Goal: Contribute content: Contribute content

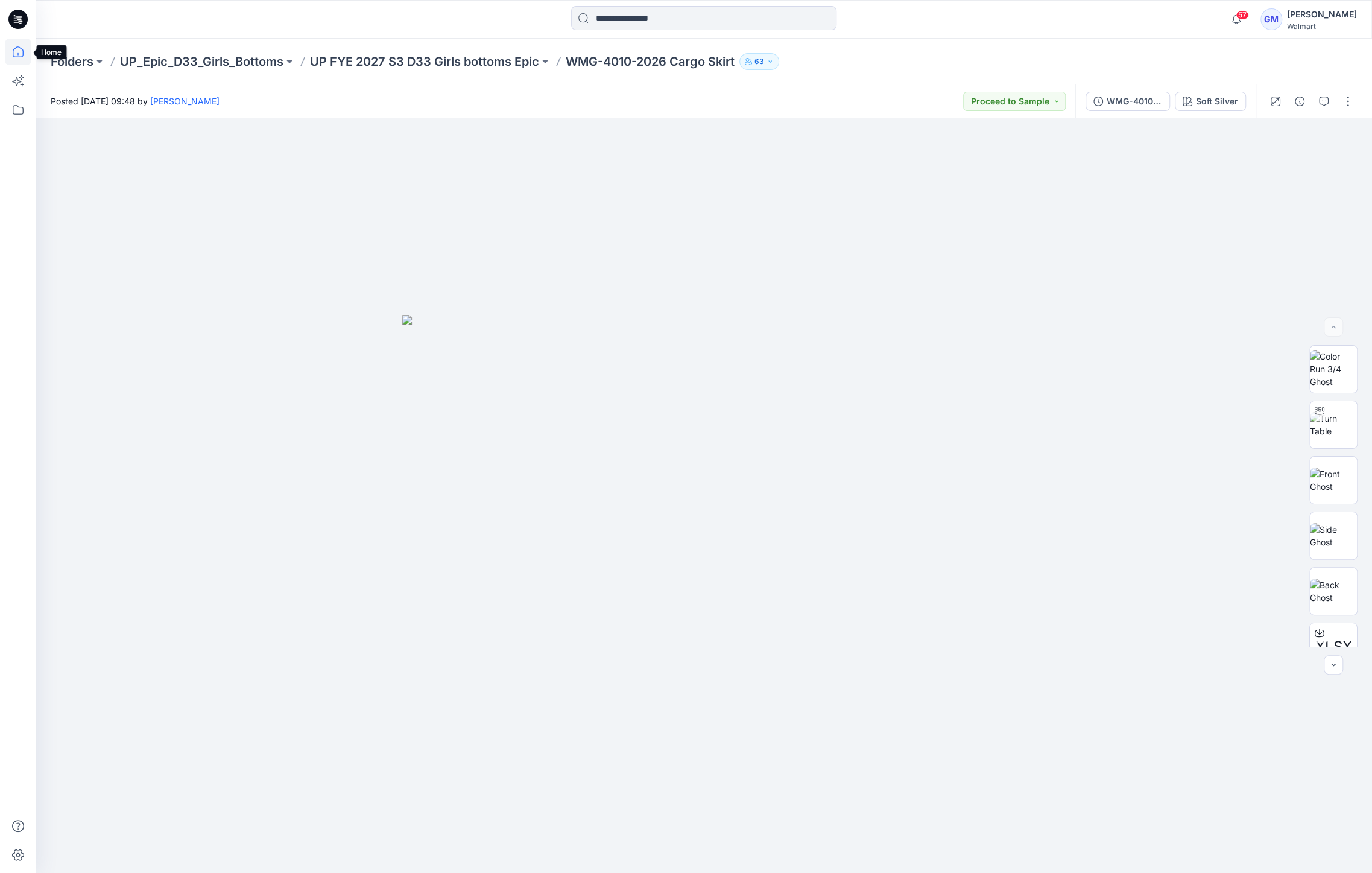
click at [26, 47] on icon at bounding box center [17, 51] width 27 height 27
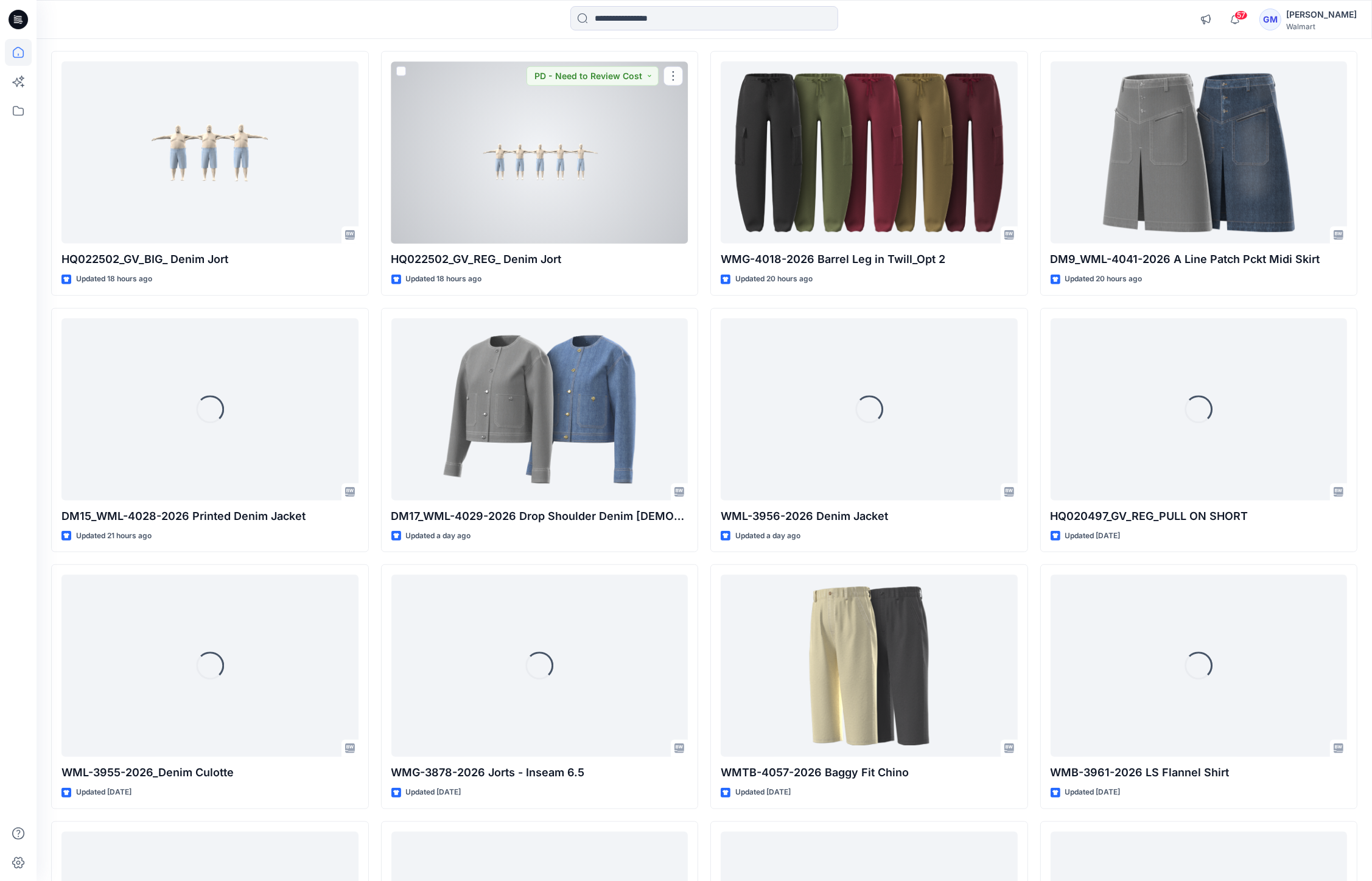
scroll to position [1416, 0]
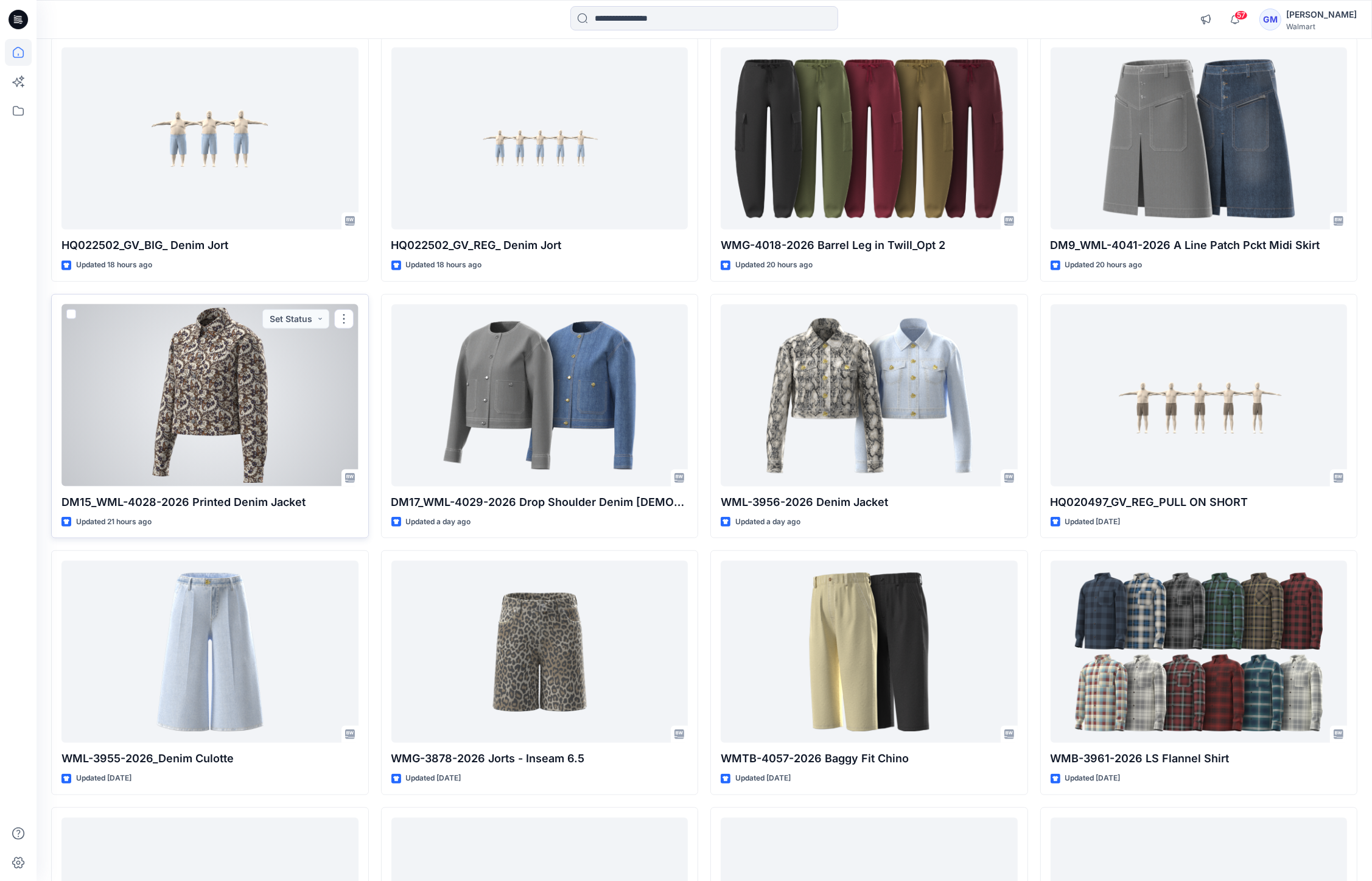
click at [173, 396] on div at bounding box center [210, 395] width 297 height 182
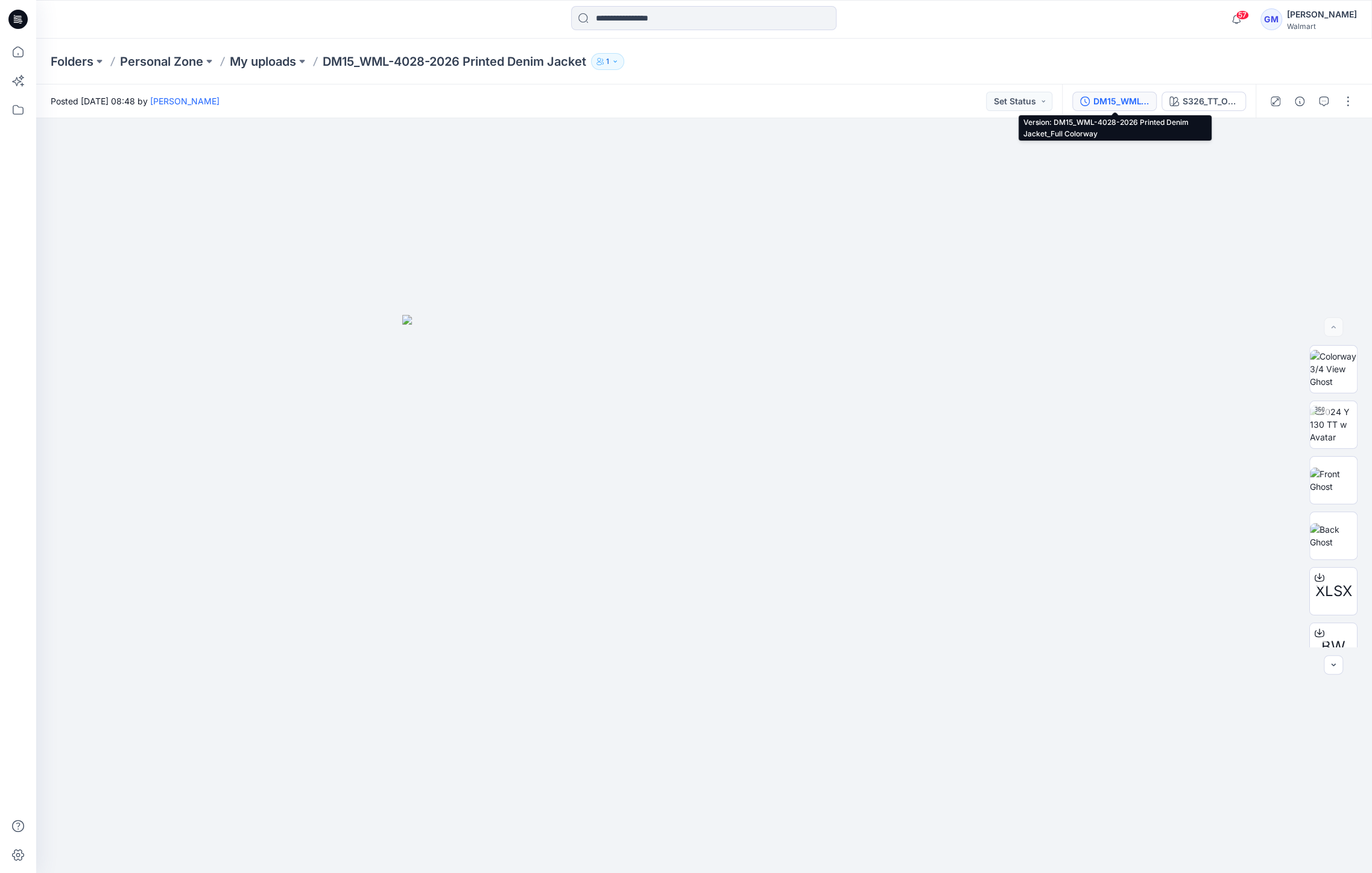
click at [1136, 101] on div "DM15_WML-4028-2026 Printed Denim Jacket_Full Colorway" at bounding box center [1121, 101] width 56 height 14
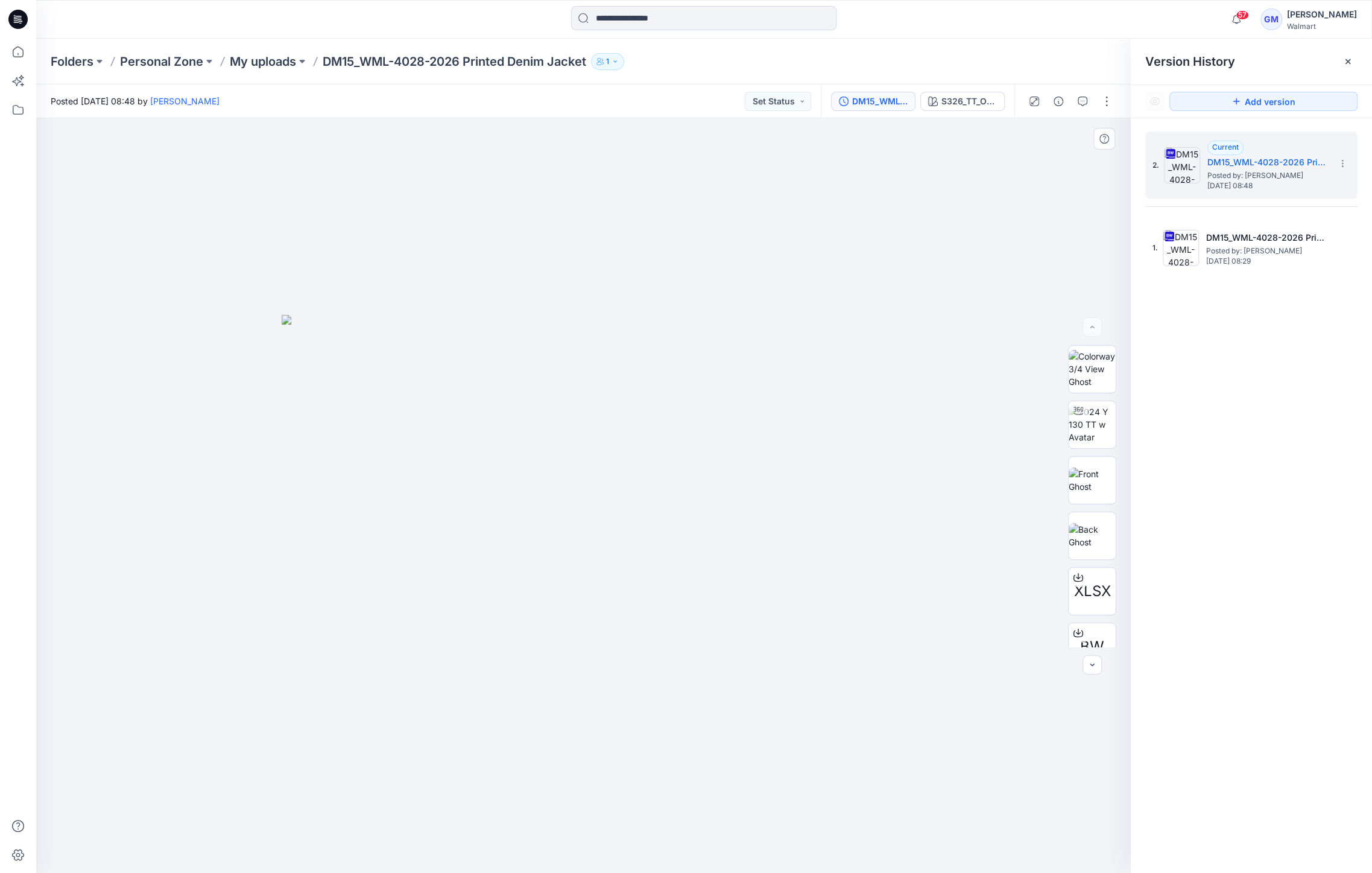
click at [904, 186] on div at bounding box center [583, 495] width 1094 height 754
click at [527, 215] on div at bounding box center [583, 495] width 1094 height 754
click at [1103, 94] on button "button" at bounding box center [1106, 101] width 19 height 19
click at [1035, 157] on p "Edit" at bounding box center [1029, 164] width 15 height 13
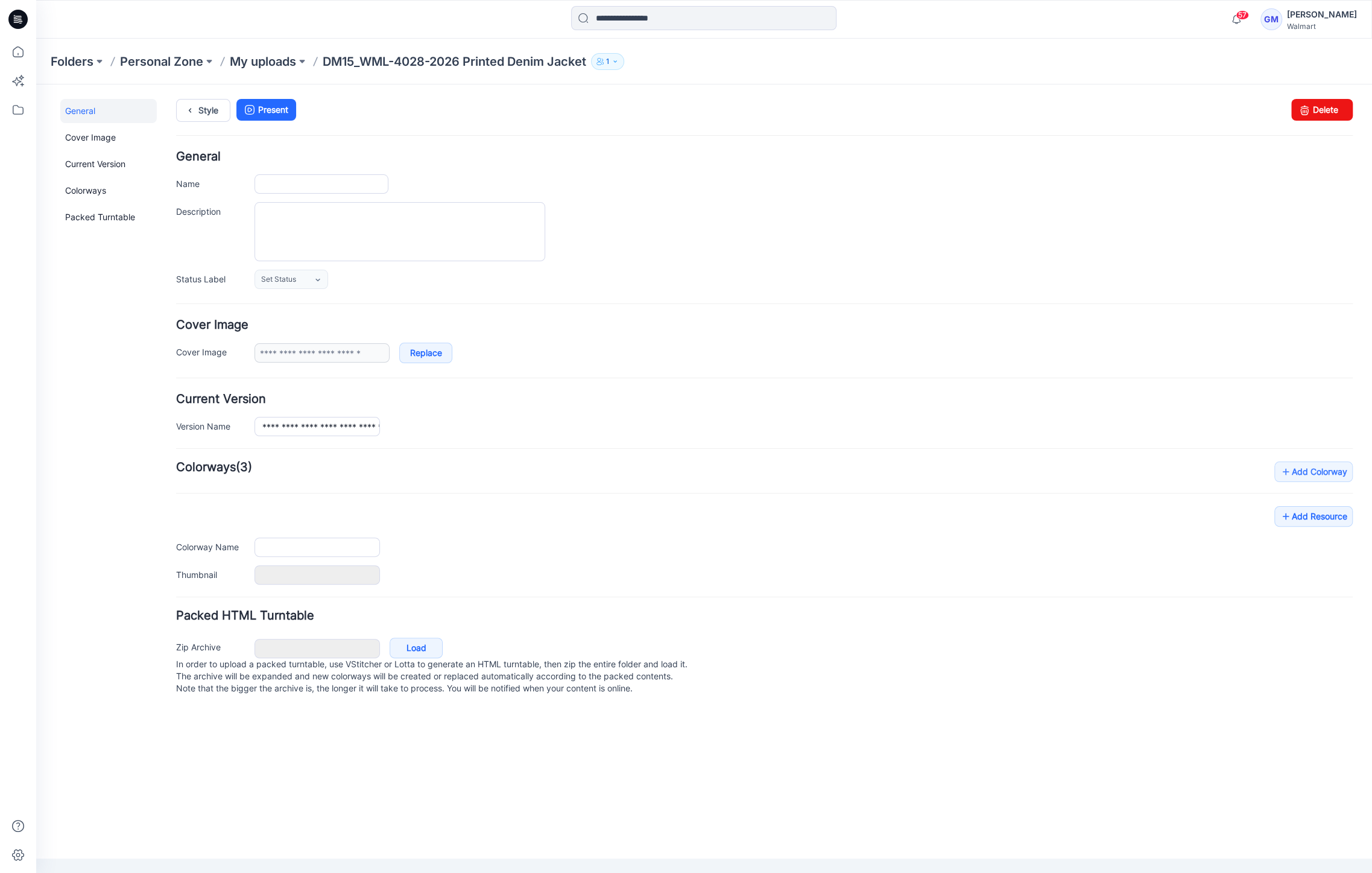
type input "**********"
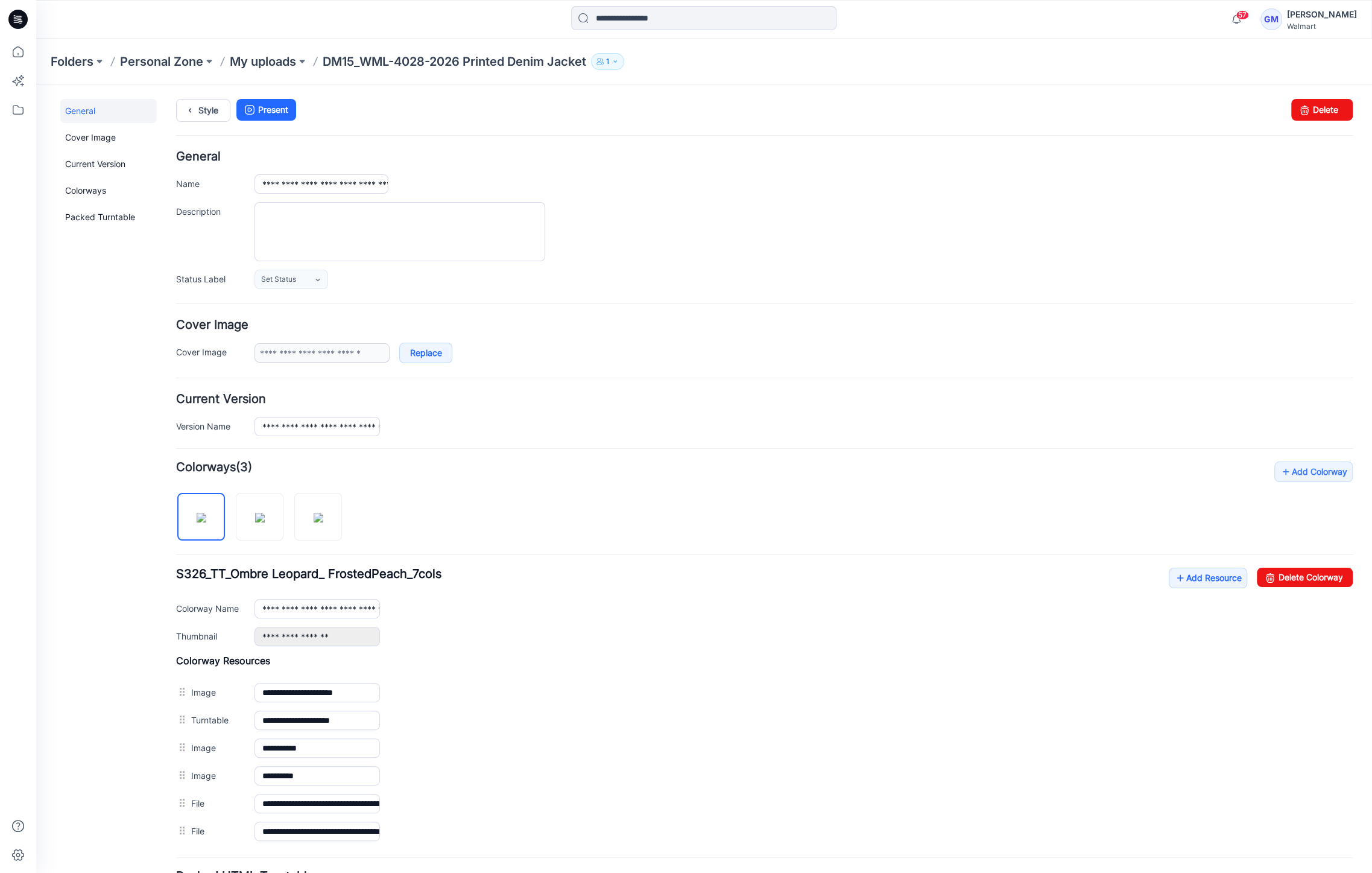
scroll to position [109, 0]
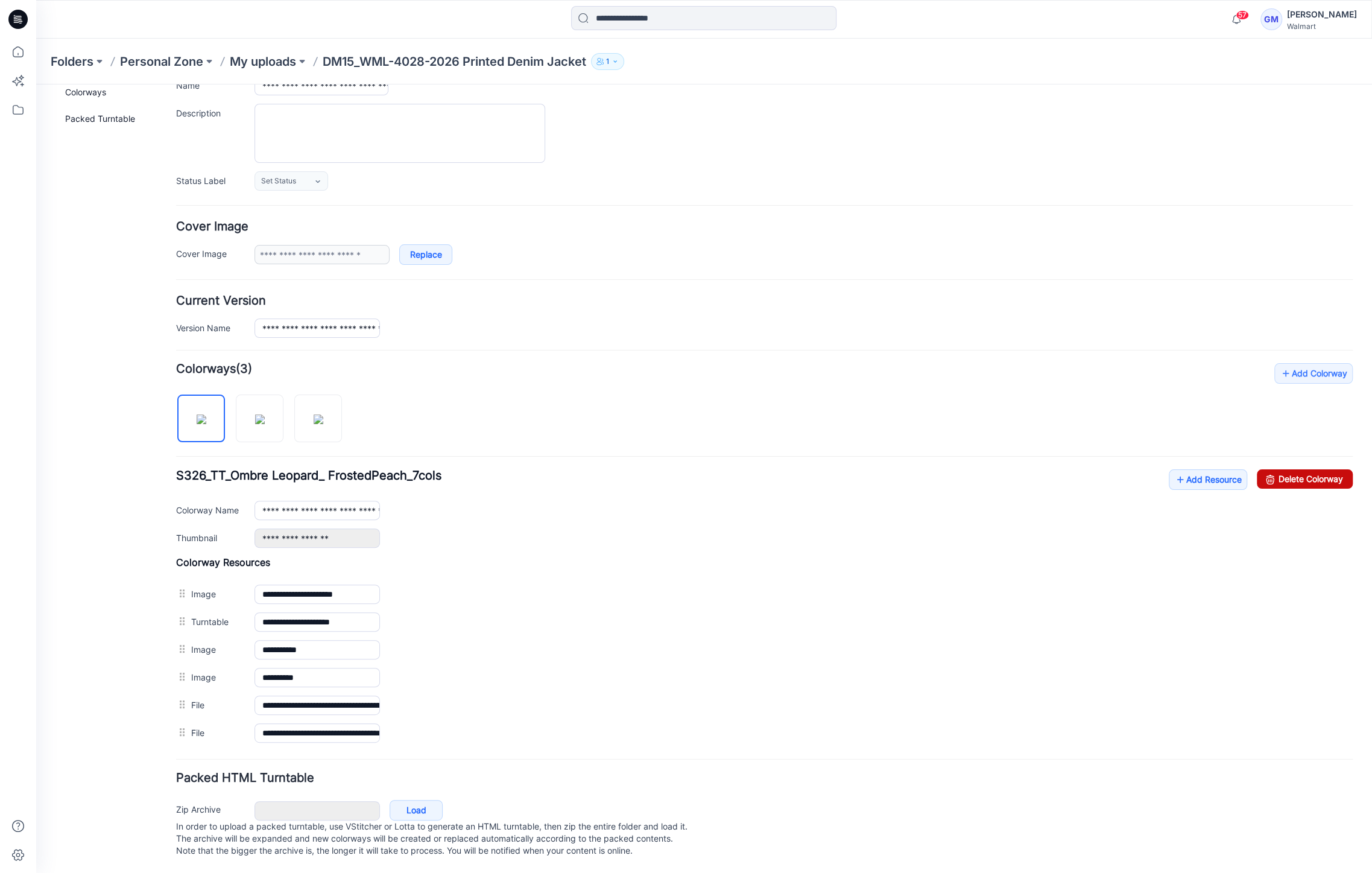
click at [1300, 469] on link "Delete Colorway" at bounding box center [1304, 478] width 96 height 19
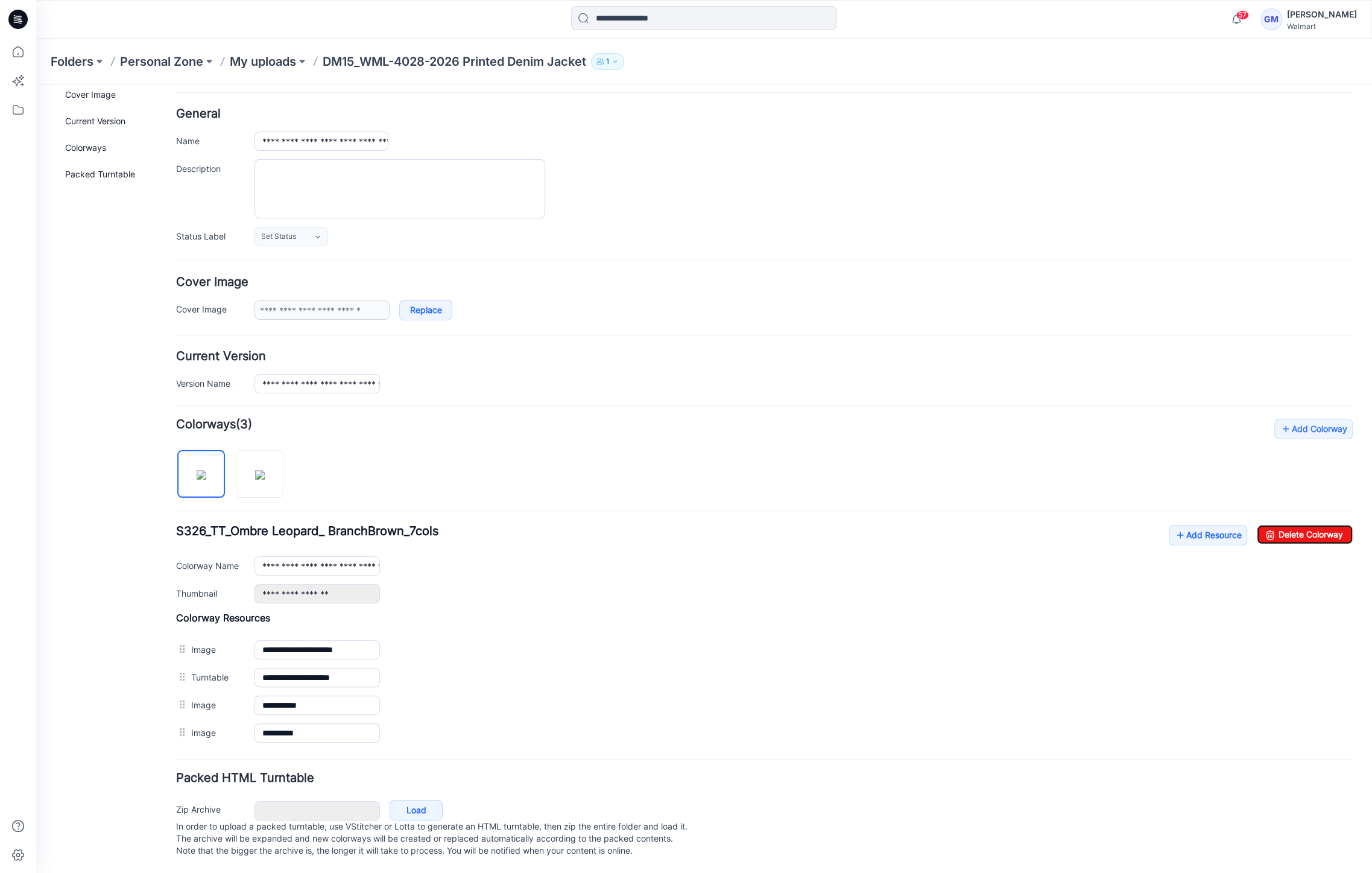
scroll to position [53, 0]
click at [1299, 525] on link "Delete Colorway" at bounding box center [1304, 534] width 96 height 19
type input "**********"
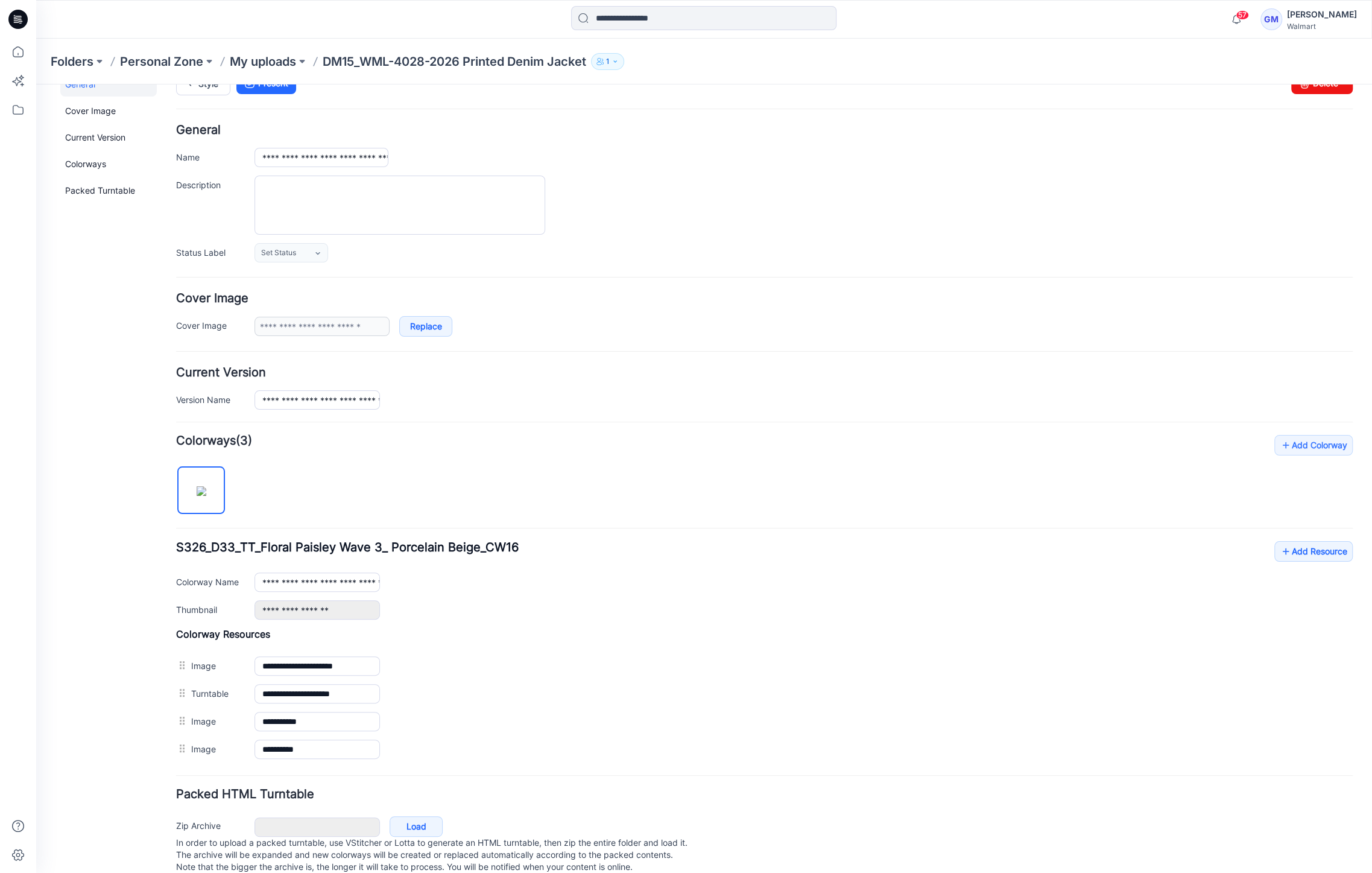
scroll to position [0, 0]
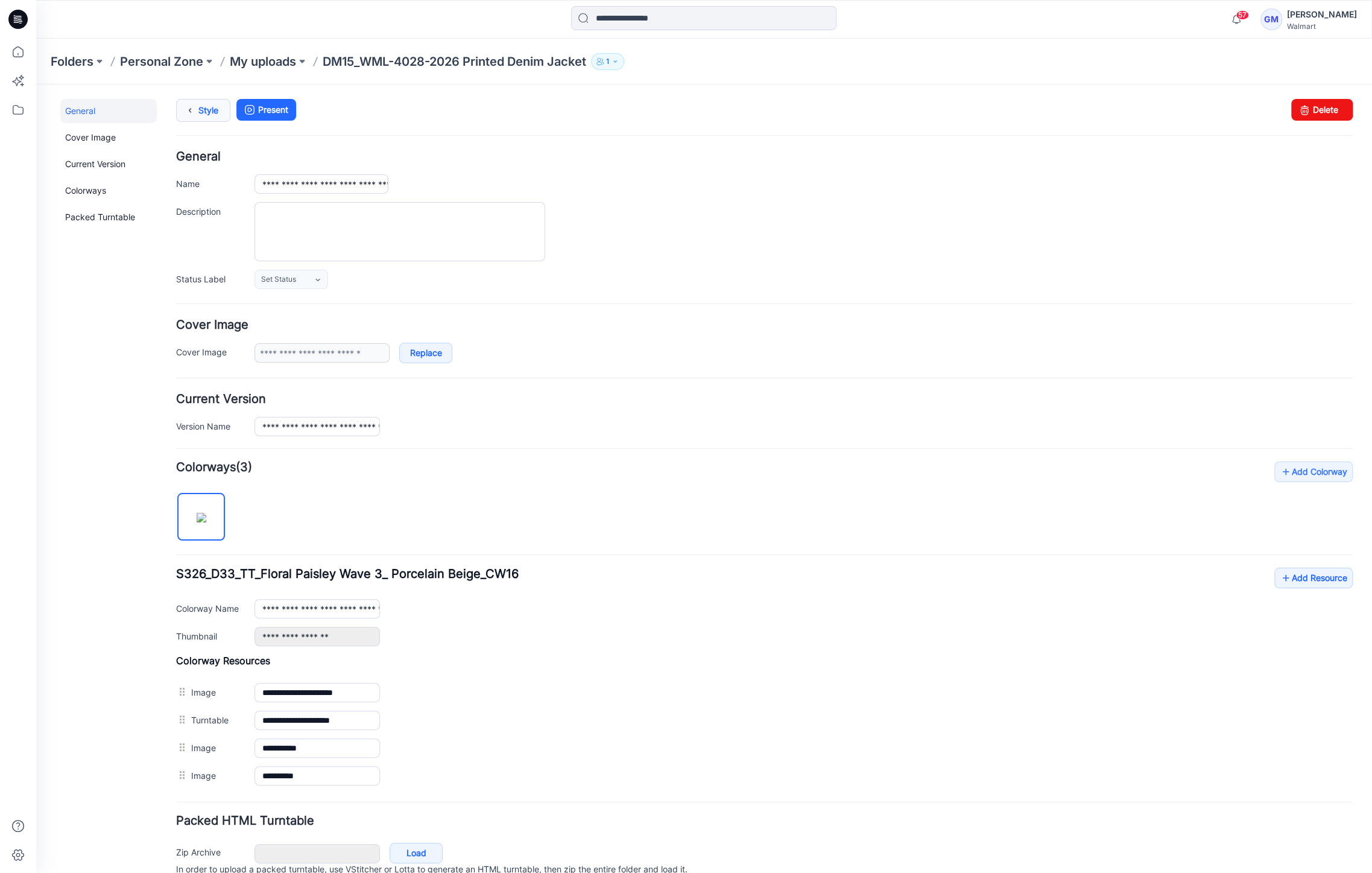
click at [190, 109] on icon at bounding box center [190, 111] width 16 height 22
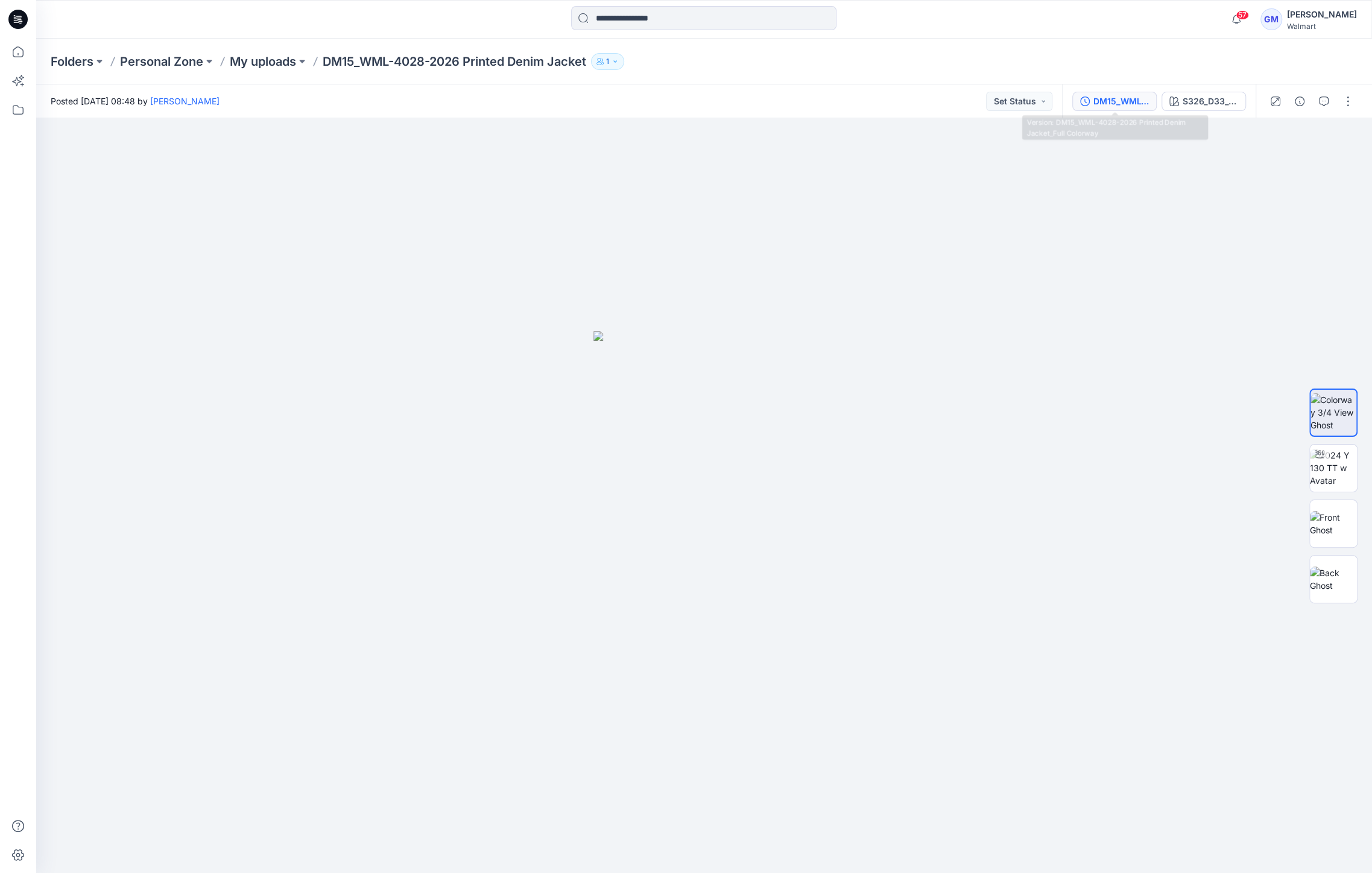
click at [1133, 99] on div "DM15_WML-4028-2026 Printed Denim Jacket_Full Colorway" at bounding box center [1121, 101] width 56 height 14
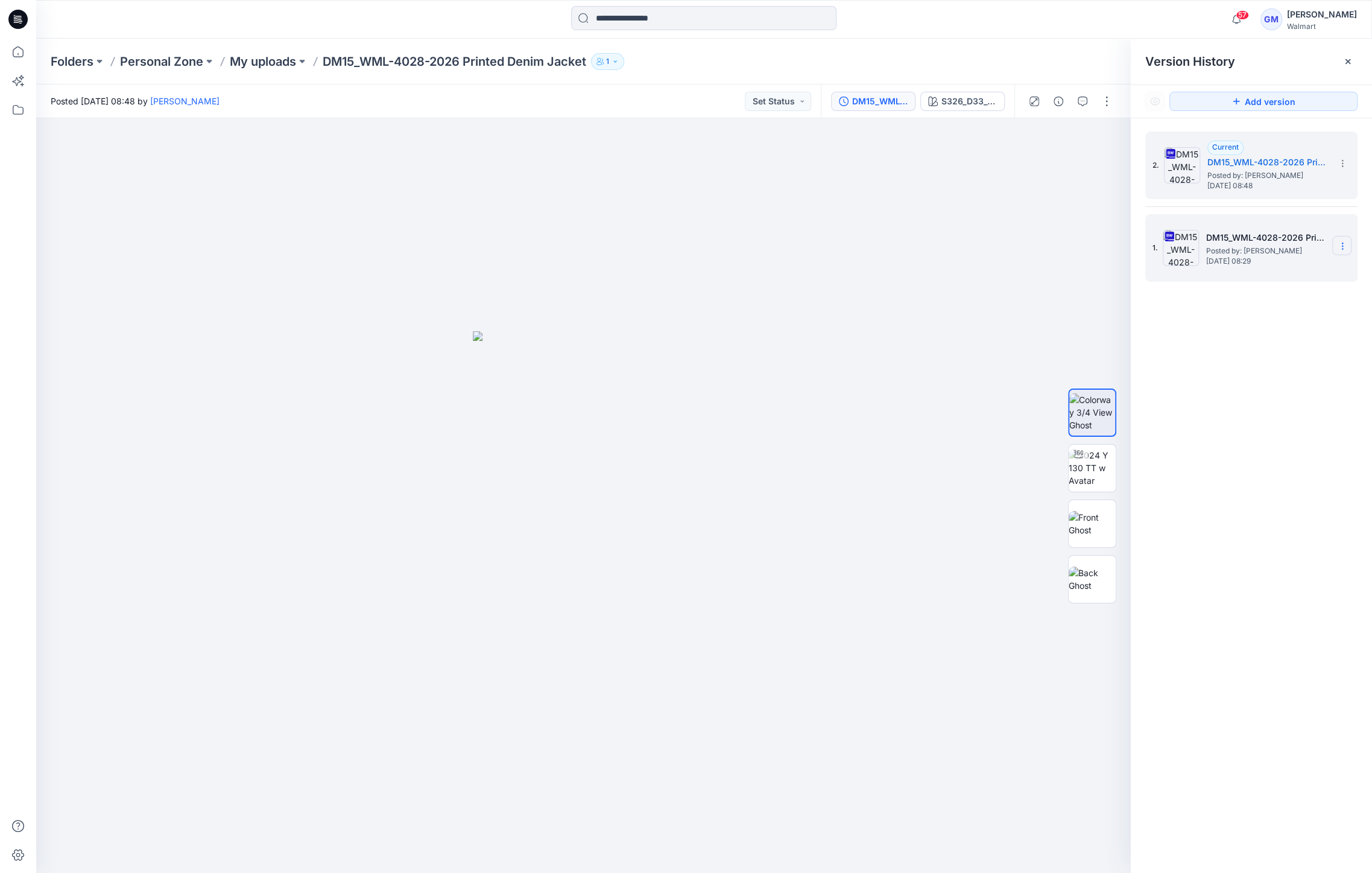
click at [1338, 241] on icon at bounding box center [1342, 246] width 10 height 10
click at [1279, 332] on div "Hide Version" at bounding box center [1277, 342] width 140 height 24
click at [1150, 101] on icon at bounding box center [1154, 101] width 10 height 10
click at [1338, 244] on icon at bounding box center [1342, 246] width 10 height 10
click at [1280, 363] on div "Delete Version" at bounding box center [1277, 371] width 140 height 24
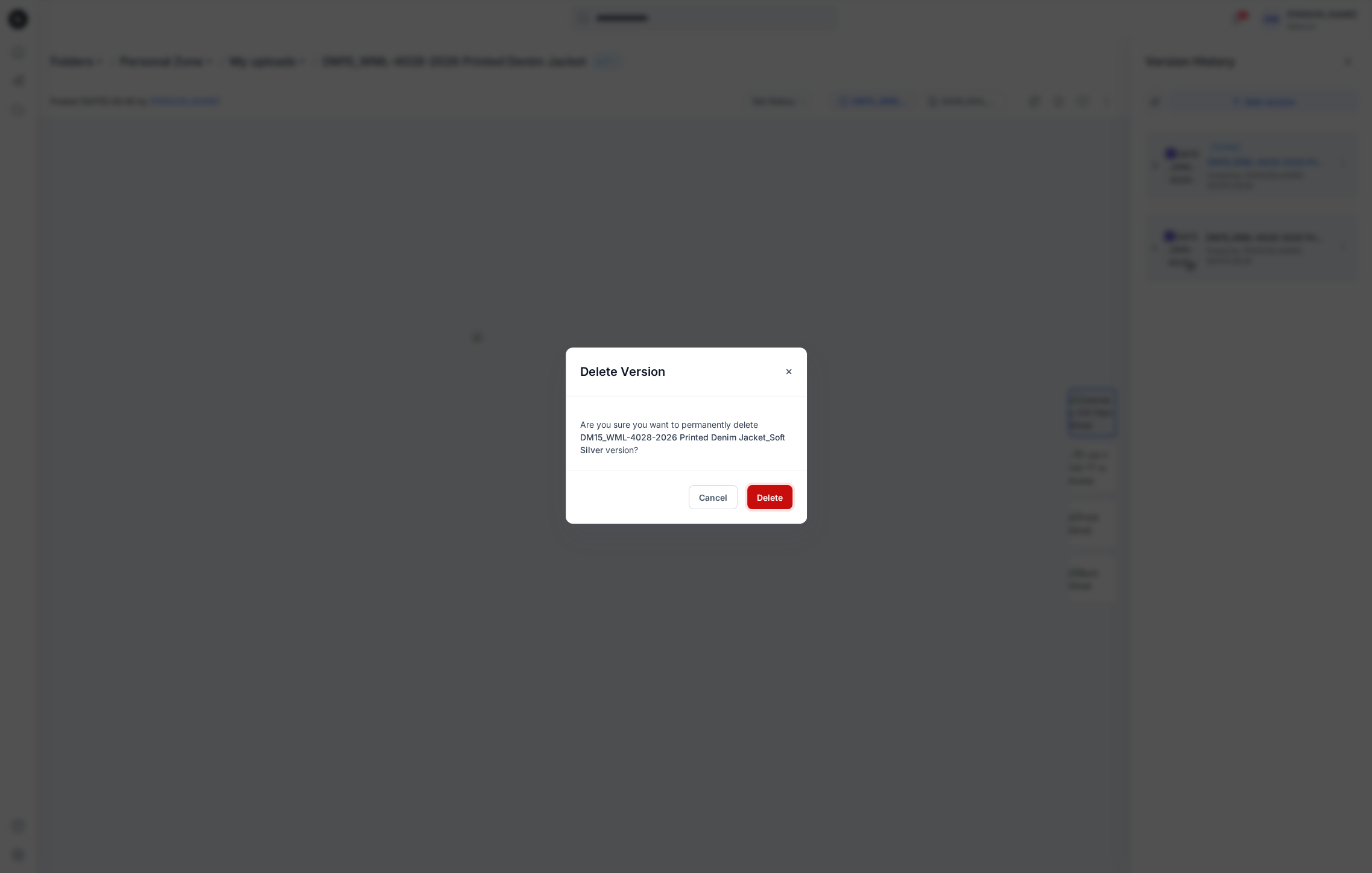
click at [770, 501] on span "Delete" at bounding box center [770, 497] width 26 height 13
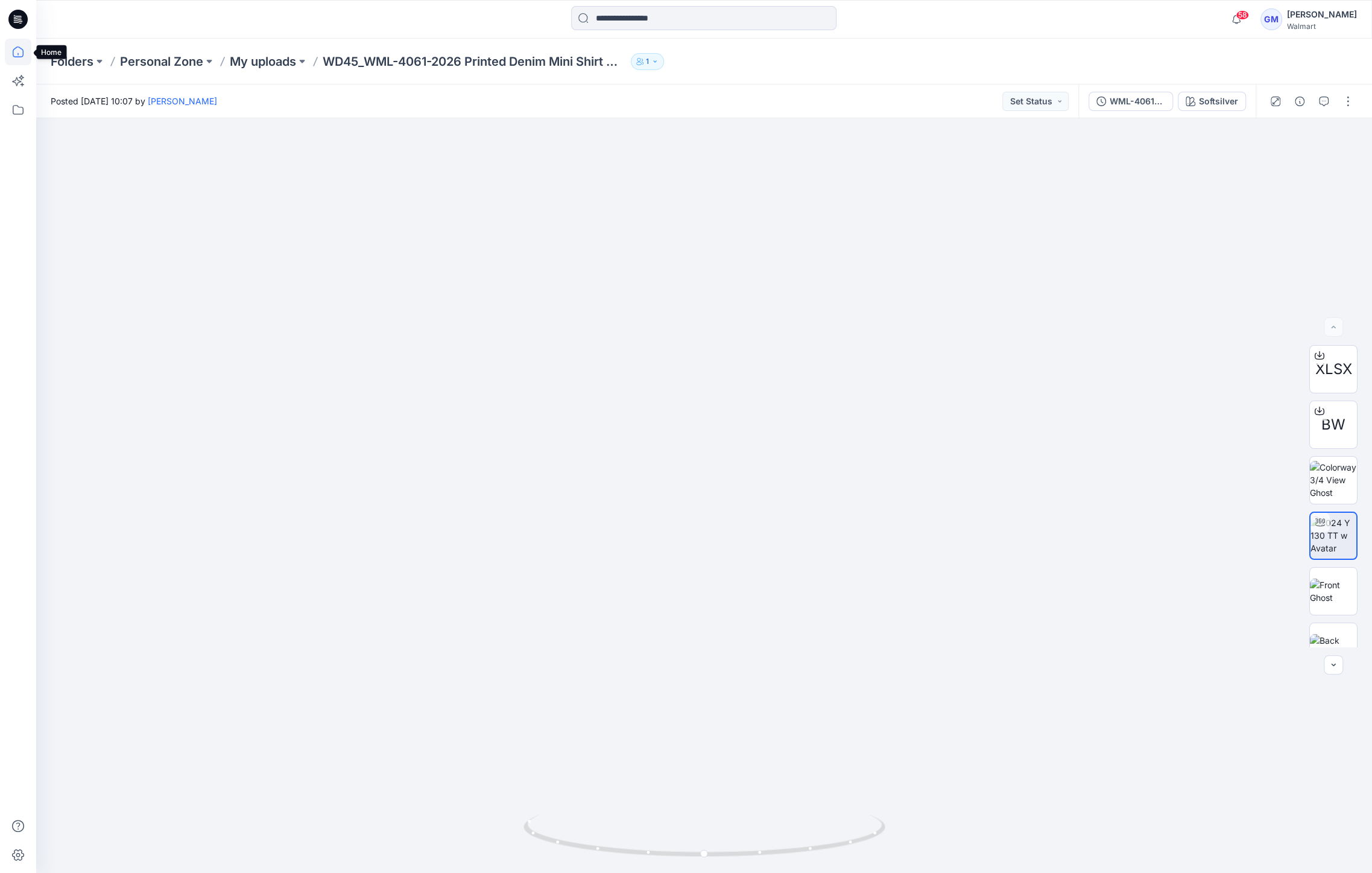
click at [19, 58] on icon at bounding box center [17, 51] width 27 height 27
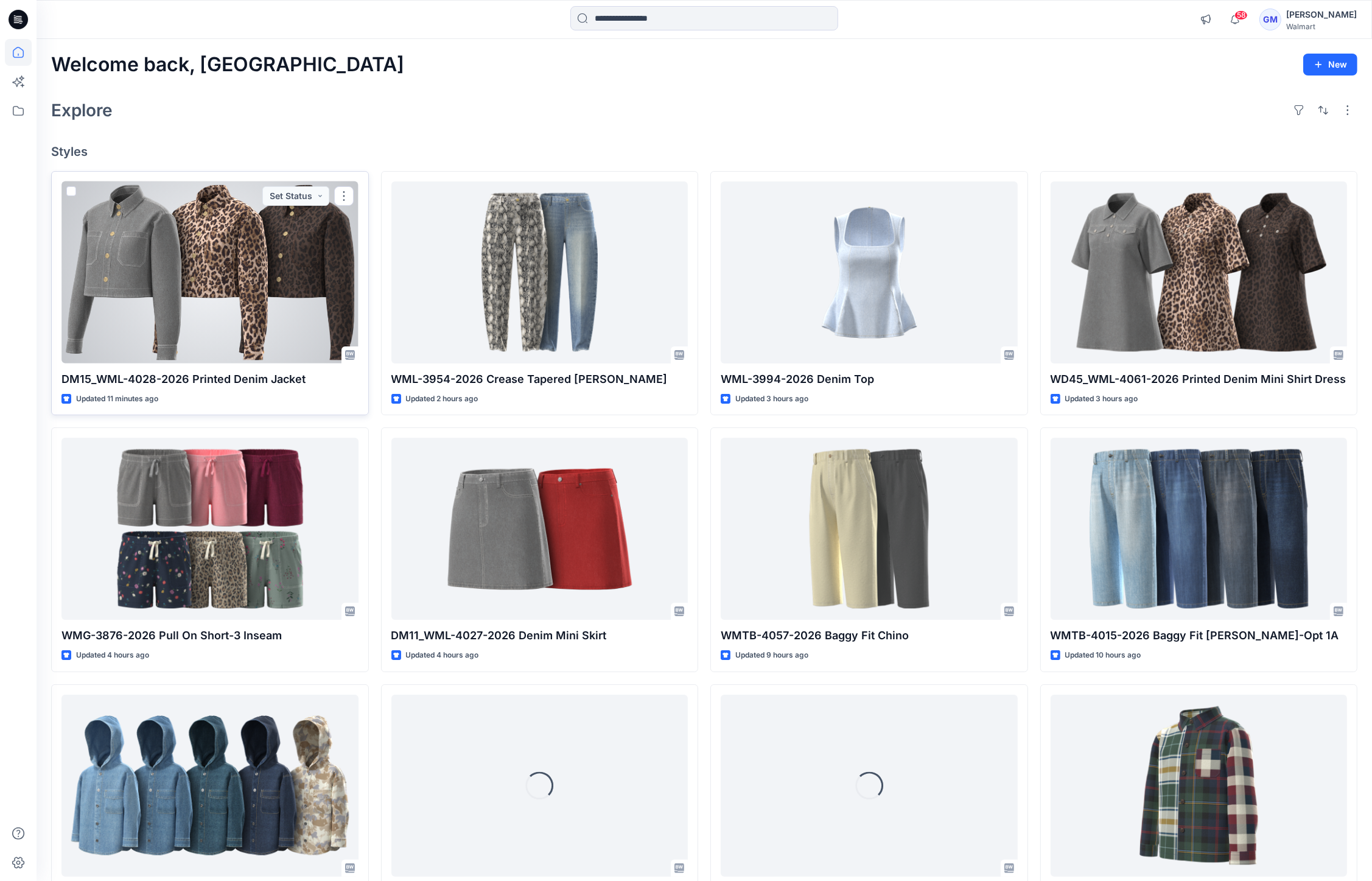
click at [230, 240] on div at bounding box center [210, 272] width 297 height 182
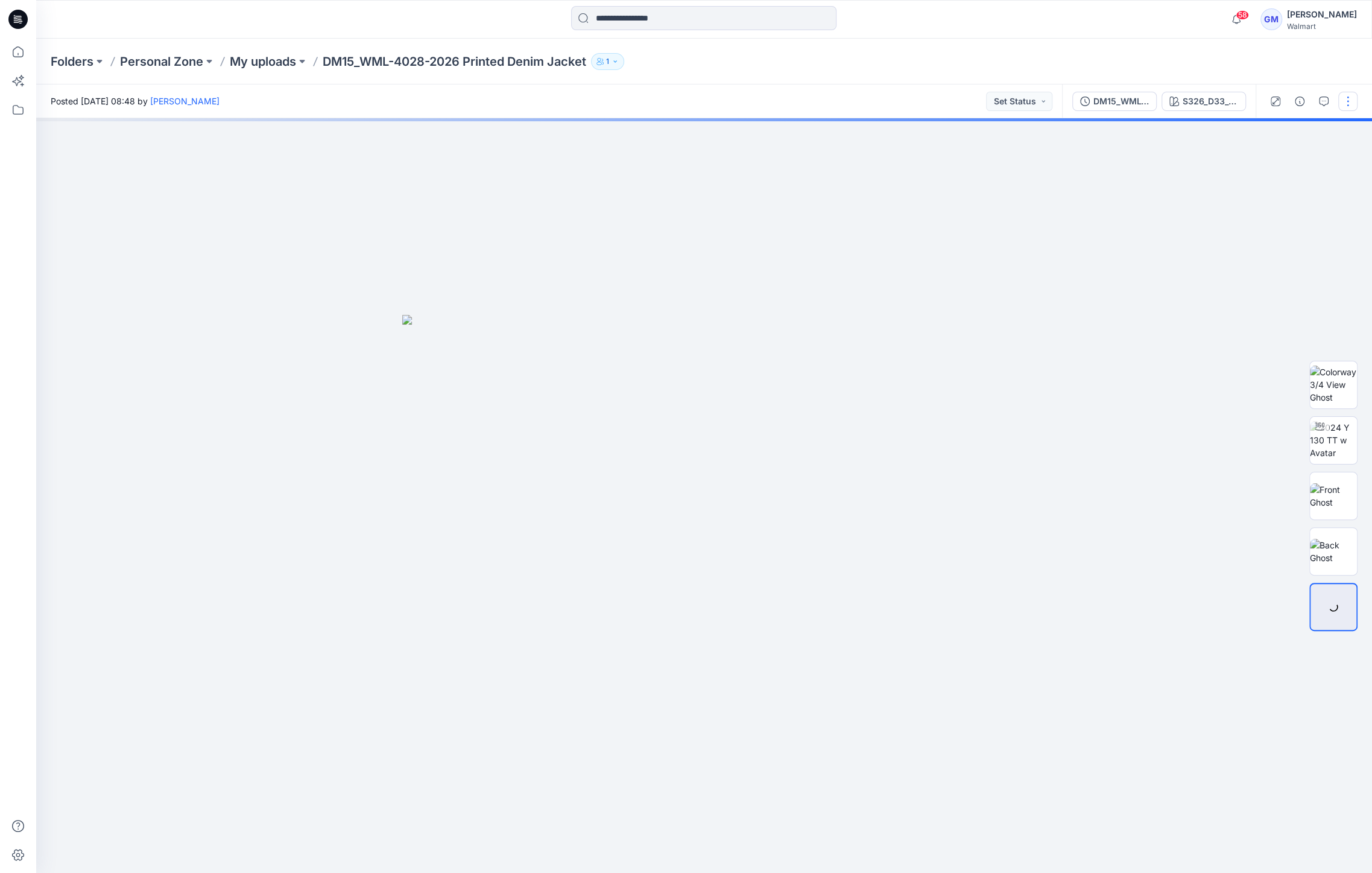
click at [1347, 104] on button "button" at bounding box center [1347, 101] width 19 height 19
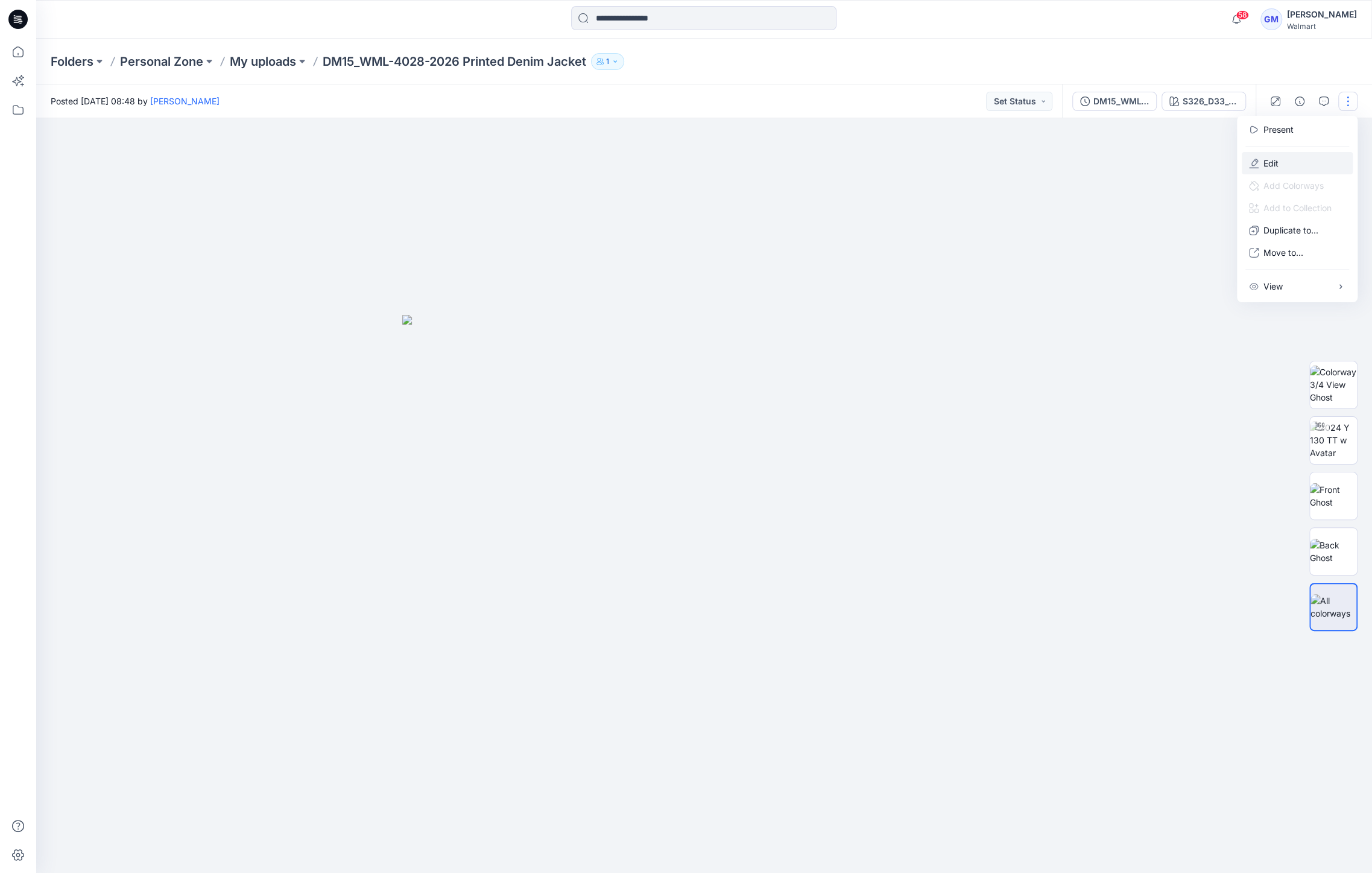
click at [1268, 165] on p "Edit" at bounding box center [1271, 164] width 15 height 13
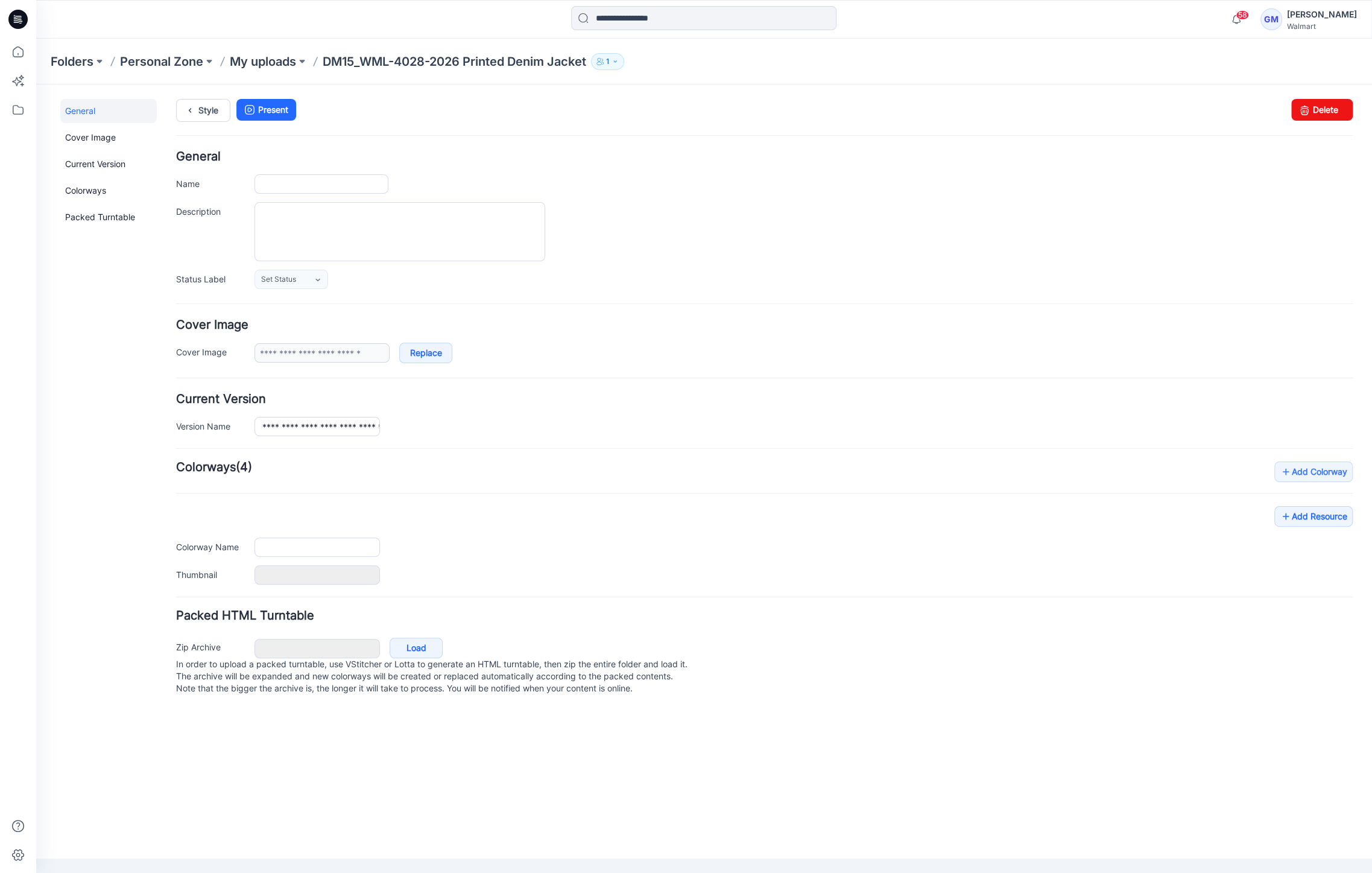
type input "**********"
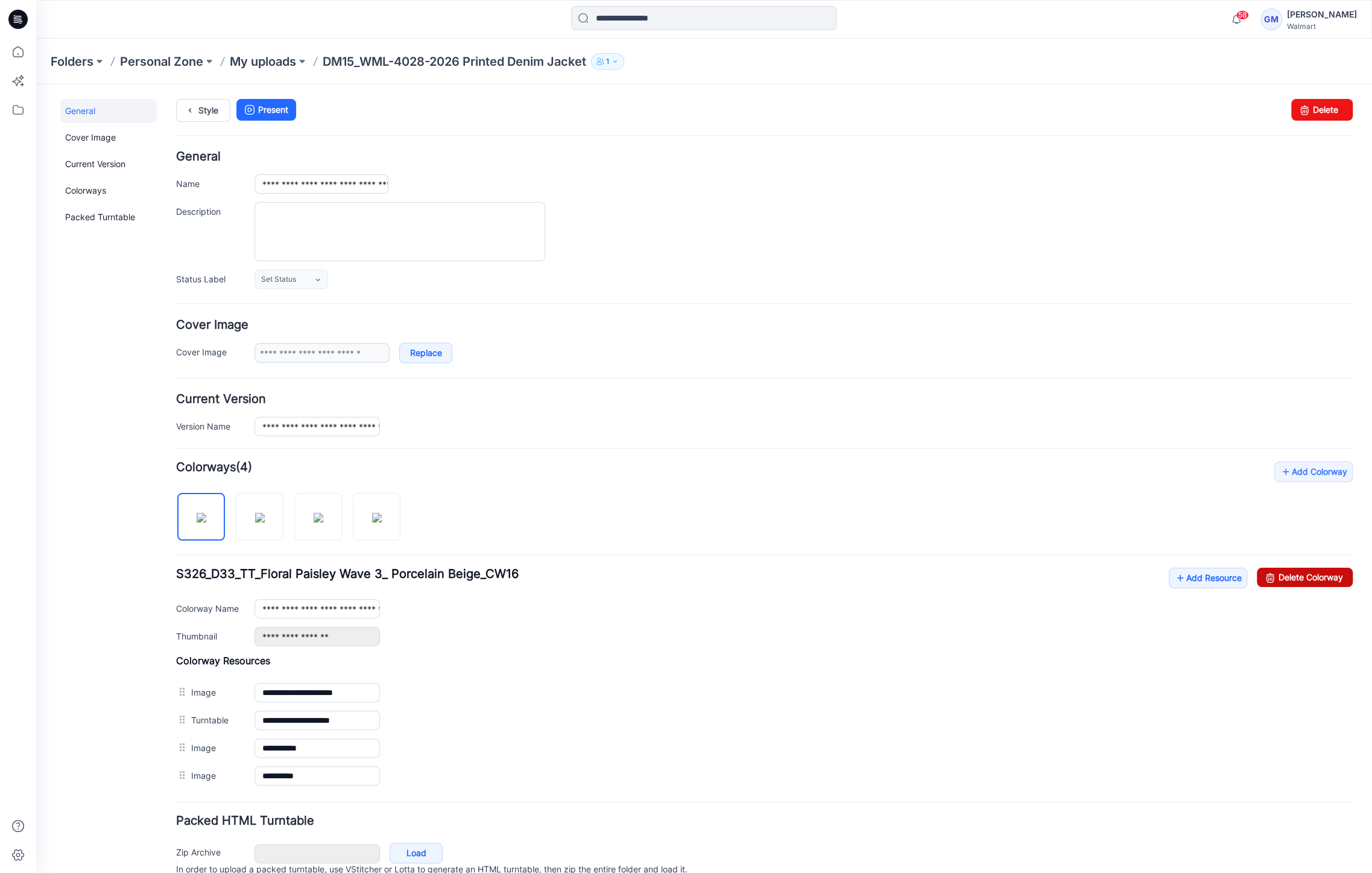
drag, startPoint x: 1275, startPoint y: 572, endPoint x: 792, endPoint y: 157, distance: 636.8
click at [1275, 572] on link "Delete Colorway" at bounding box center [1304, 577] width 96 height 19
type input "**********"
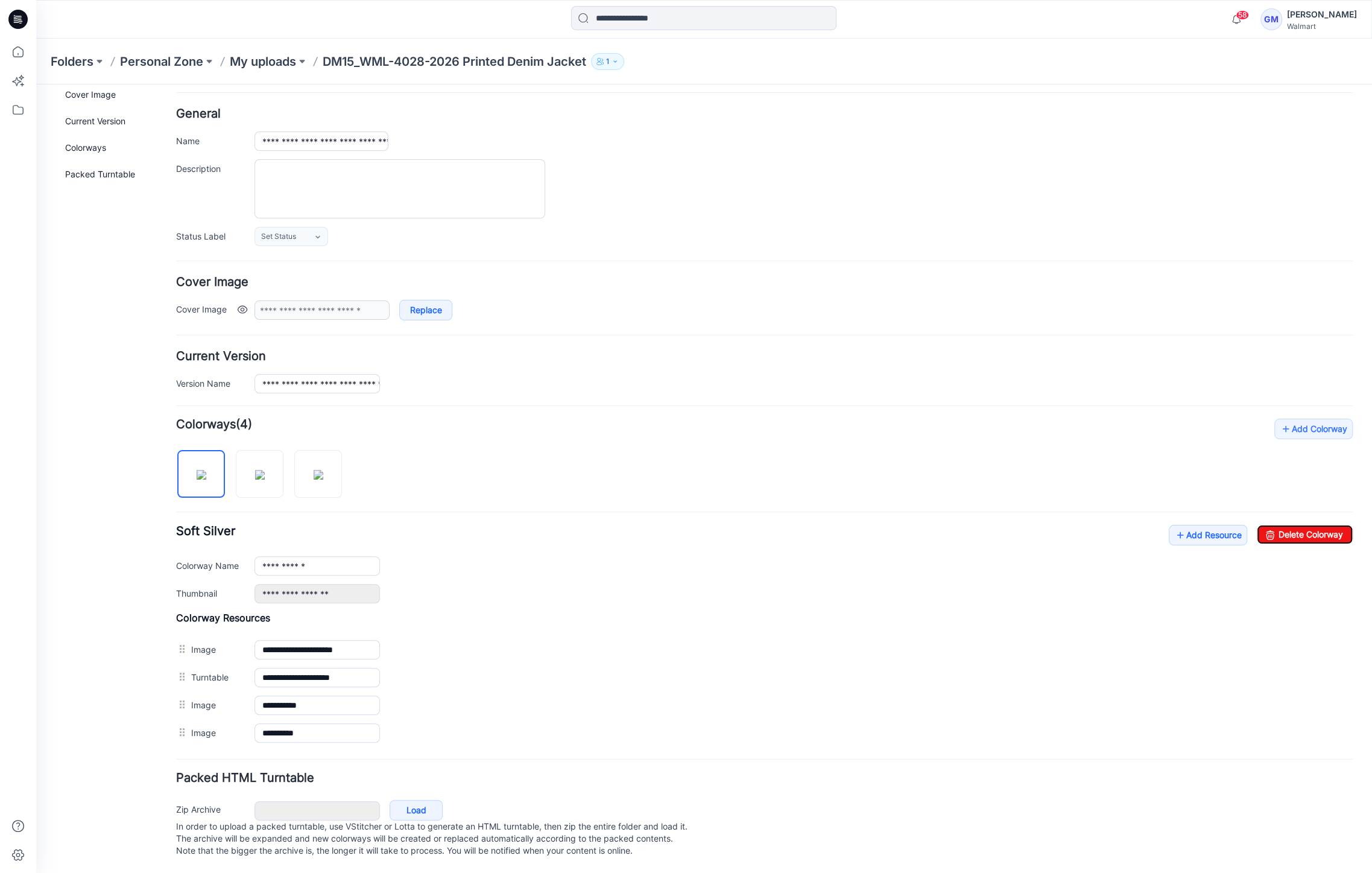
scroll to position [53, 0]
click at [1175, 525] on link "Add Resource" at bounding box center [1207, 535] width 79 height 20
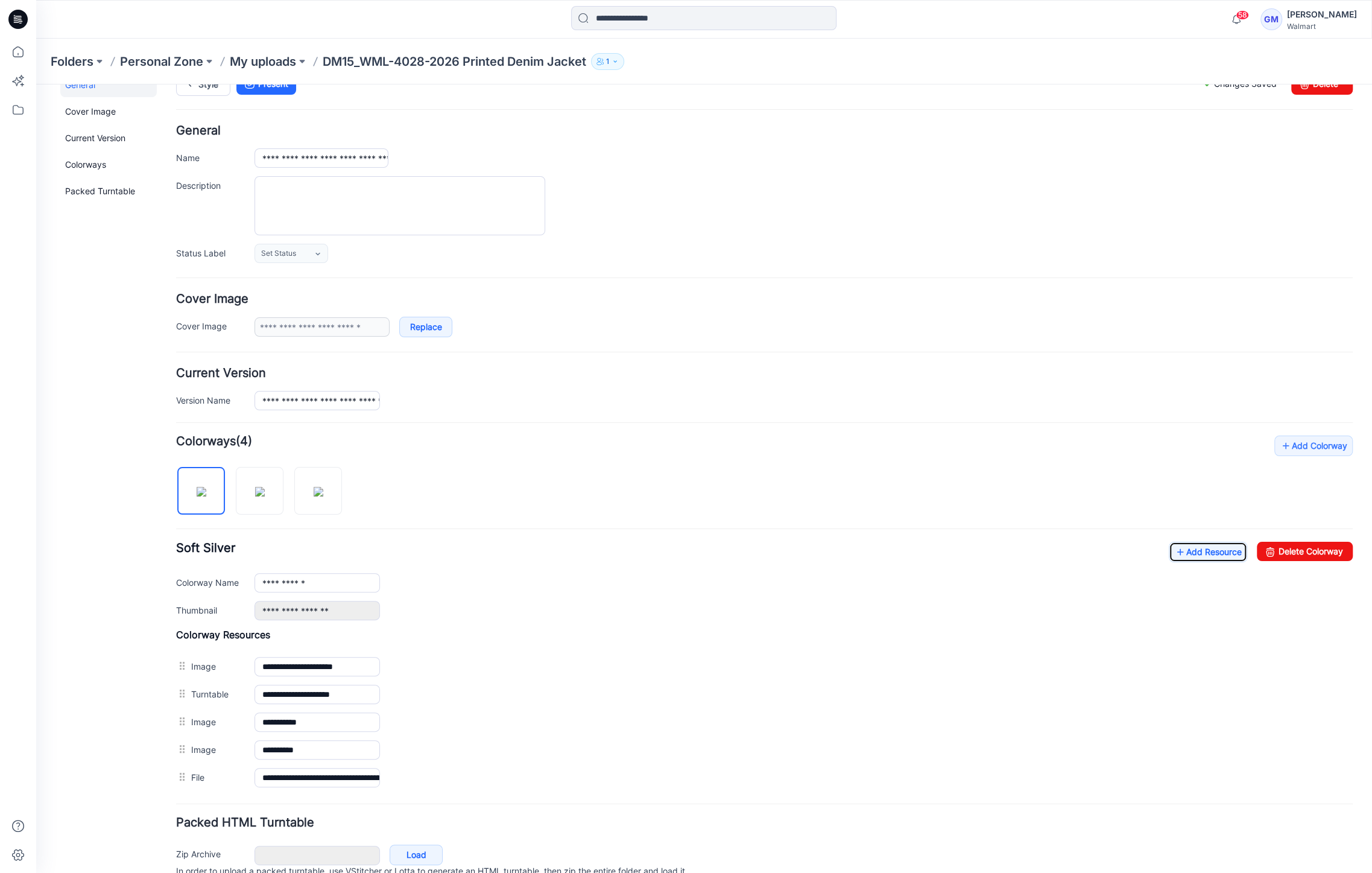
scroll to position [0, 0]
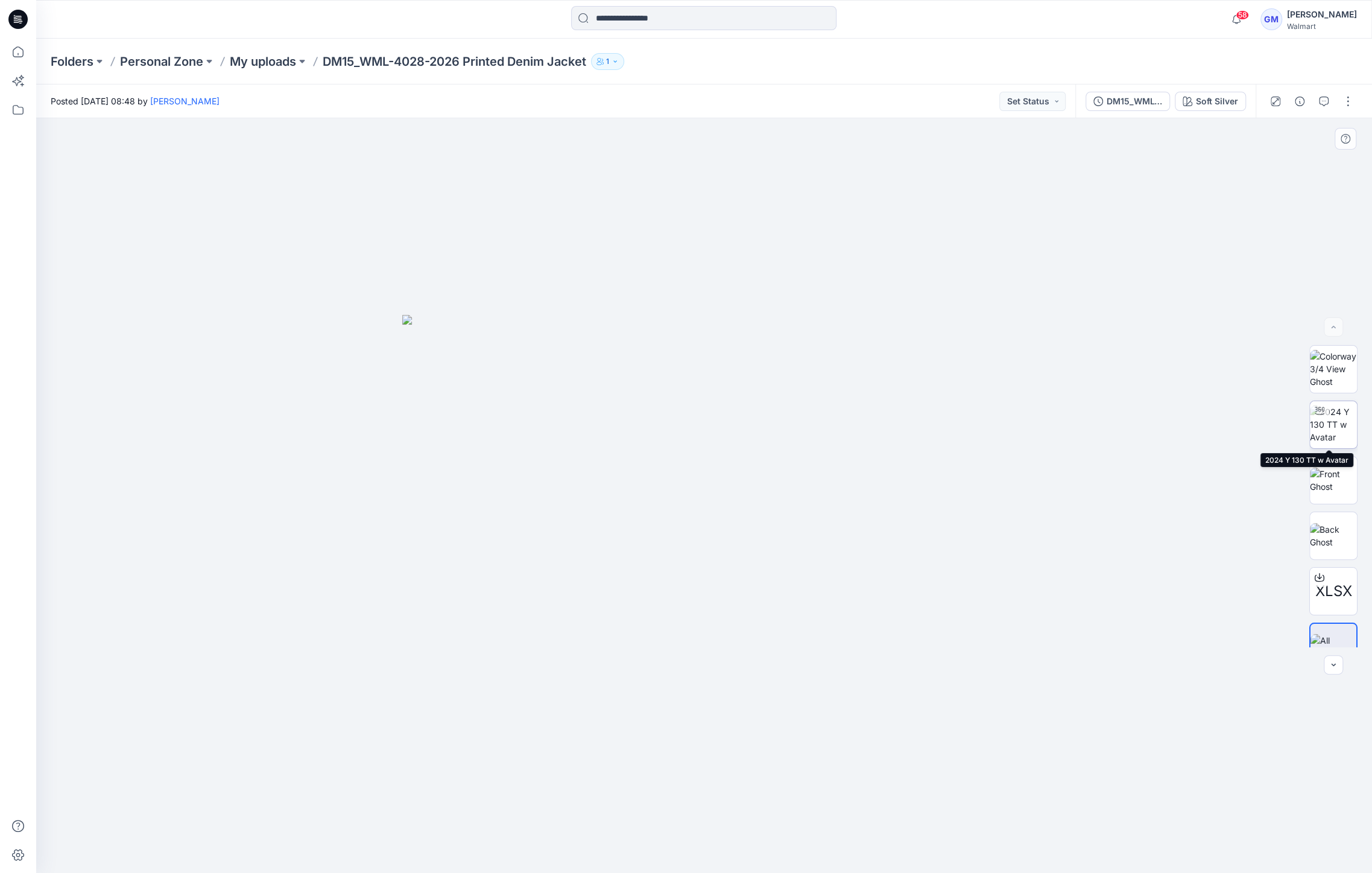
click at [1319, 431] on img at bounding box center [1333, 424] width 47 height 38
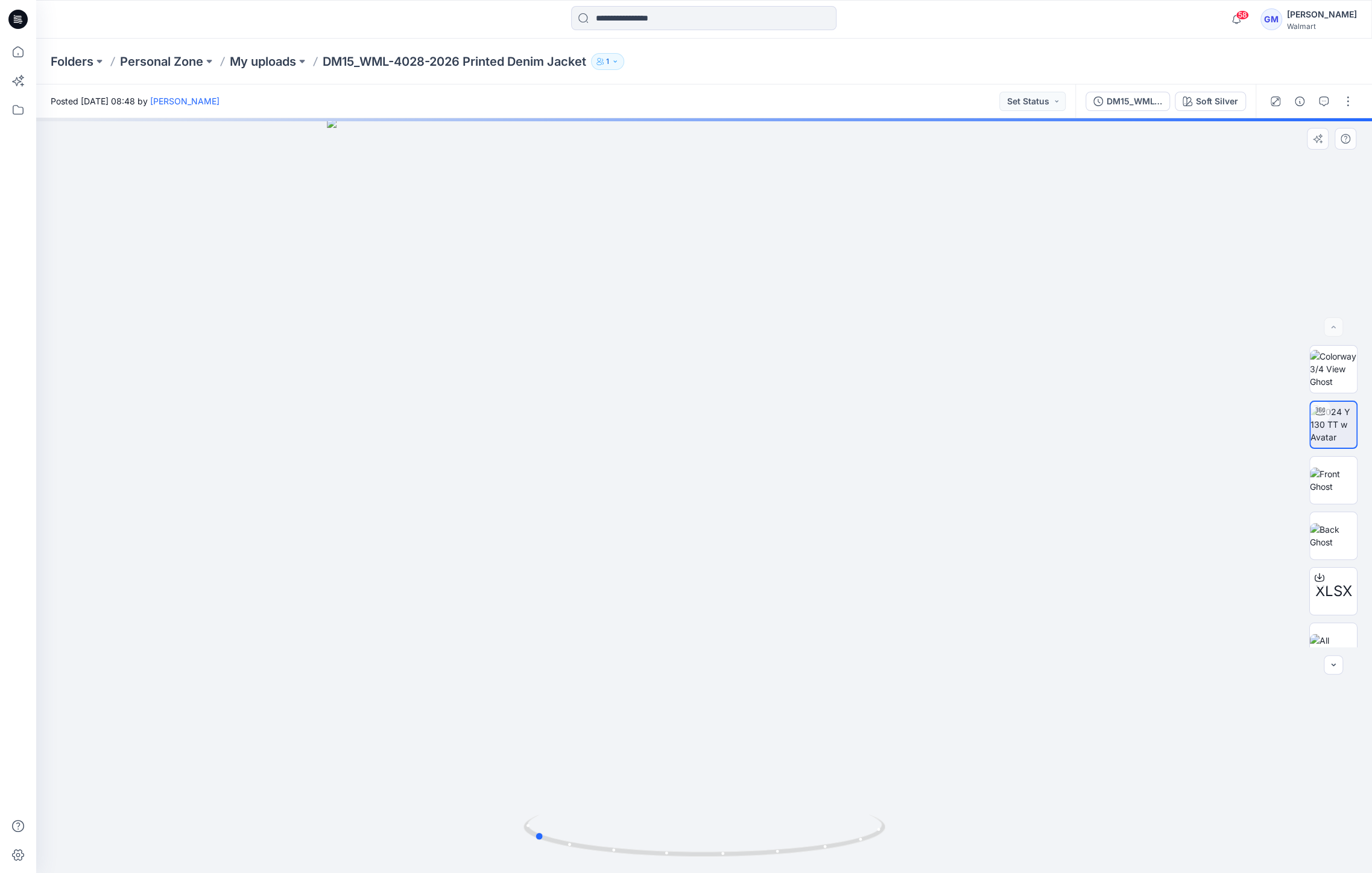
drag, startPoint x: 711, startPoint y: 852, endPoint x: 147, endPoint y: 823, distance: 564.7
click at [148, 823] on div at bounding box center [704, 495] width 1335 height 754
click at [22, 51] on icon at bounding box center [17, 51] width 27 height 27
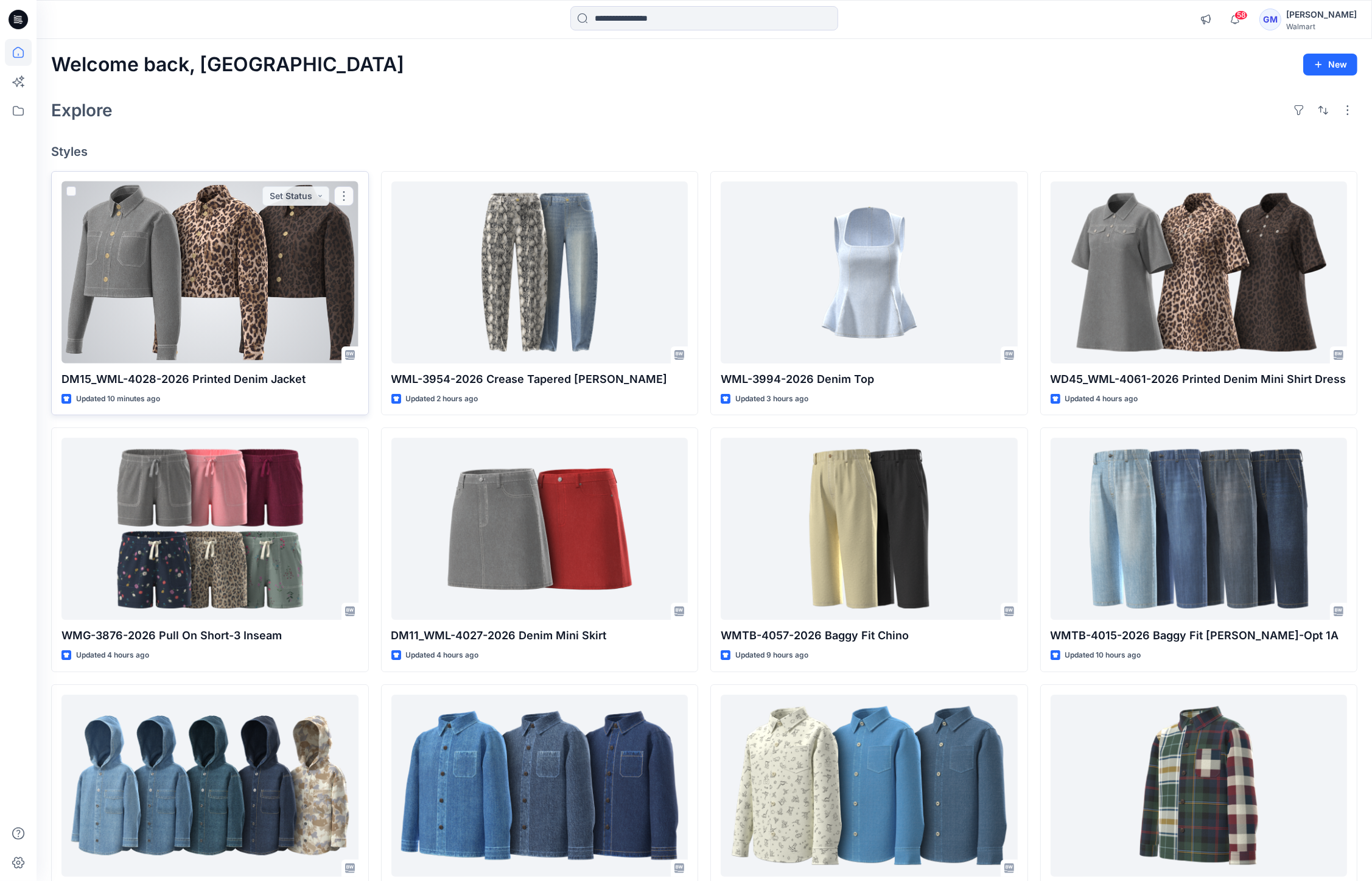
click at [235, 240] on div at bounding box center [210, 272] width 297 height 182
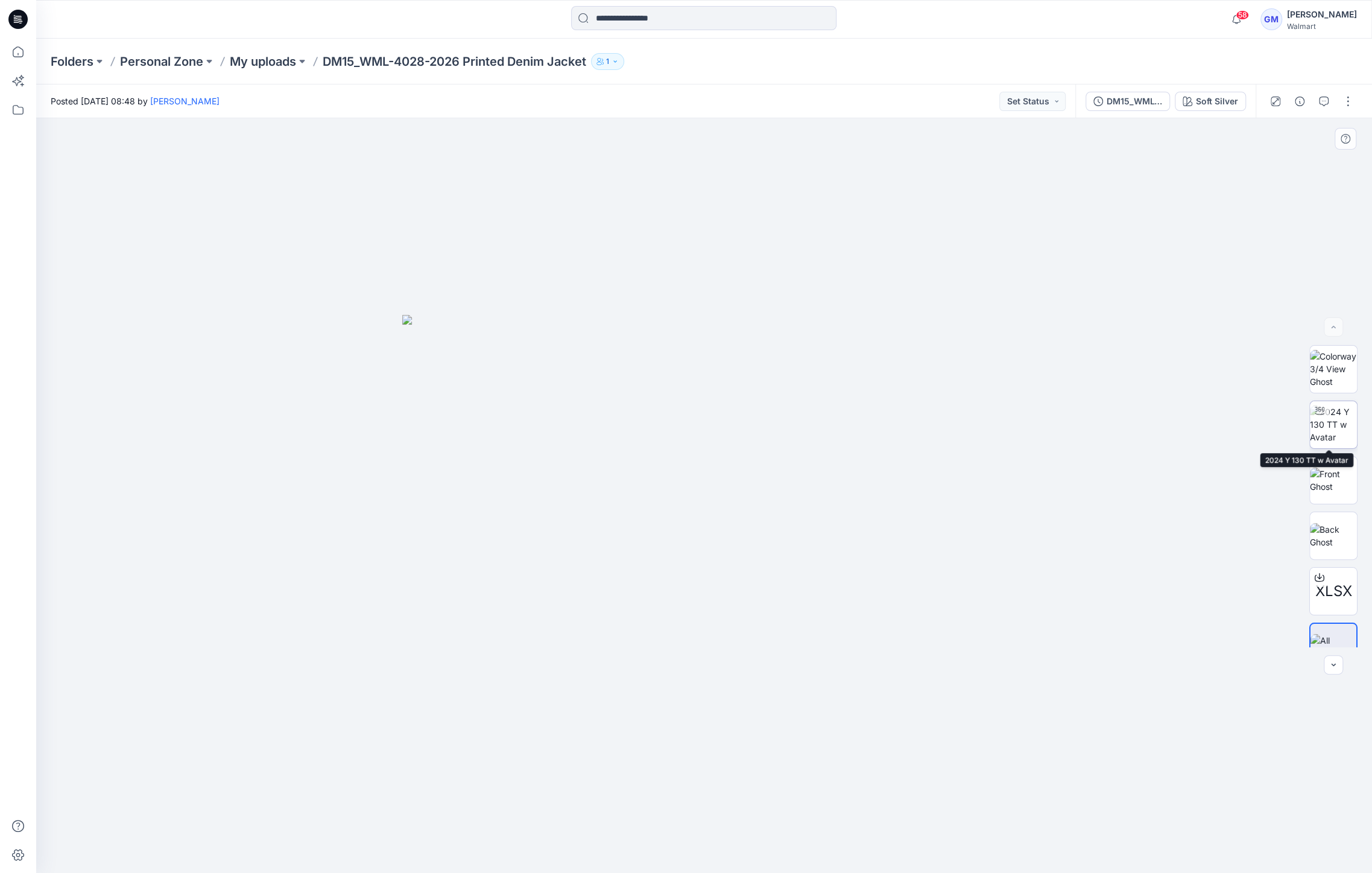
click at [1317, 424] on img at bounding box center [1333, 424] width 47 height 38
click at [488, 218] on div at bounding box center [704, 495] width 1335 height 754
click at [24, 42] on icon at bounding box center [17, 51] width 27 height 27
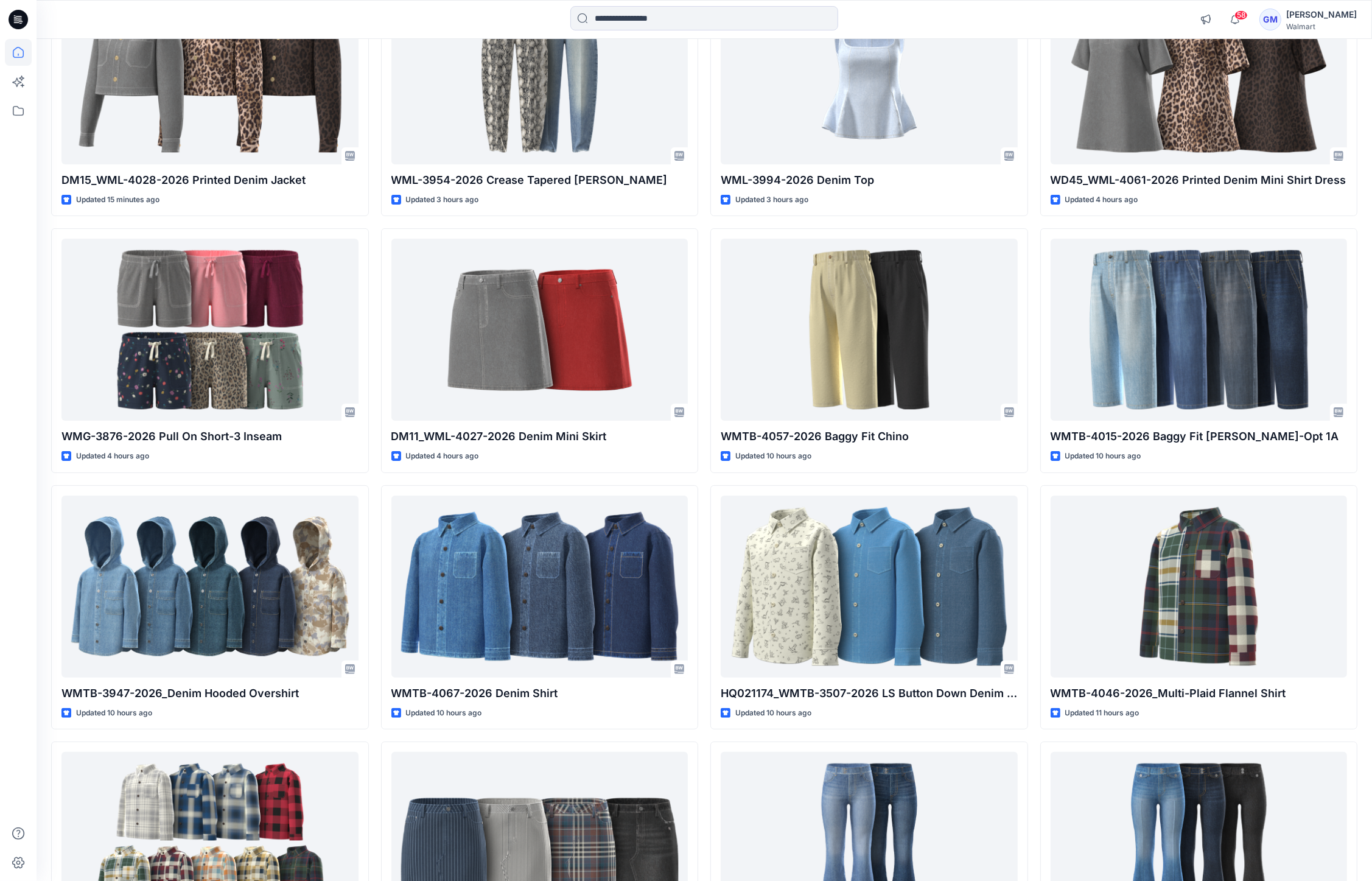
scroll to position [64, 0]
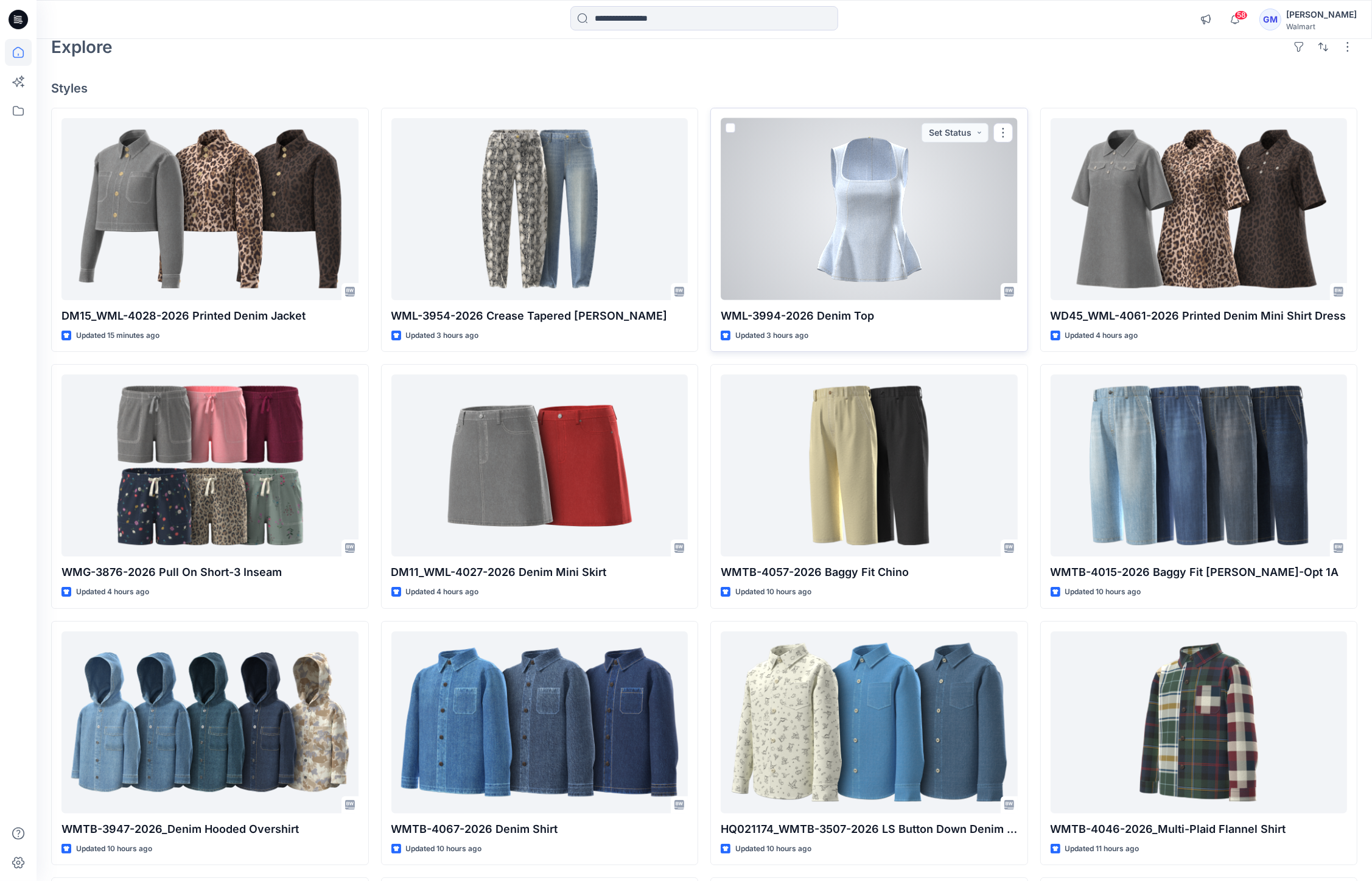
click at [790, 203] on div at bounding box center [869, 208] width 297 height 182
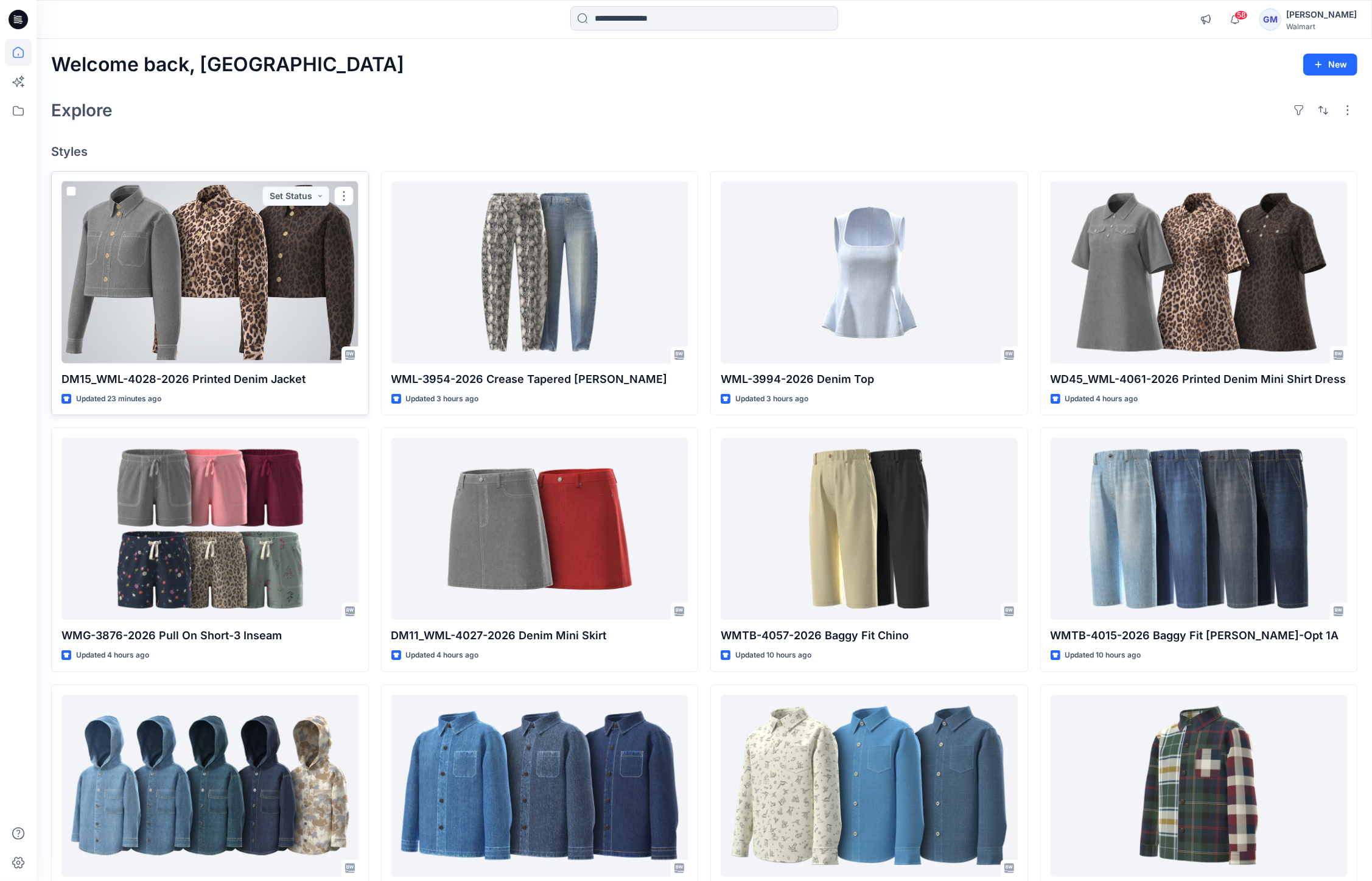
click at [233, 214] on div at bounding box center [210, 272] width 297 height 182
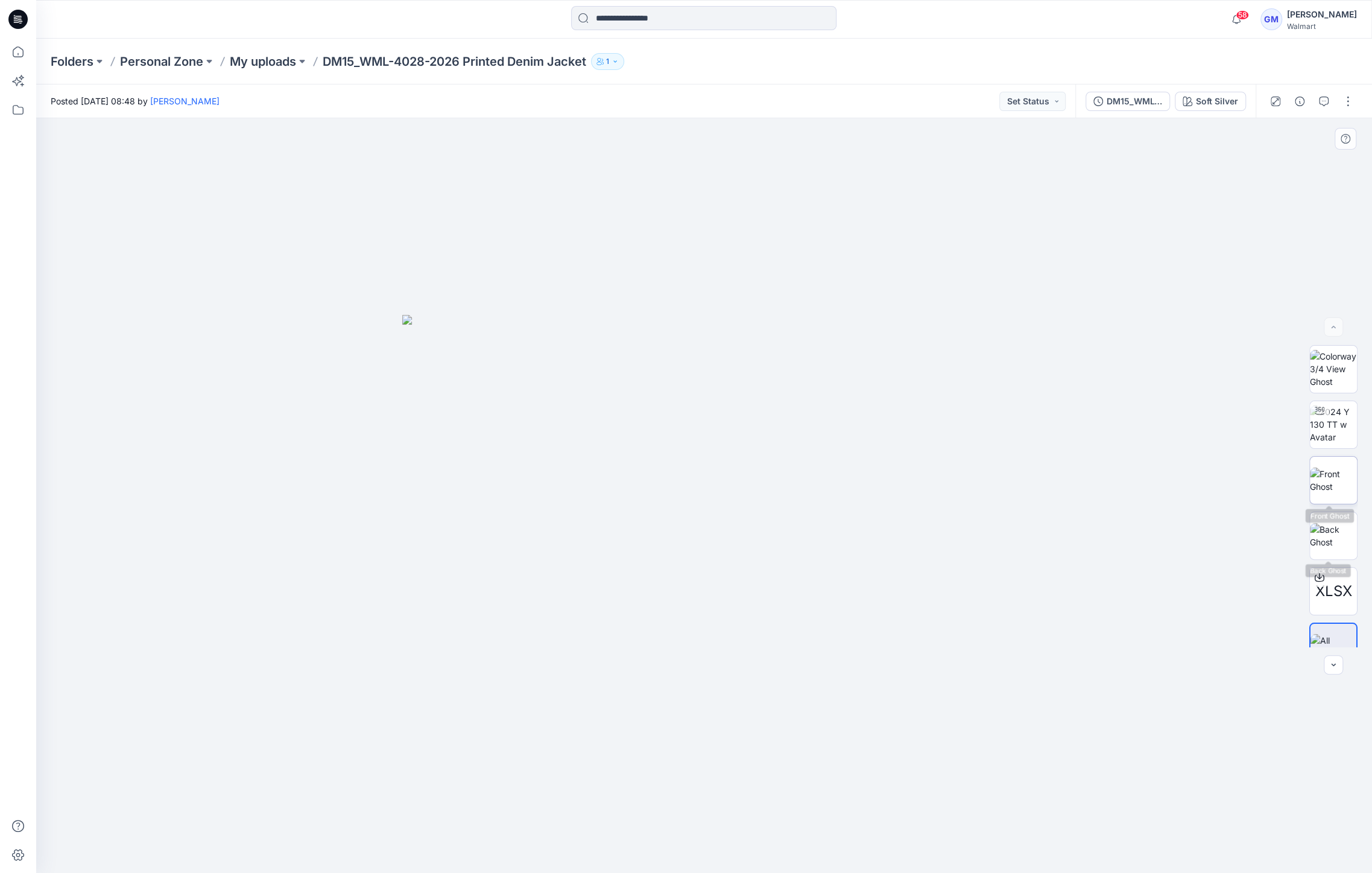
click at [1328, 485] on img at bounding box center [1333, 480] width 47 height 26
click at [19, 46] on icon at bounding box center [17, 51] width 27 height 27
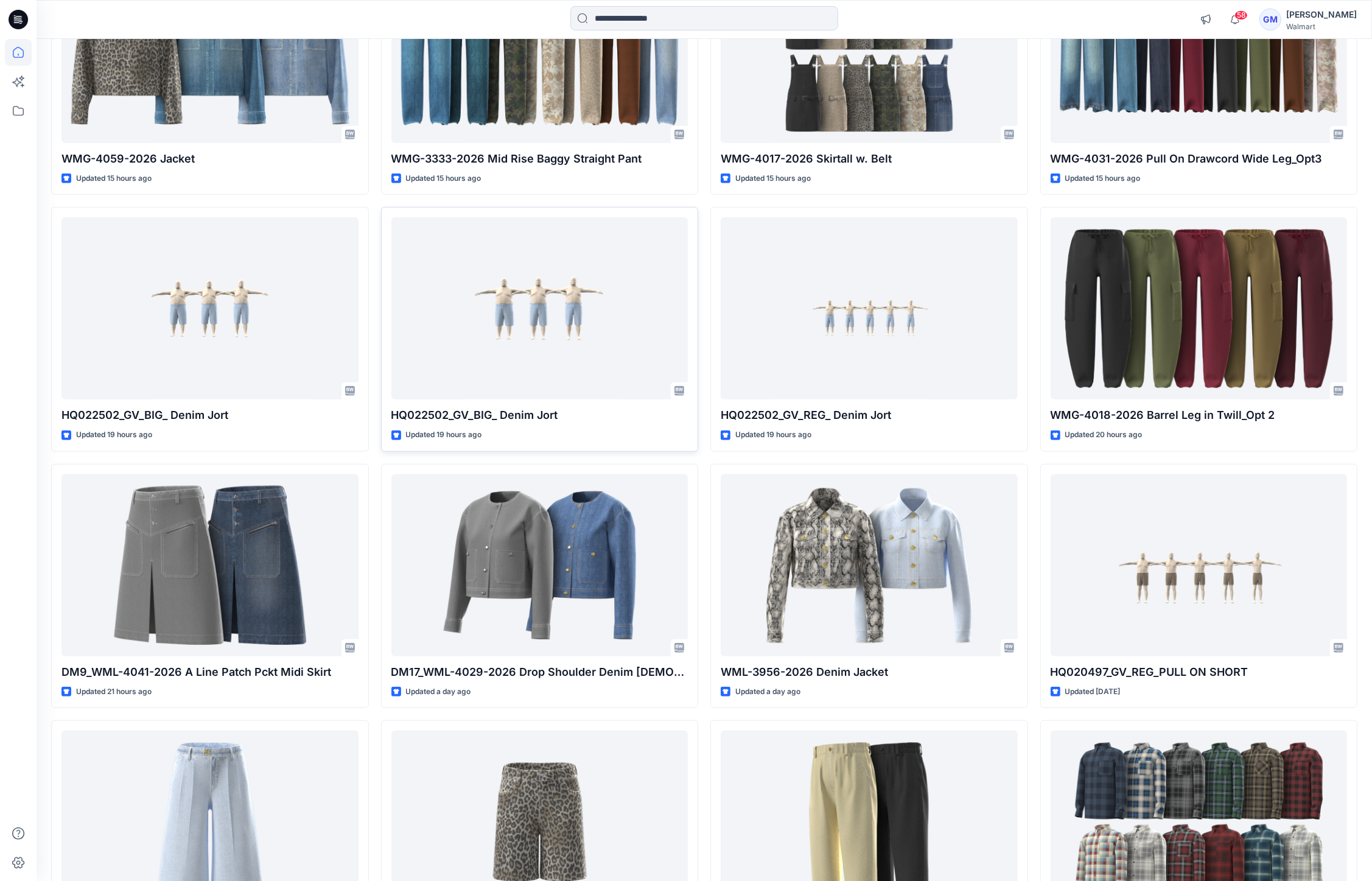
scroll to position [946, 0]
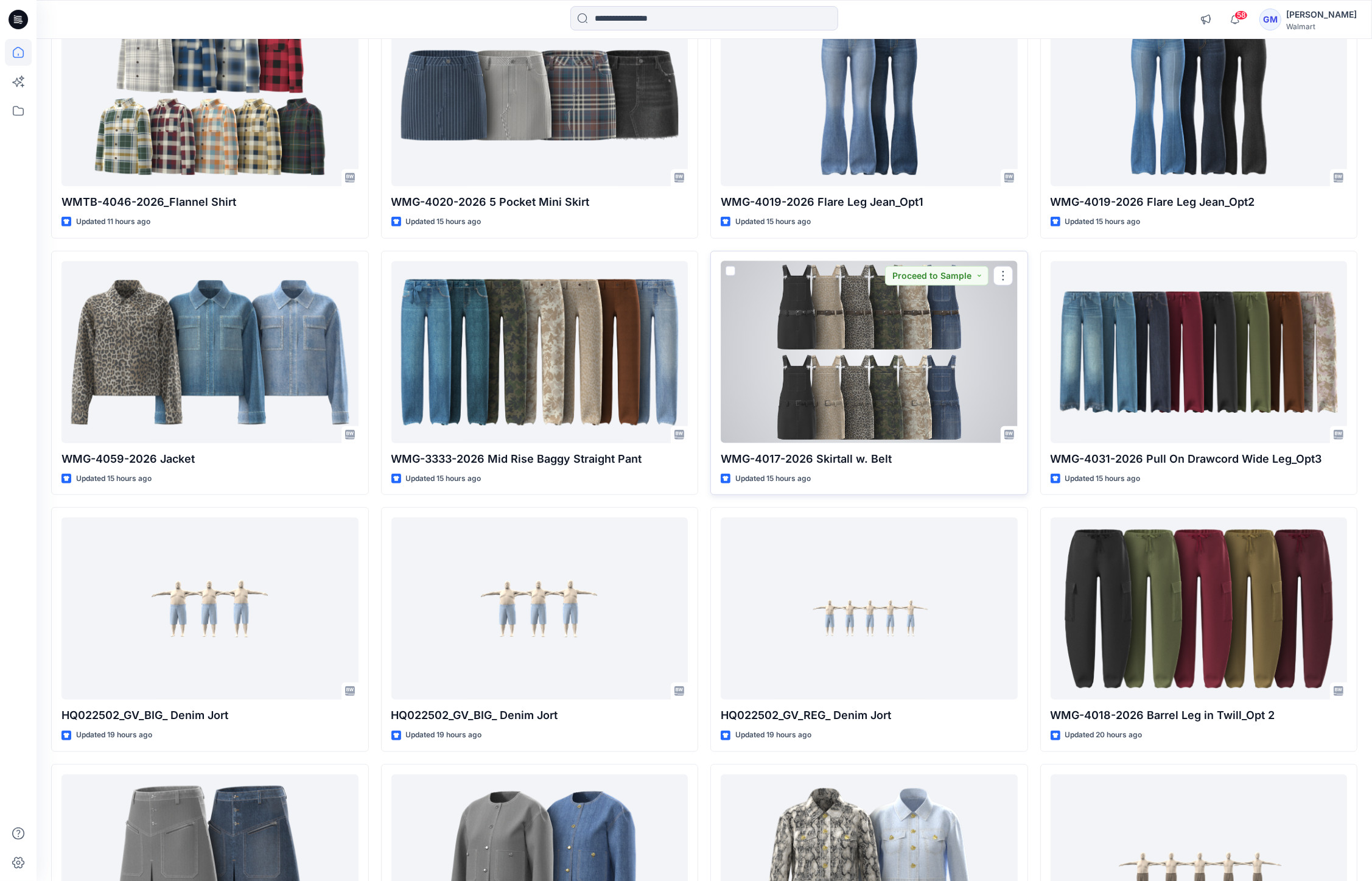
click at [863, 346] on div at bounding box center [869, 351] width 297 height 182
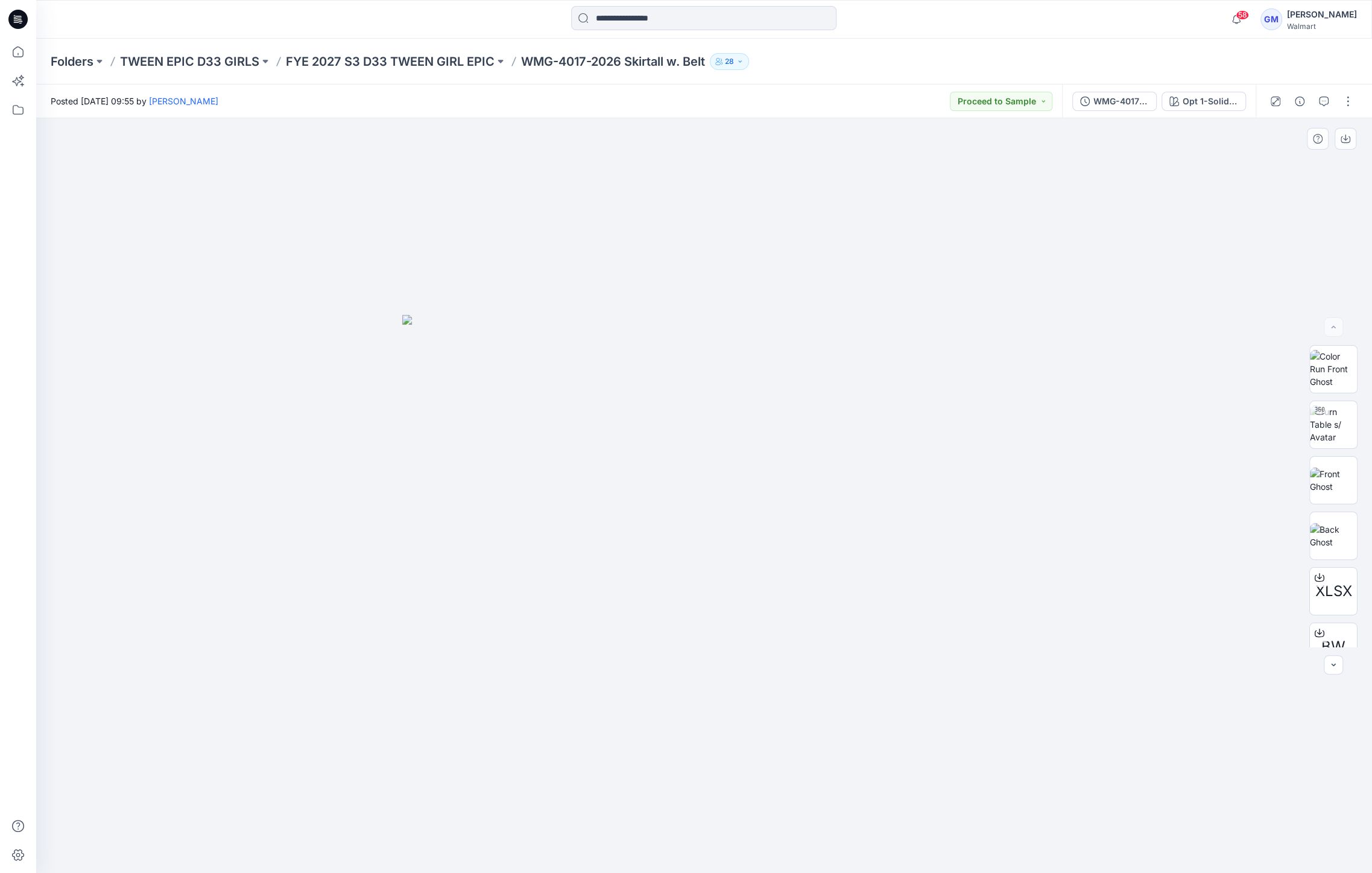
click at [374, 160] on div at bounding box center [704, 495] width 1335 height 754
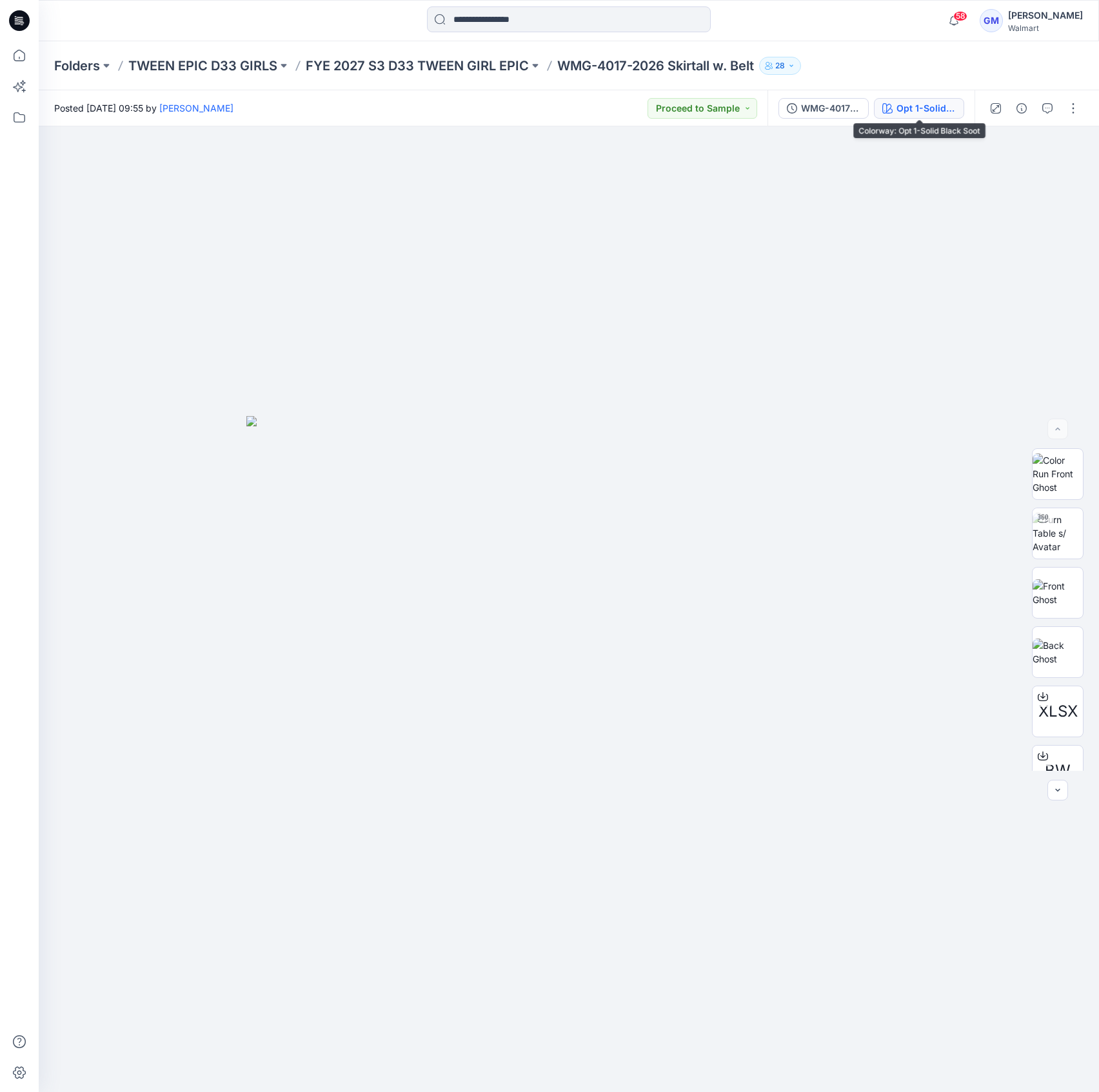
click at [926, 111] on div "Opt 1-Solid Black Soot" at bounding box center [926, 109] width 60 height 15
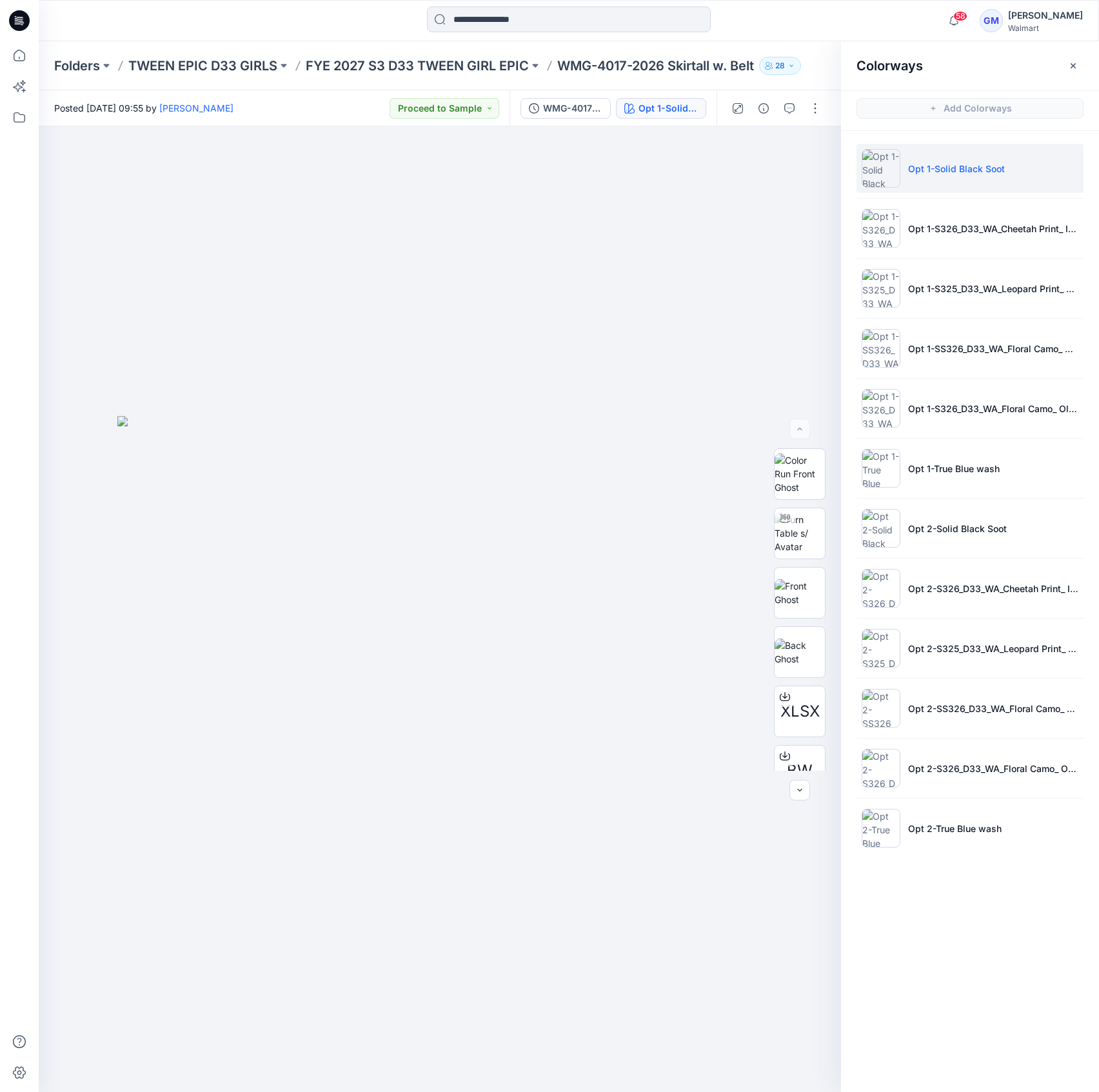
click at [725, 13] on div at bounding box center [569, 21] width 530 height 28
click at [819, 101] on button "button" at bounding box center [814, 108] width 21 height 21
click at [798, 171] on button "Edit" at bounding box center [761, 174] width 118 height 23
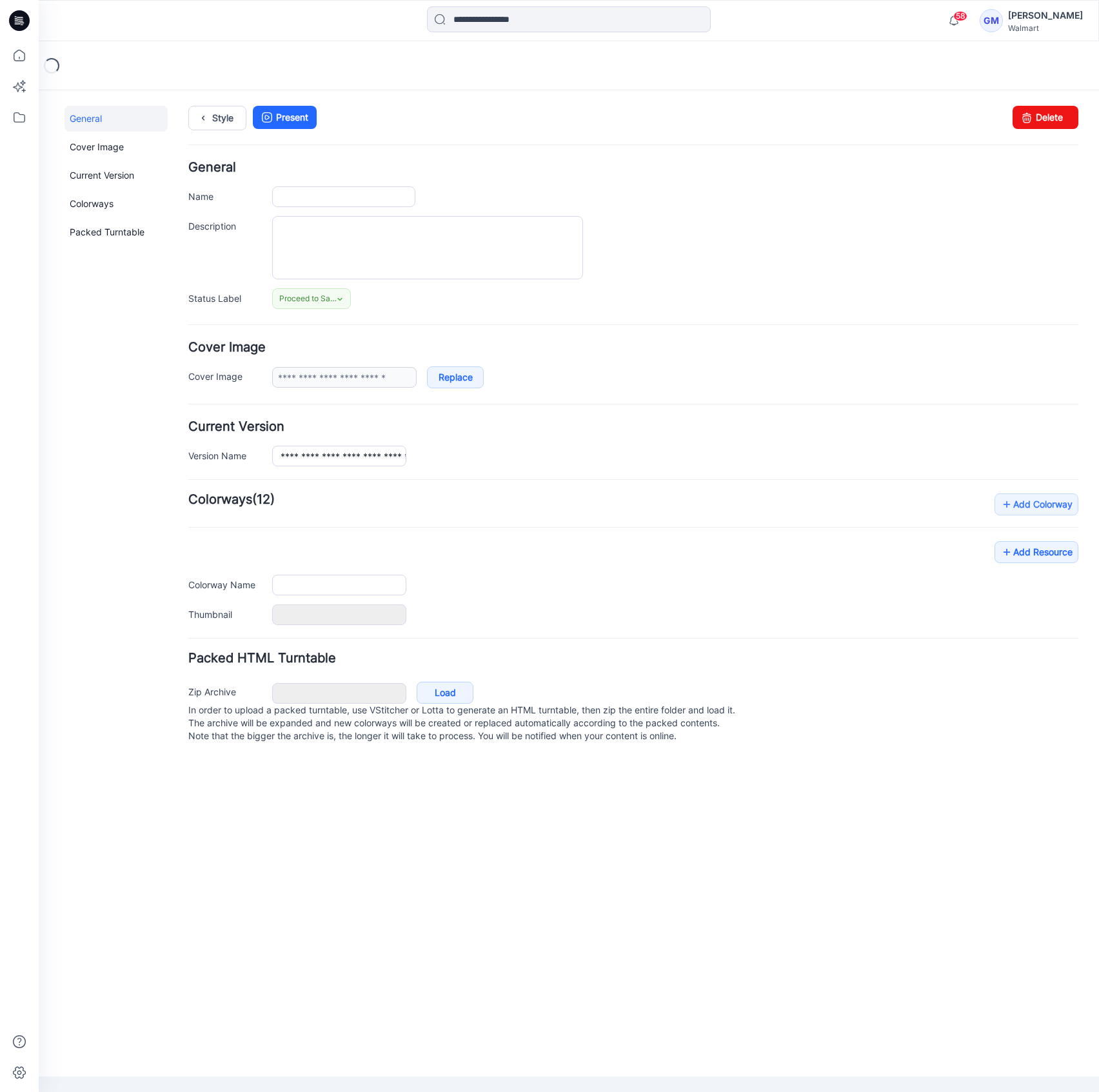
type input "**********"
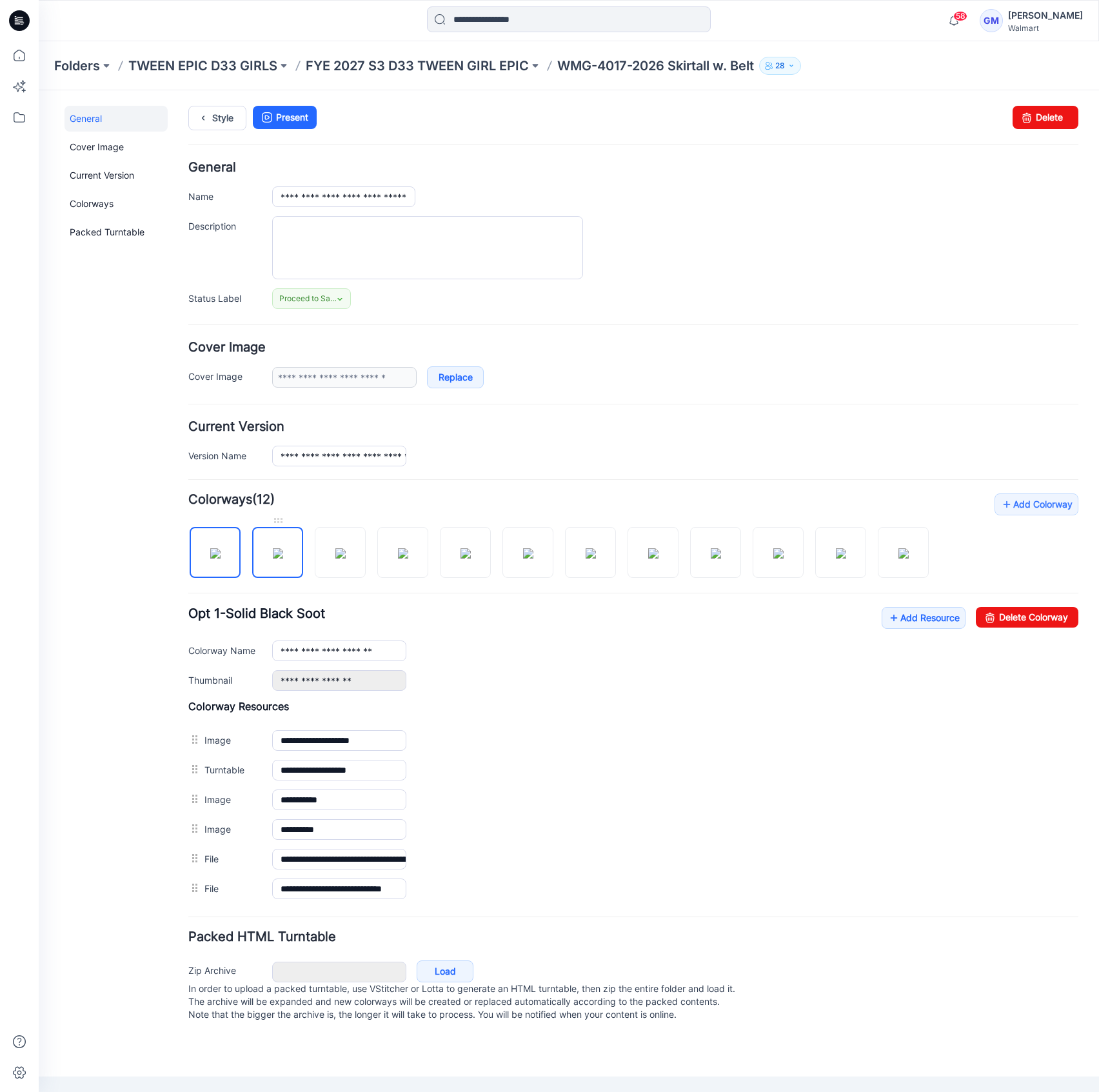
click at [284, 554] on img at bounding box center [278, 553] width 11 height 11
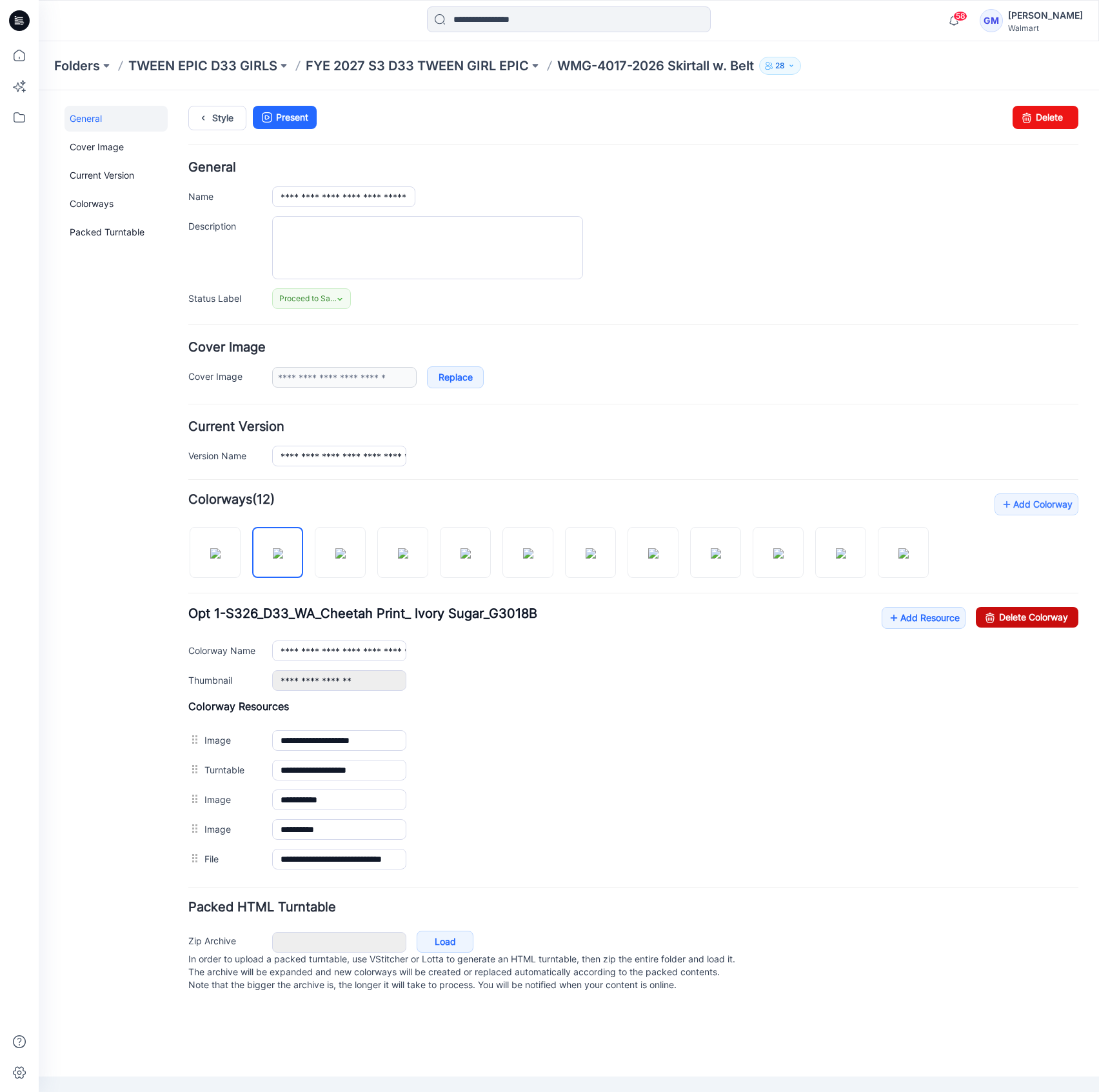
click at [1058, 623] on link "Delete Colorway" at bounding box center [1027, 617] width 103 height 21
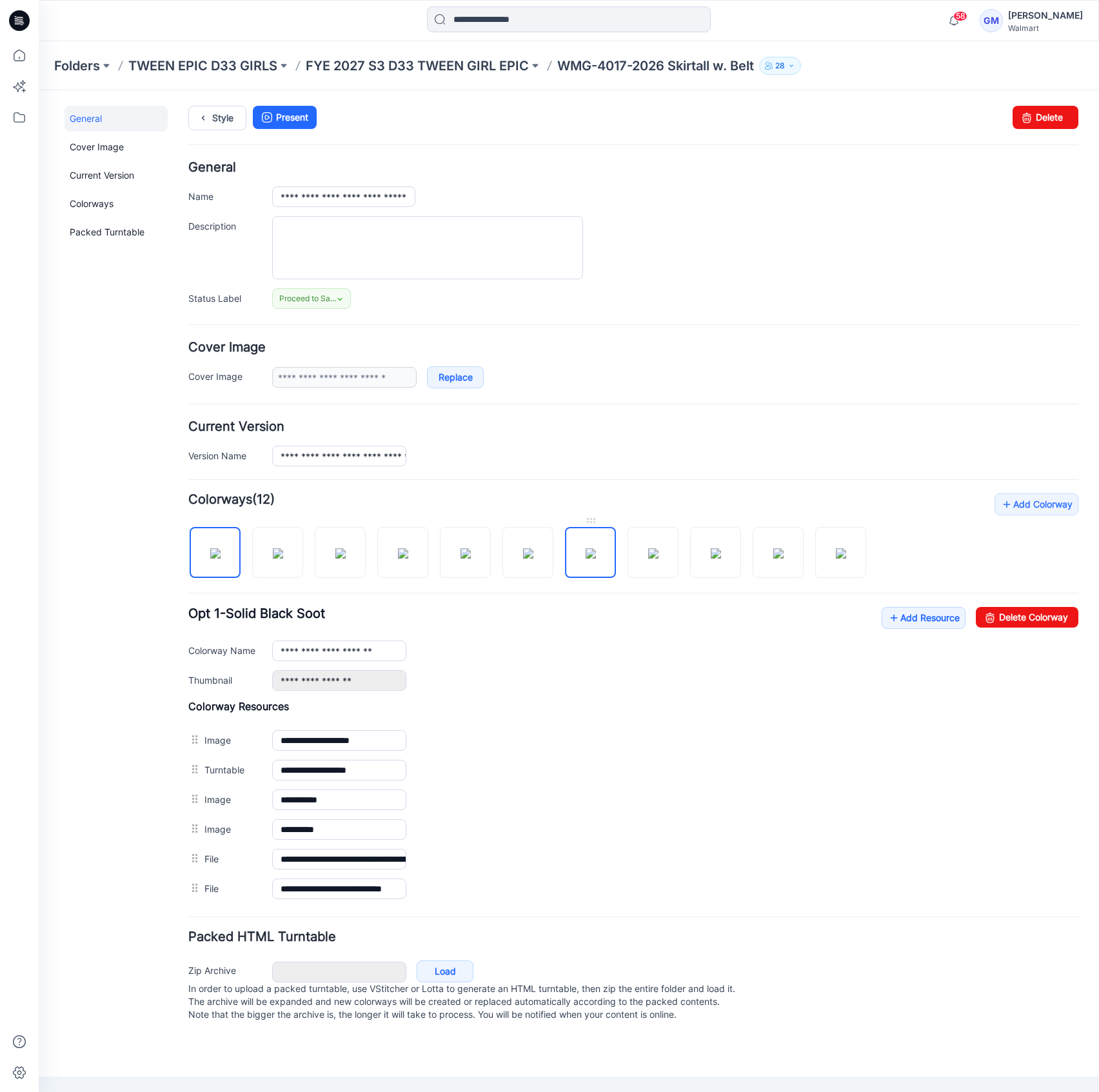
click at [594, 558] on img at bounding box center [591, 553] width 11 height 11
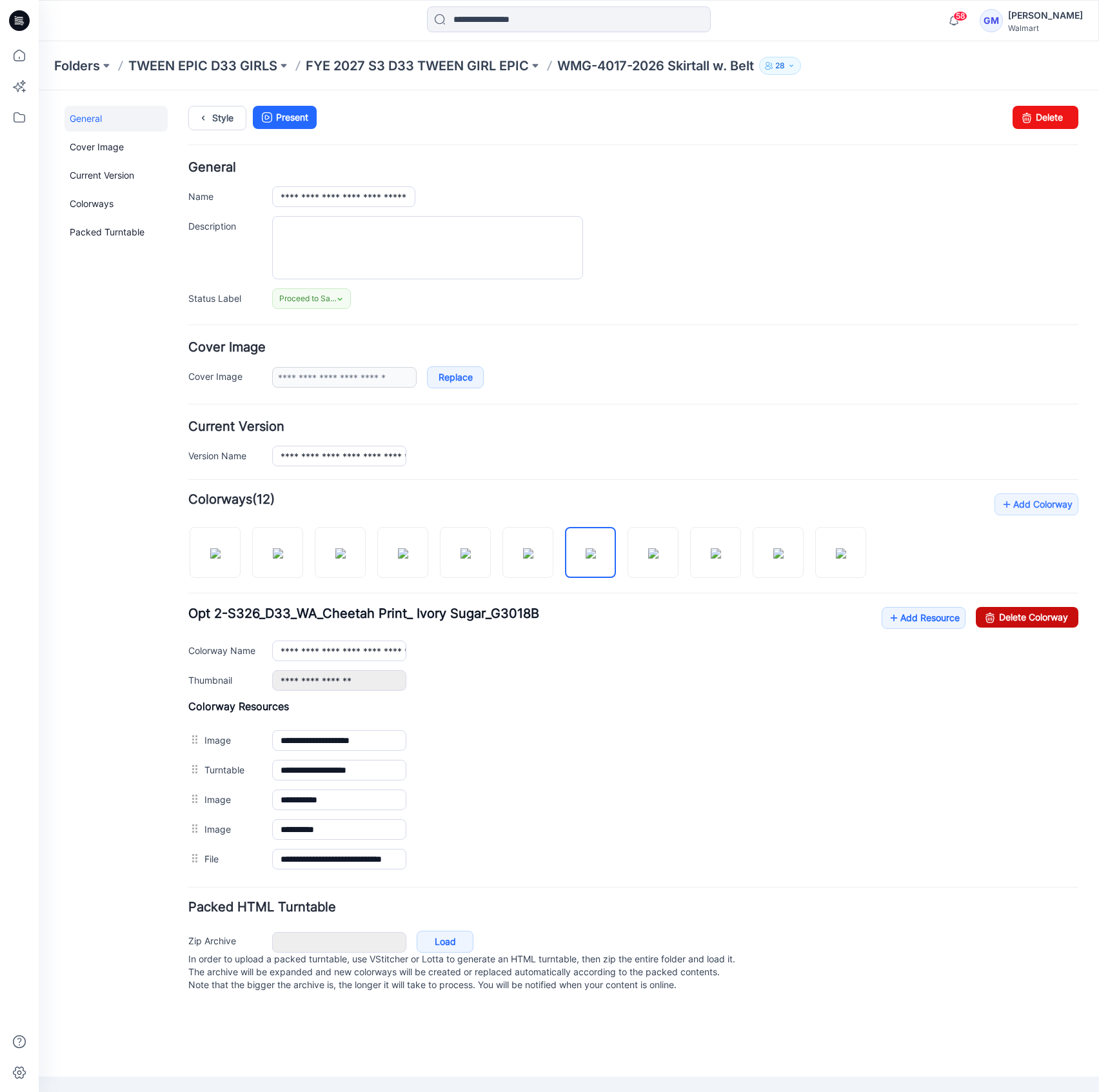
drag, startPoint x: 1024, startPoint y: 617, endPoint x: 681, endPoint y: 165, distance: 567.4
click at [1024, 617] on link "Delete Colorway" at bounding box center [1027, 617] width 103 height 21
type input "**********"
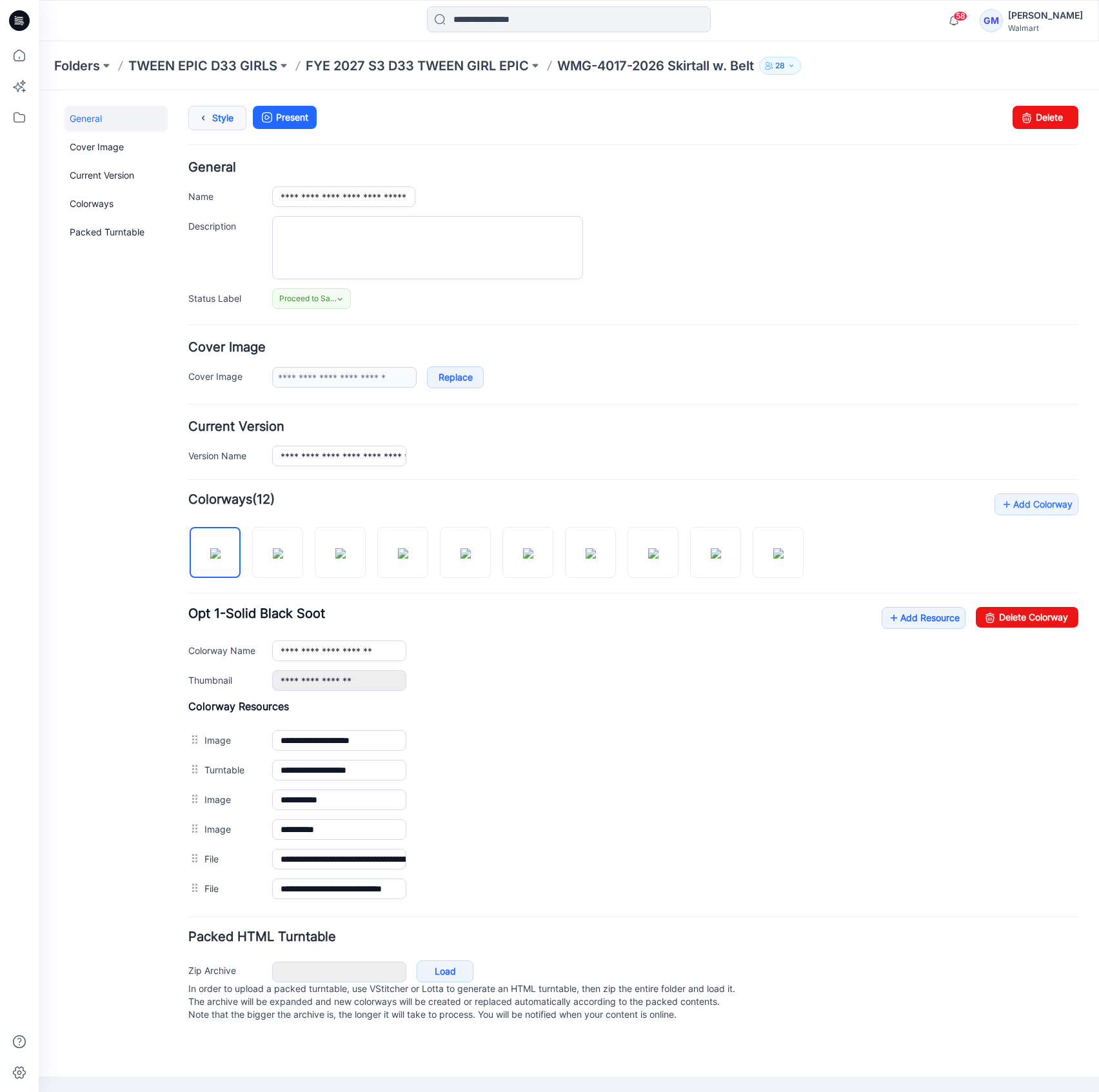
click at [210, 123] on icon at bounding box center [203, 118] width 18 height 23
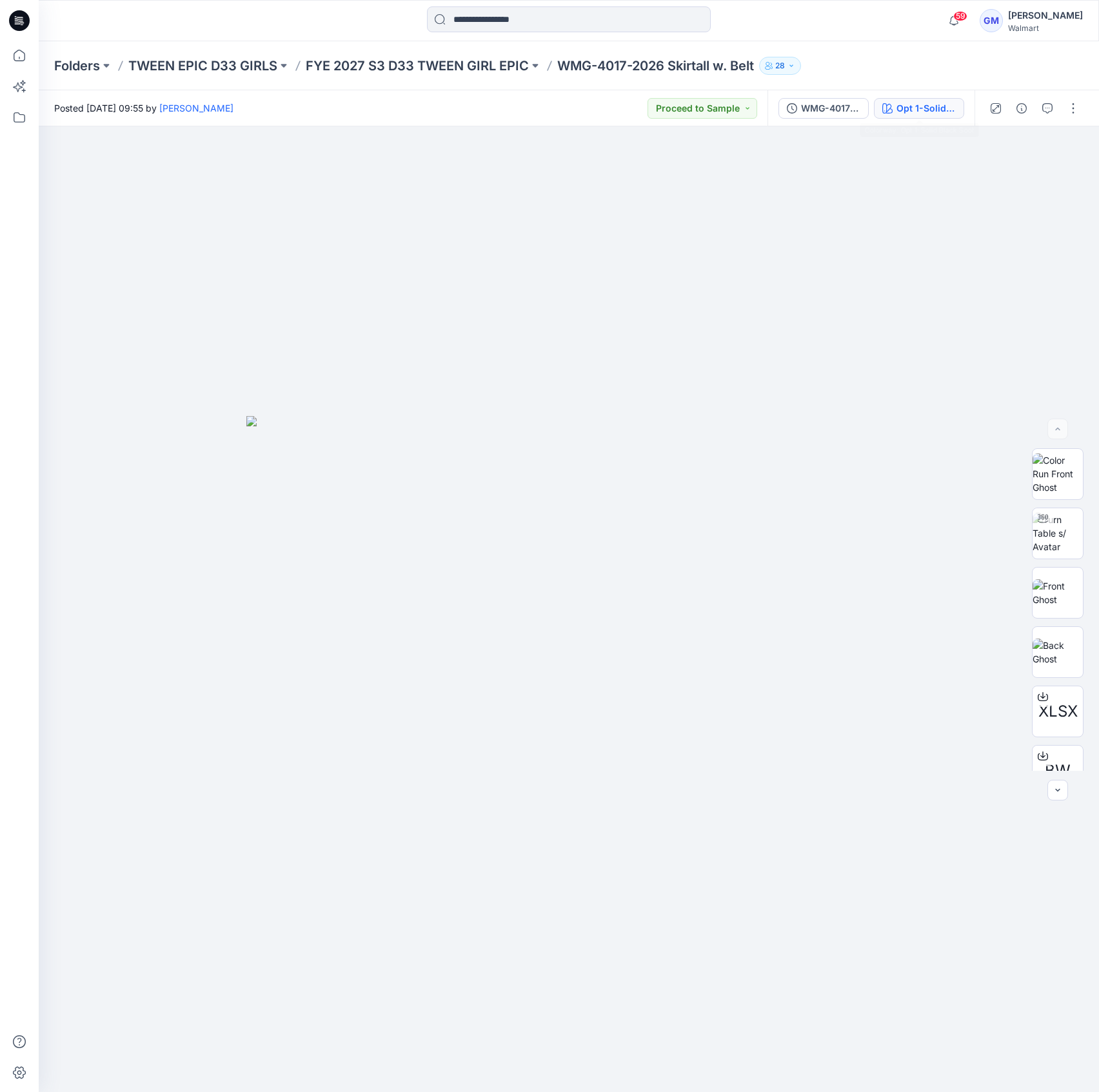
click at [918, 104] on div "Opt 1-Solid Black Soot" at bounding box center [926, 109] width 60 height 15
click at [934, 108] on div "Opt 1-Solid Black Soot" at bounding box center [926, 109] width 60 height 15
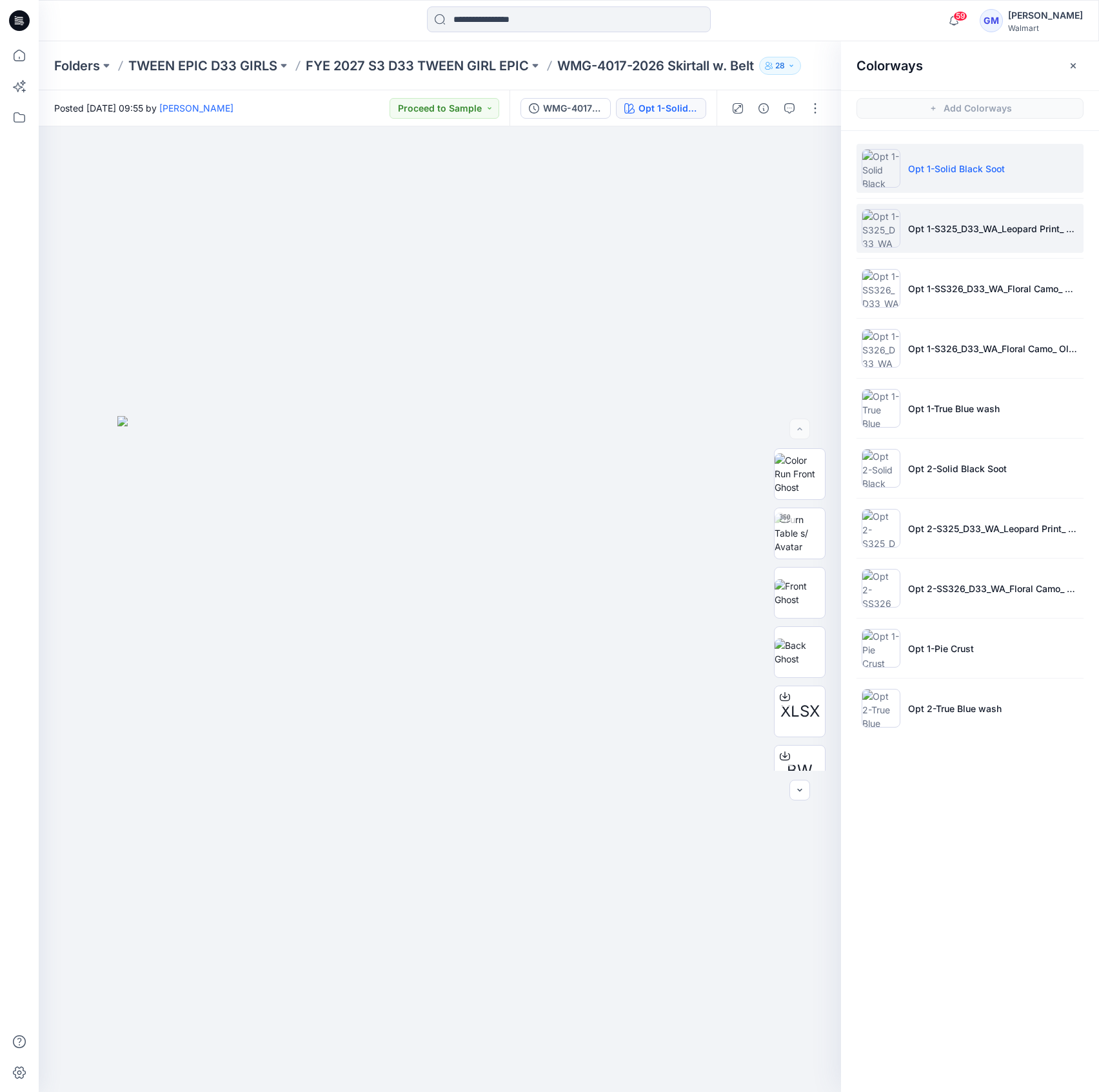
click at [990, 236] on li "Opt 1-S325_D33_WA_Leopard Print_ Spiced Latte_G2594A" at bounding box center [970, 228] width 227 height 49
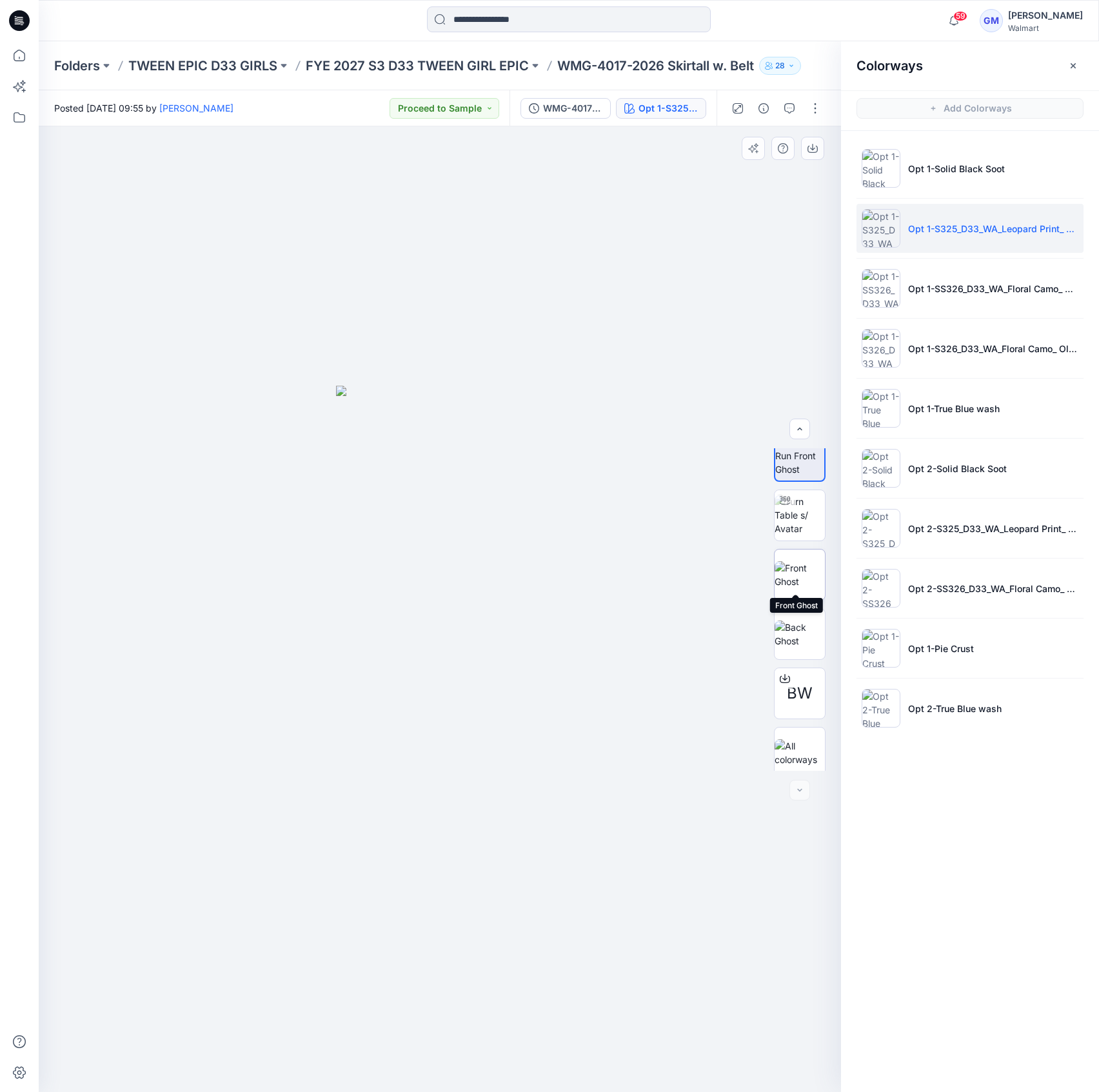
scroll to position [25, 0]
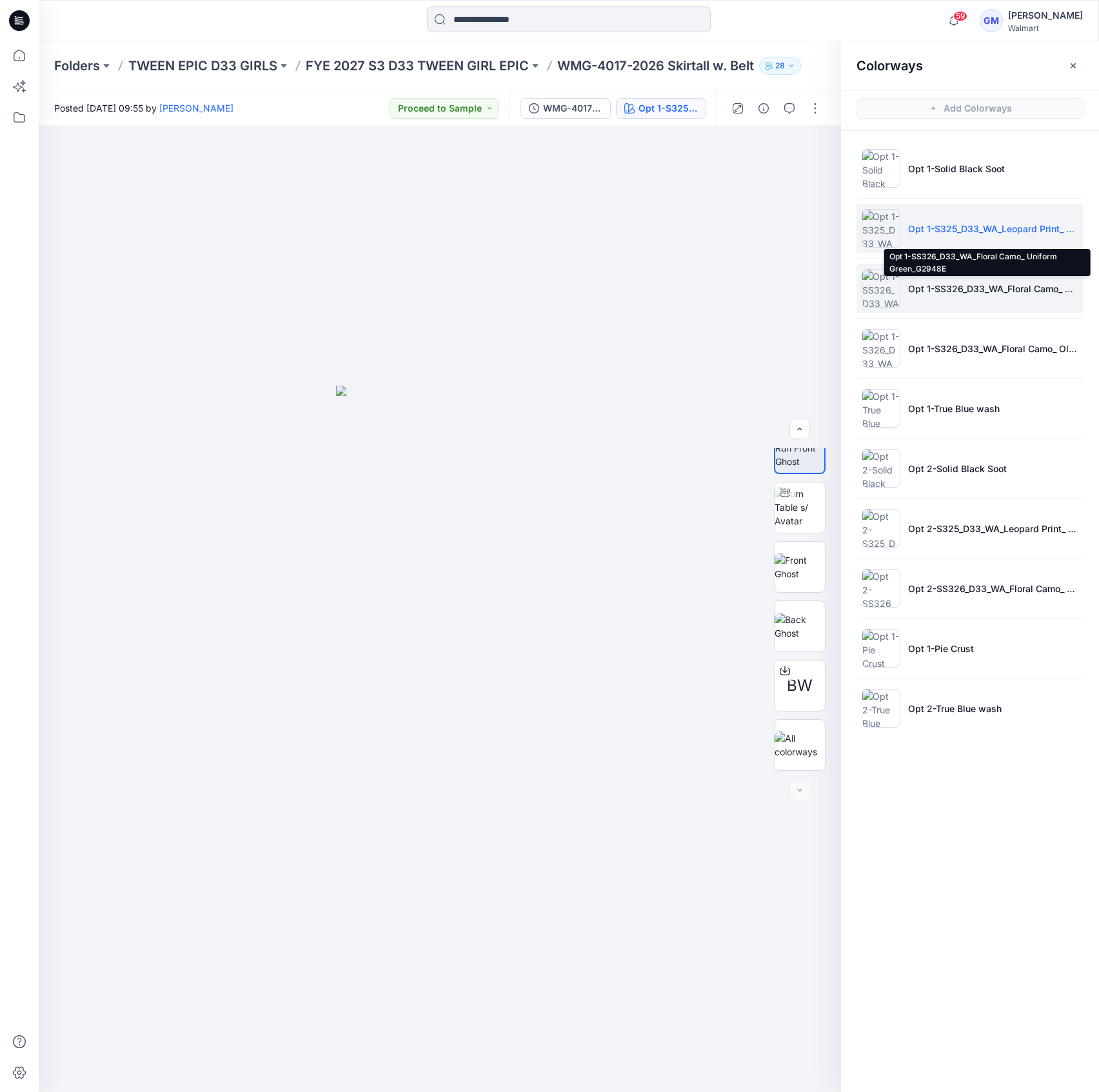
click at [977, 292] on p "Opt 1-SS326_D33_WA_Floral Camo_ Uniform Green_G2948E" at bounding box center [993, 288] width 170 height 14
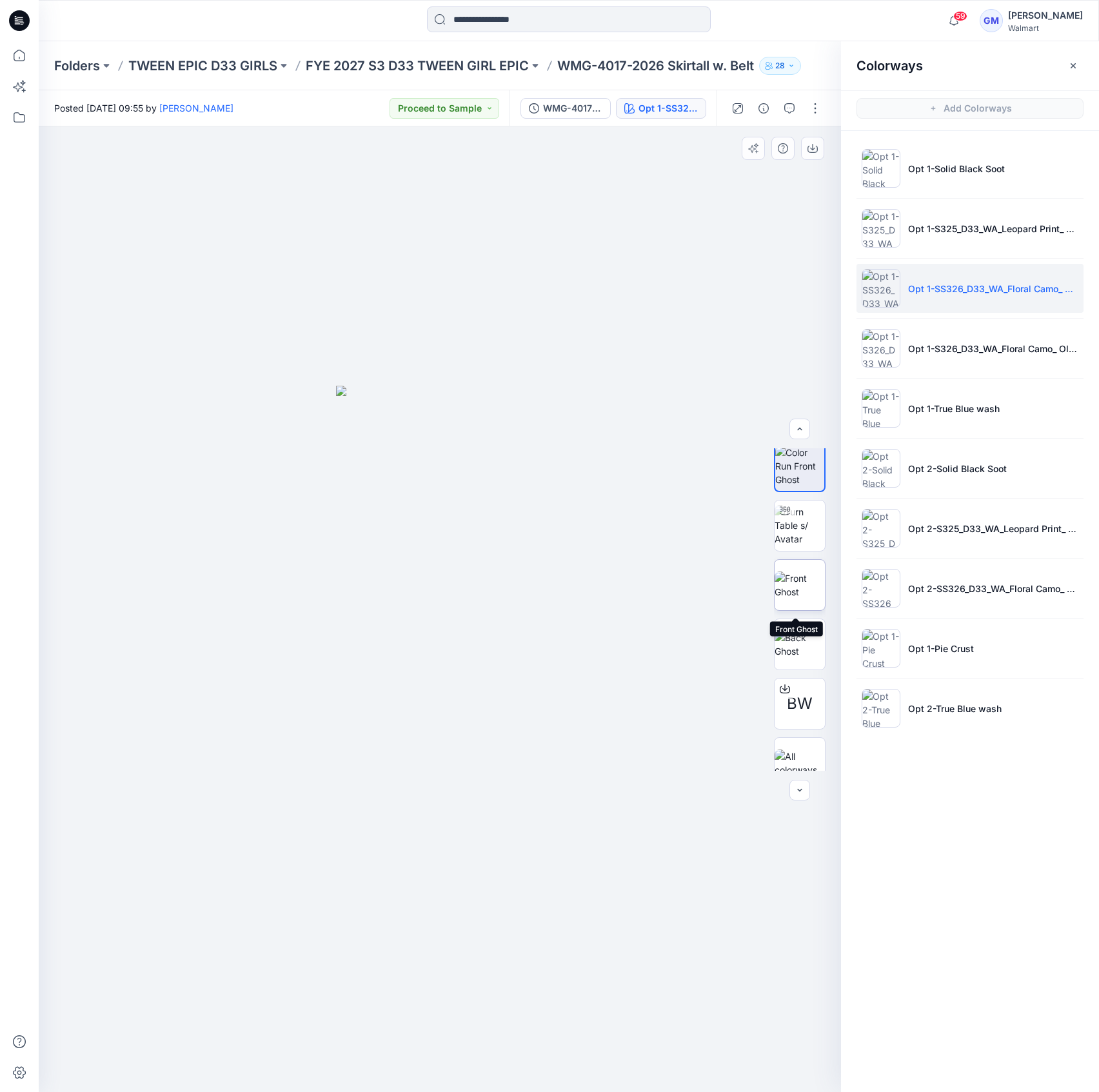
scroll to position [0, 0]
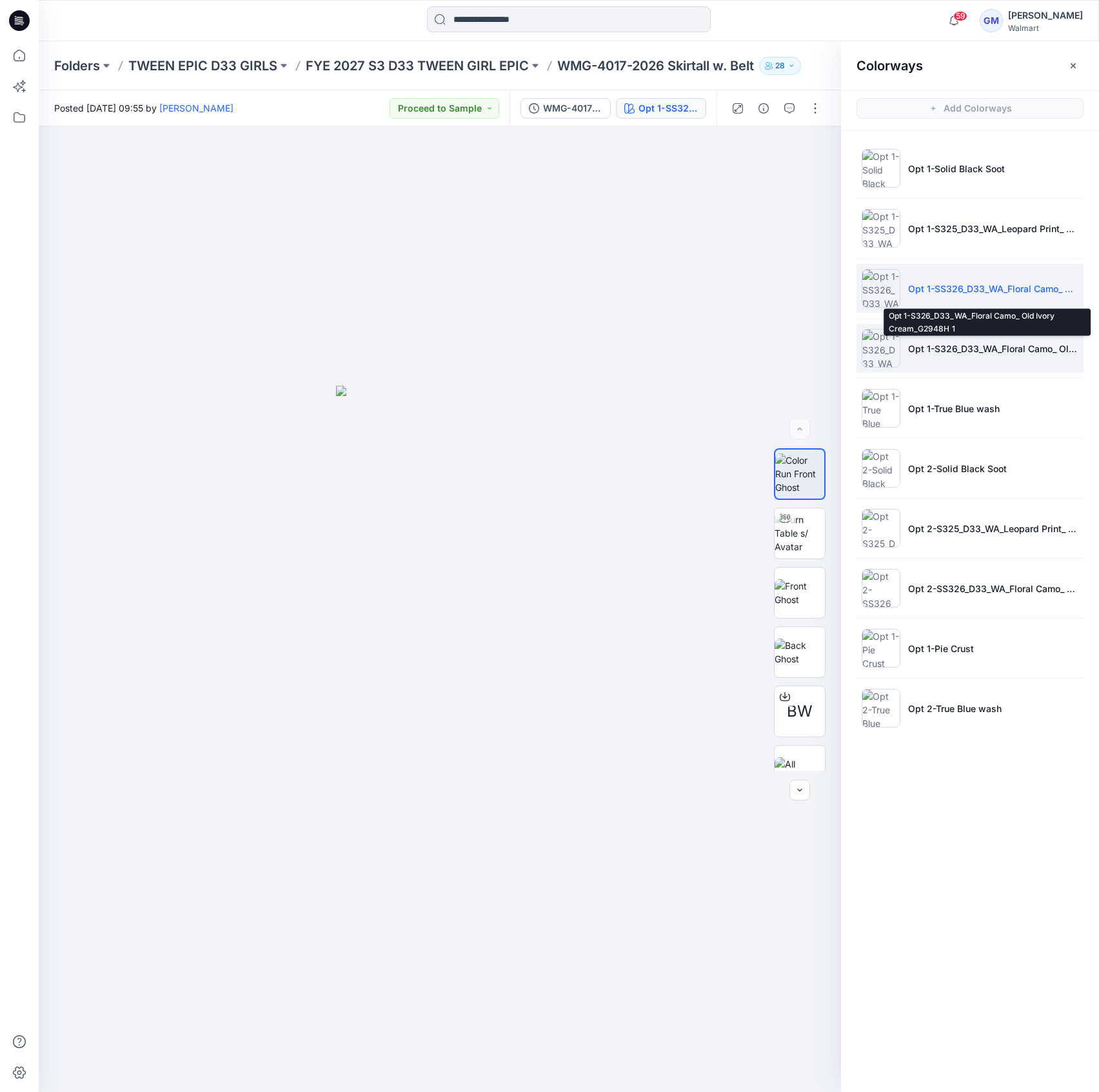
click at [946, 344] on p "Opt 1-S326_D33_WA_Floral Camo_ Old Ivory Cream_G2948H 1" at bounding box center [993, 349] width 170 height 14
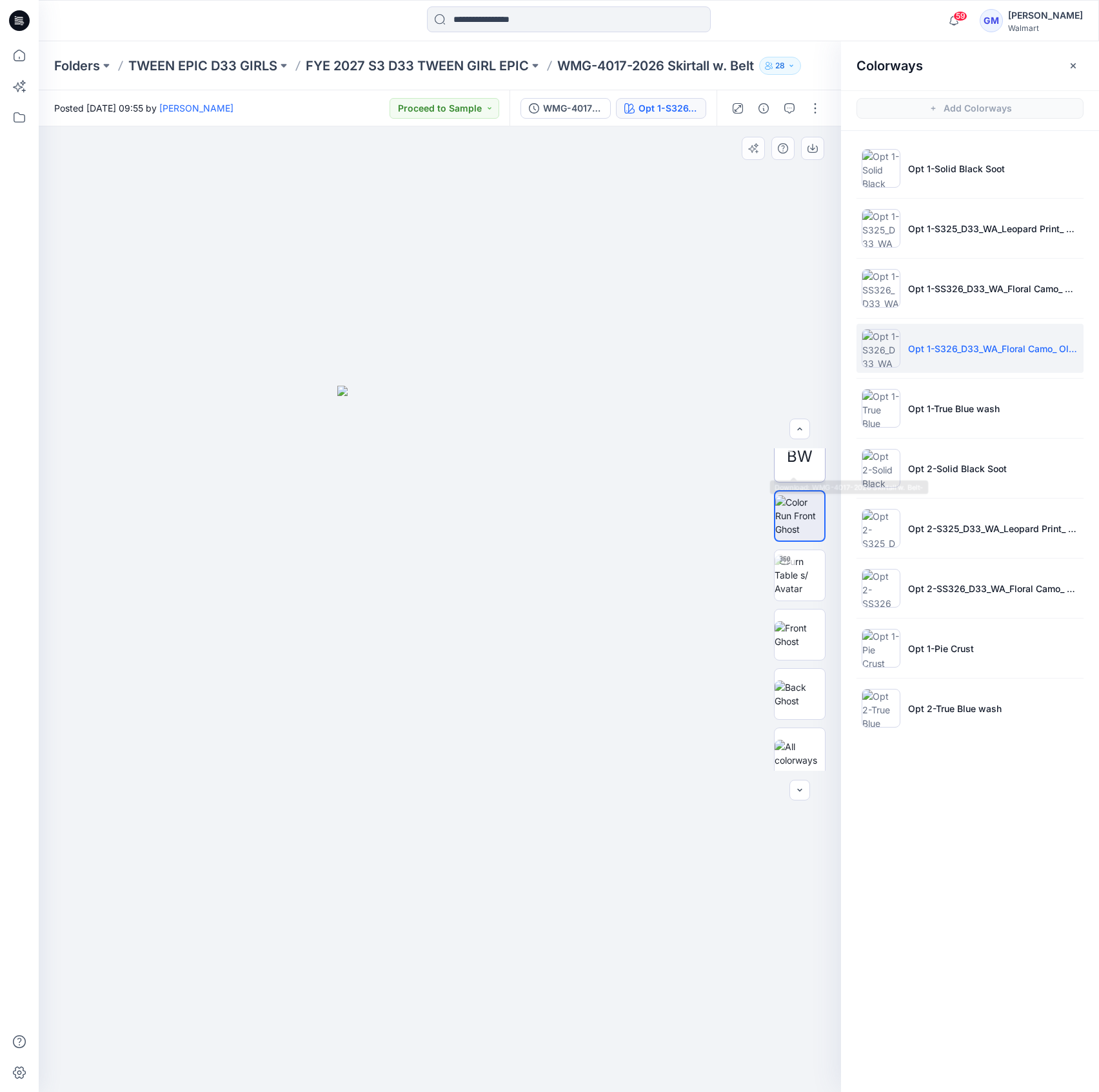
scroll to position [25, 0]
click at [960, 399] on li "Opt 1-True Blue wash" at bounding box center [970, 408] width 227 height 49
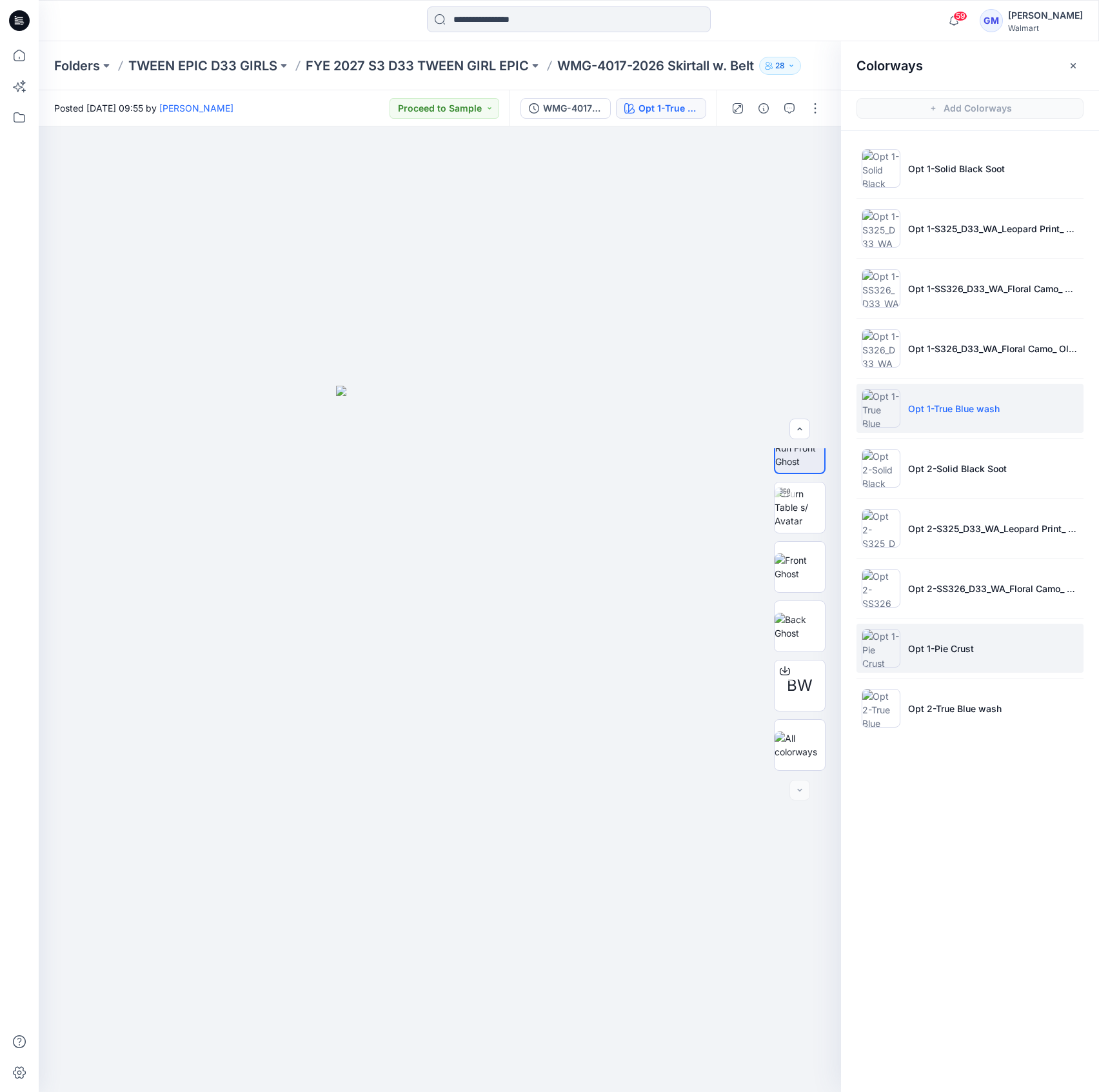
click at [949, 632] on li "Opt 1-Pie Crust" at bounding box center [970, 648] width 227 height 49
click at [801, 679] on img at bounding box center [799, 685] width 50 height 27
click at [805, 105] on div at bounding box center [776, 108] width 119 height 36
click at [811, 110] on button "button" at bounding box center [814, 108] width 21 height 21
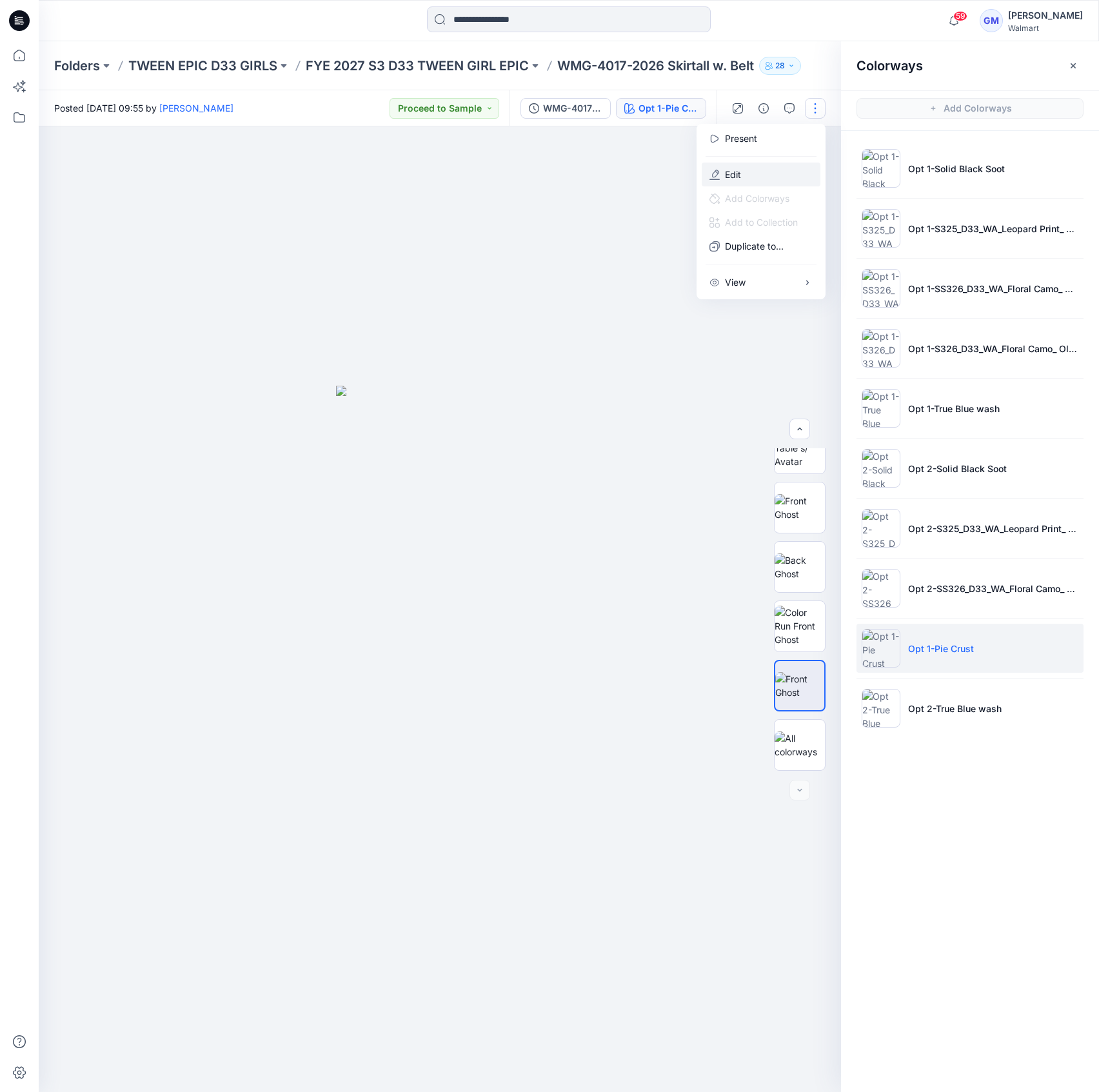
click at [769, 165] on button "Edit" at bounding box center [761, 174] width 118 height 23
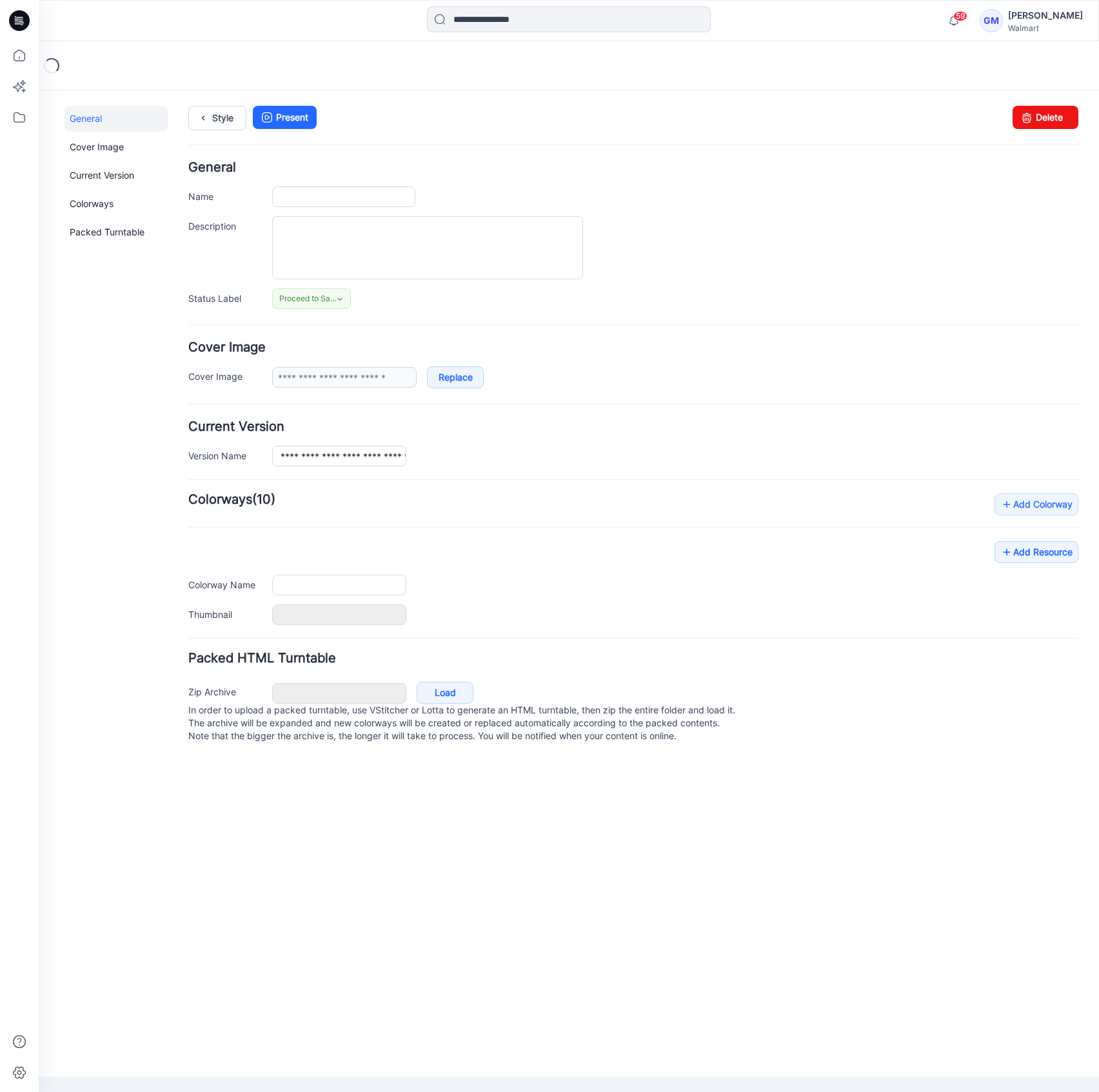
type input "**********"
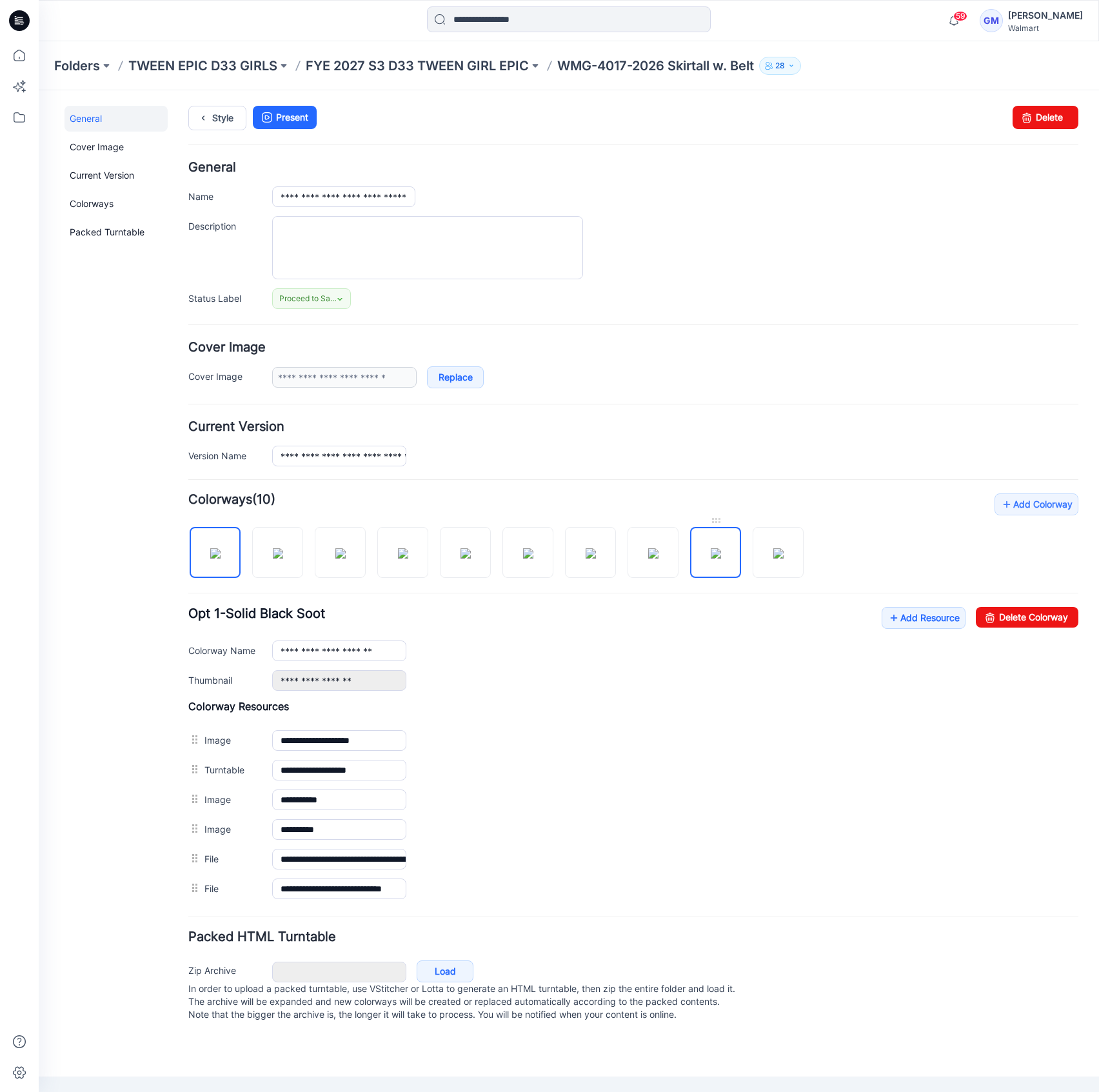
click at [718, 558] on img at bounding box center [716, 553] width 11 height 11
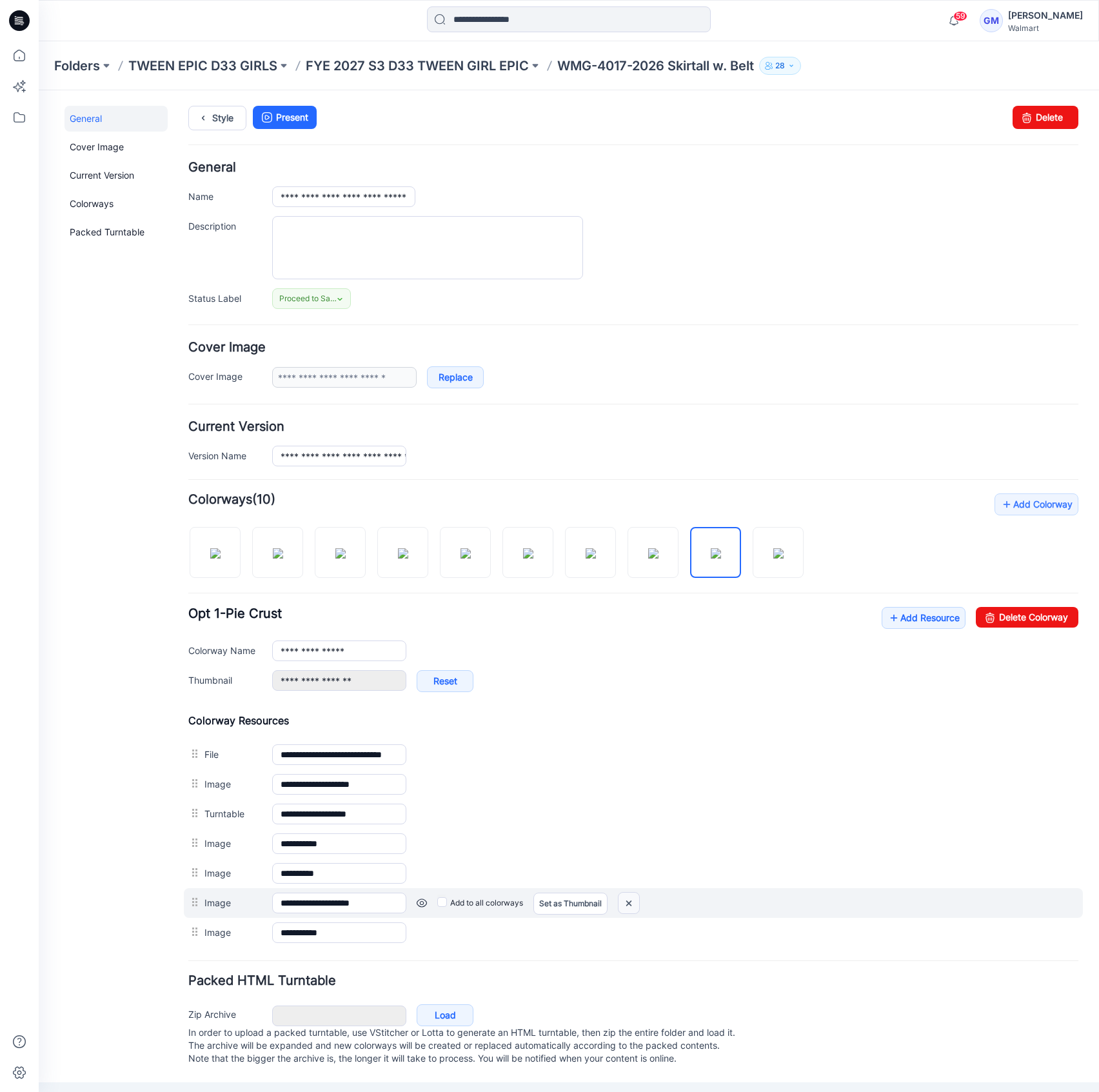
click at [630, 900] on img at bounding box center [629, 903] width 21 height 22
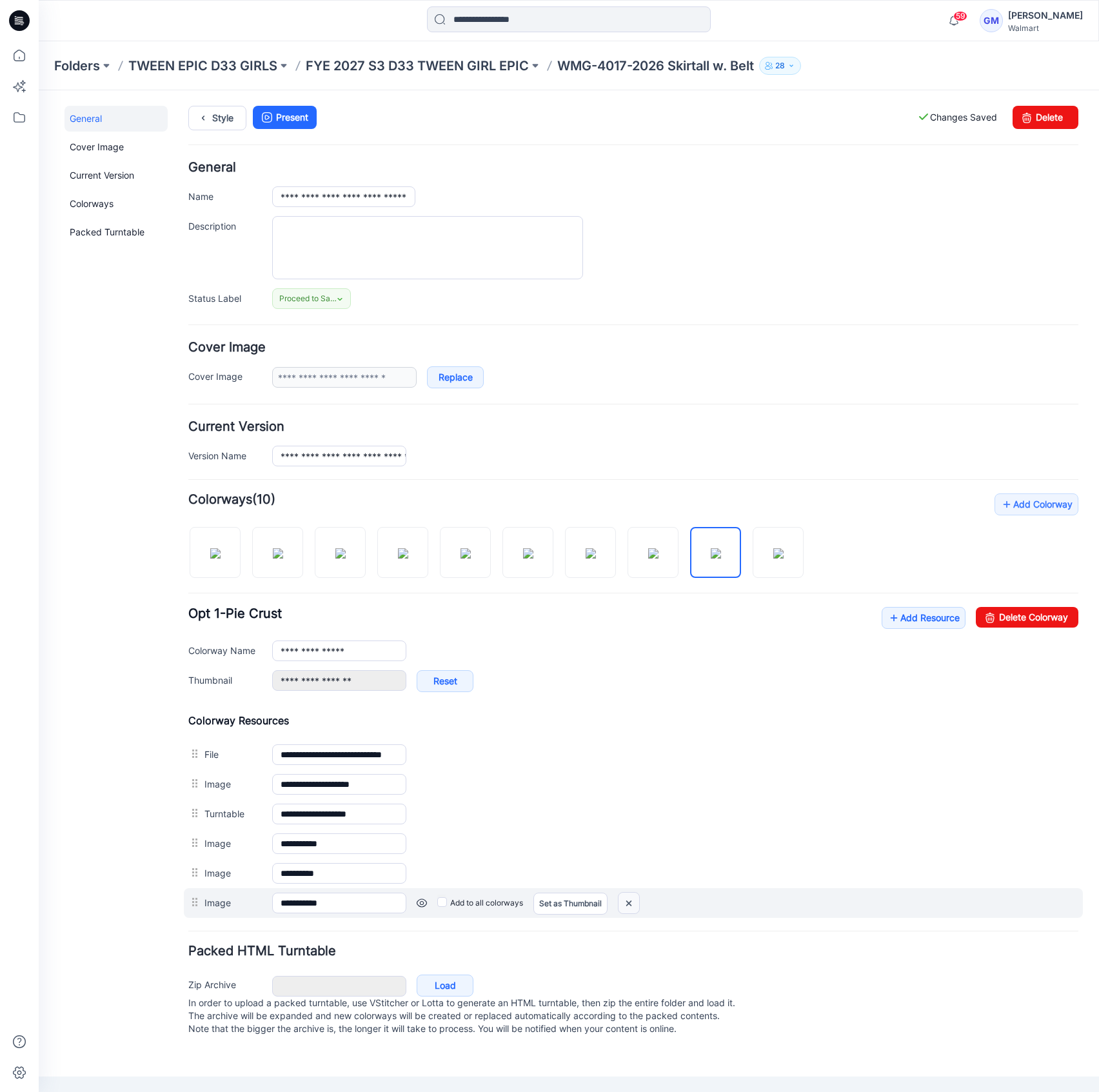
click at [629, 901] on img at bounding box center [629, 903] width 21 height 22
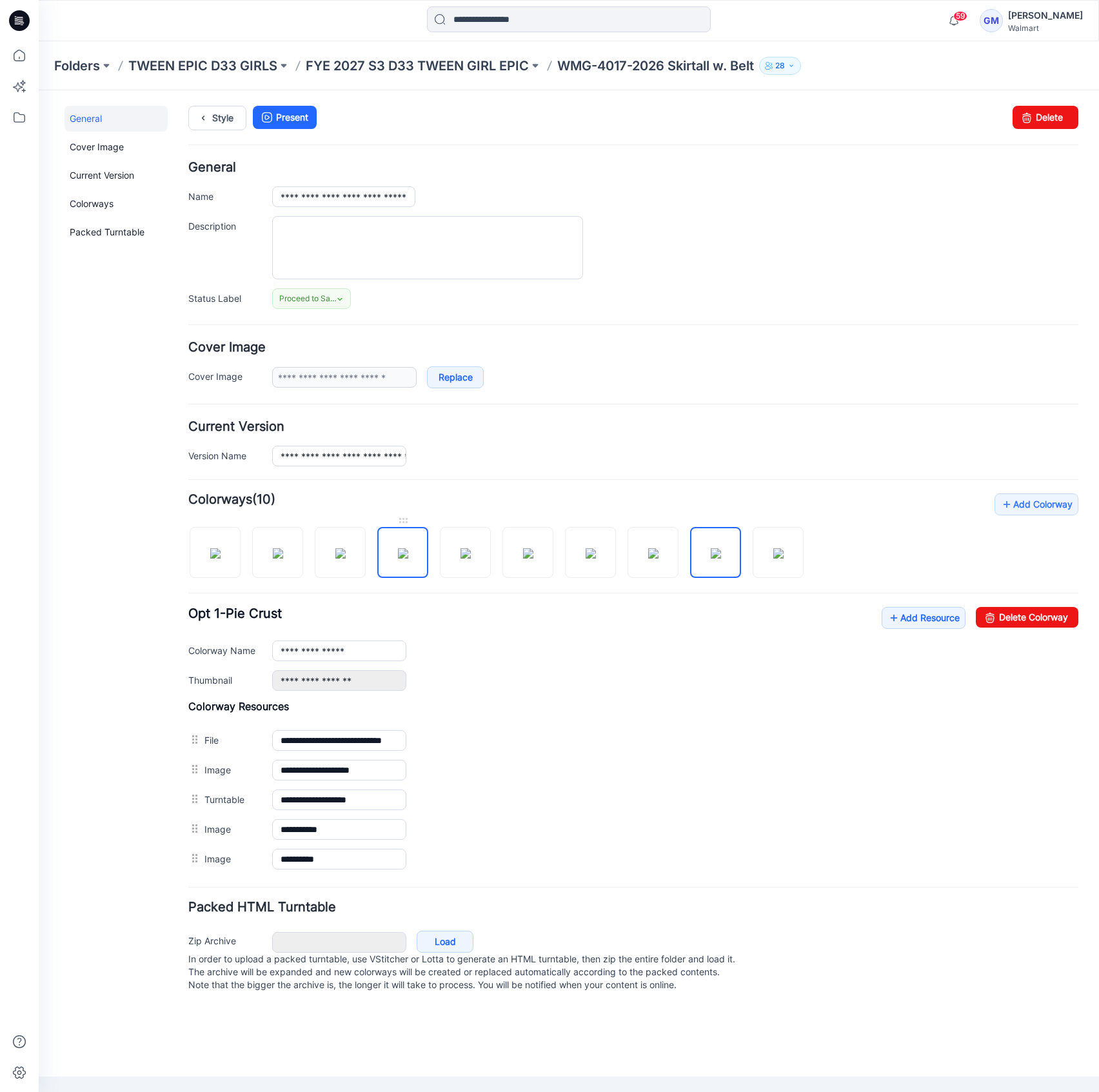
click at [402, 554] on img at bounding box center [403, 553] width 11 height 11
click at [310, 649] on input "**********" at bounding box center [338, 650] width 134 height 21
drag, startPoint x: 314, startPoint y: 651, endPoint x: 189, endPoint y: 642, distance: 125.3
click at [189, 642] on div "**********" at bounding box center [634, 650] width 890 height 21
click at [304, 645] on input "**********" at bounding box center [338, 650] width 134 height 21
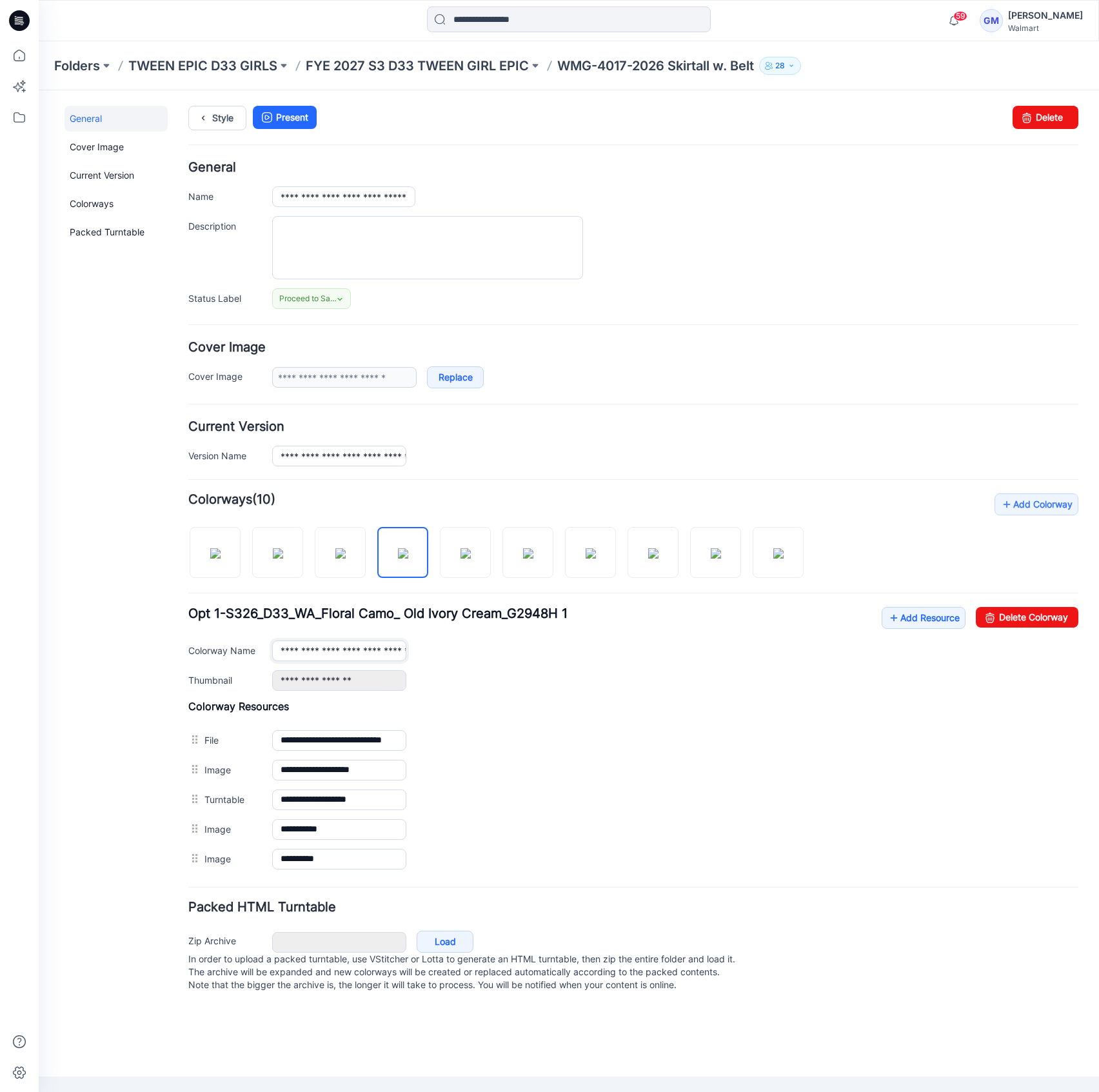
scroll to position [0, 134]
drag, startPoint x: 304, startPoint y: 645, endPoint x: 770, endPoint y: 664, distance: 466.4
click at [770, 664] on div "**********" at bounding box center [634, 649] width 890 height 84
click at [46, 630] on div "**********" at bounding box center [561, 548] width 1045 height 918
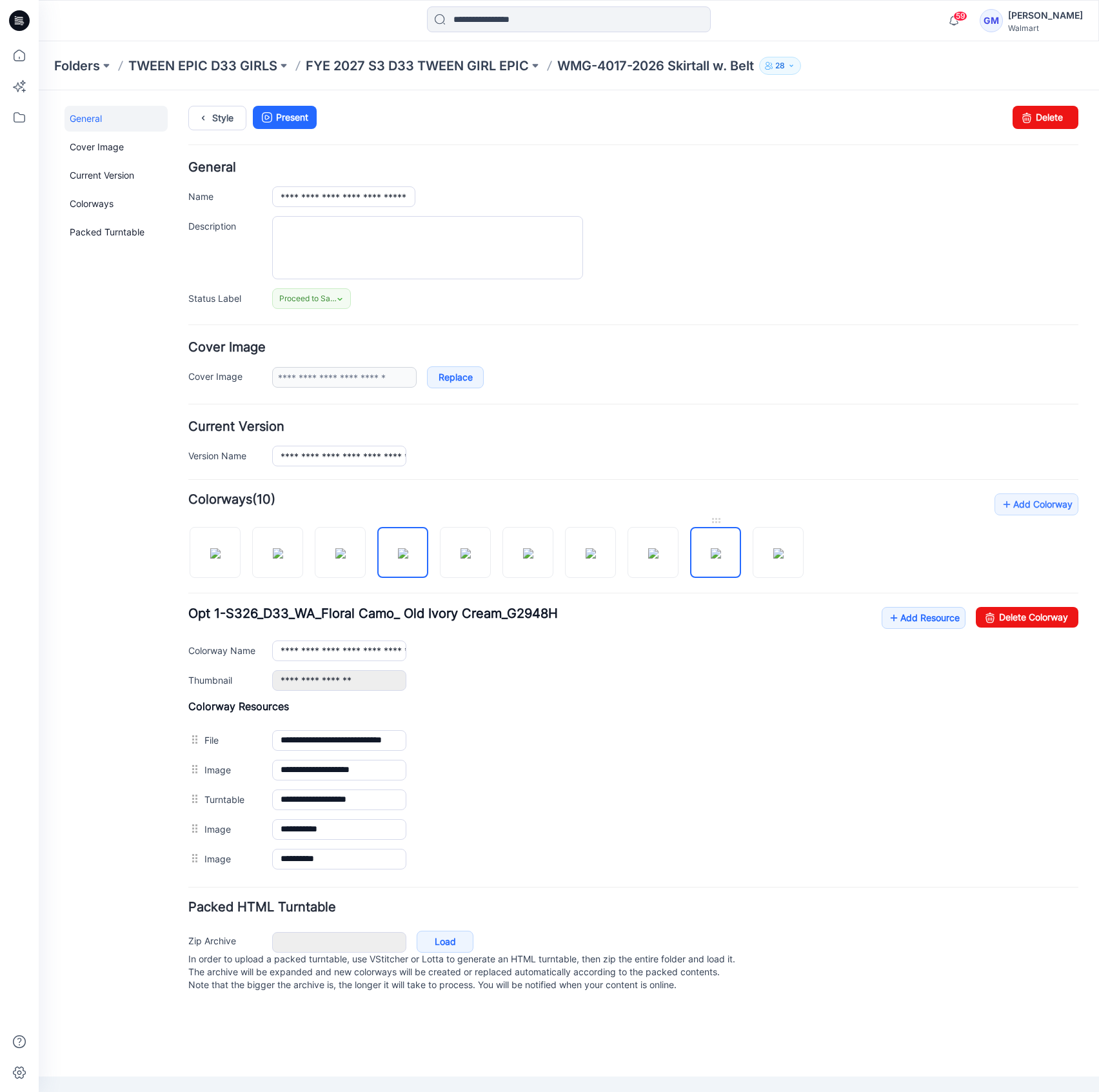
click at [712, 558] on img at bounding box center [716, 553] width 11 height 11
click at [335, 653] on input "**********" at bounding box center [338, 650] width 134 height 21
drag, startPoint x: 306, startPoint y: 649, endPoint x: 757, endPoint y: 690, distance: 452.9
click at [748, 689] on div "**********" at bounding box center [634, 649] width 890 height 84
paste input "**********"
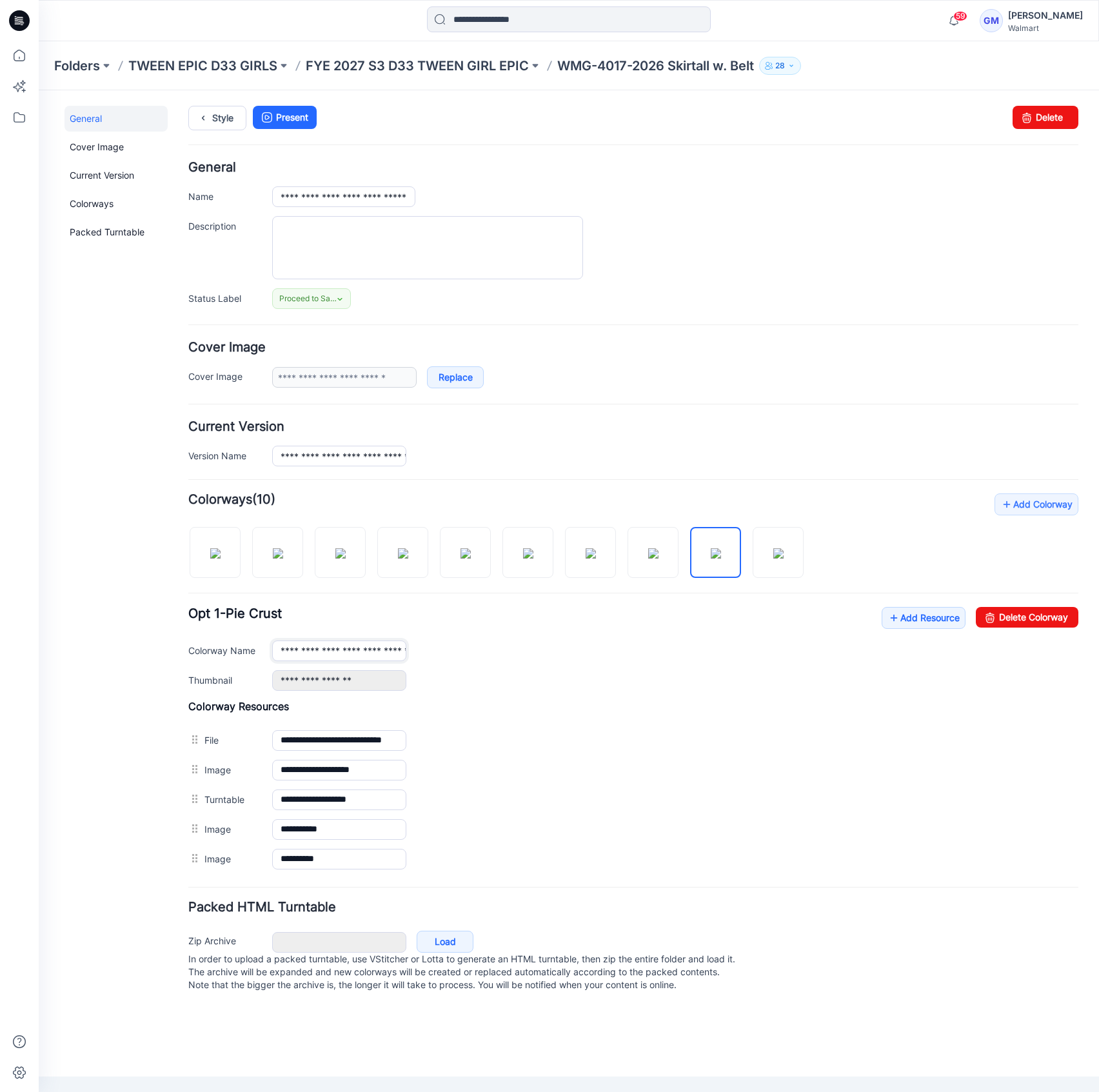
drag, startPoint x: 310, startPoint y: 643, endPoint x: 65, endPoint y: 738, distance: 262.8
click at [39, 647] on html "< Back 59 Gayan Mahawithanalage Profile Gayan Mahawithanalage Personal Settings…" at bounding box center [569, 583] width 1060 height 986
click at [300, 647] on input "**********" at bounding box center [338, 650] width 134 height 21
click at [300, 653] on input "**********" at bounding box center [338, 650] width 134 height 21
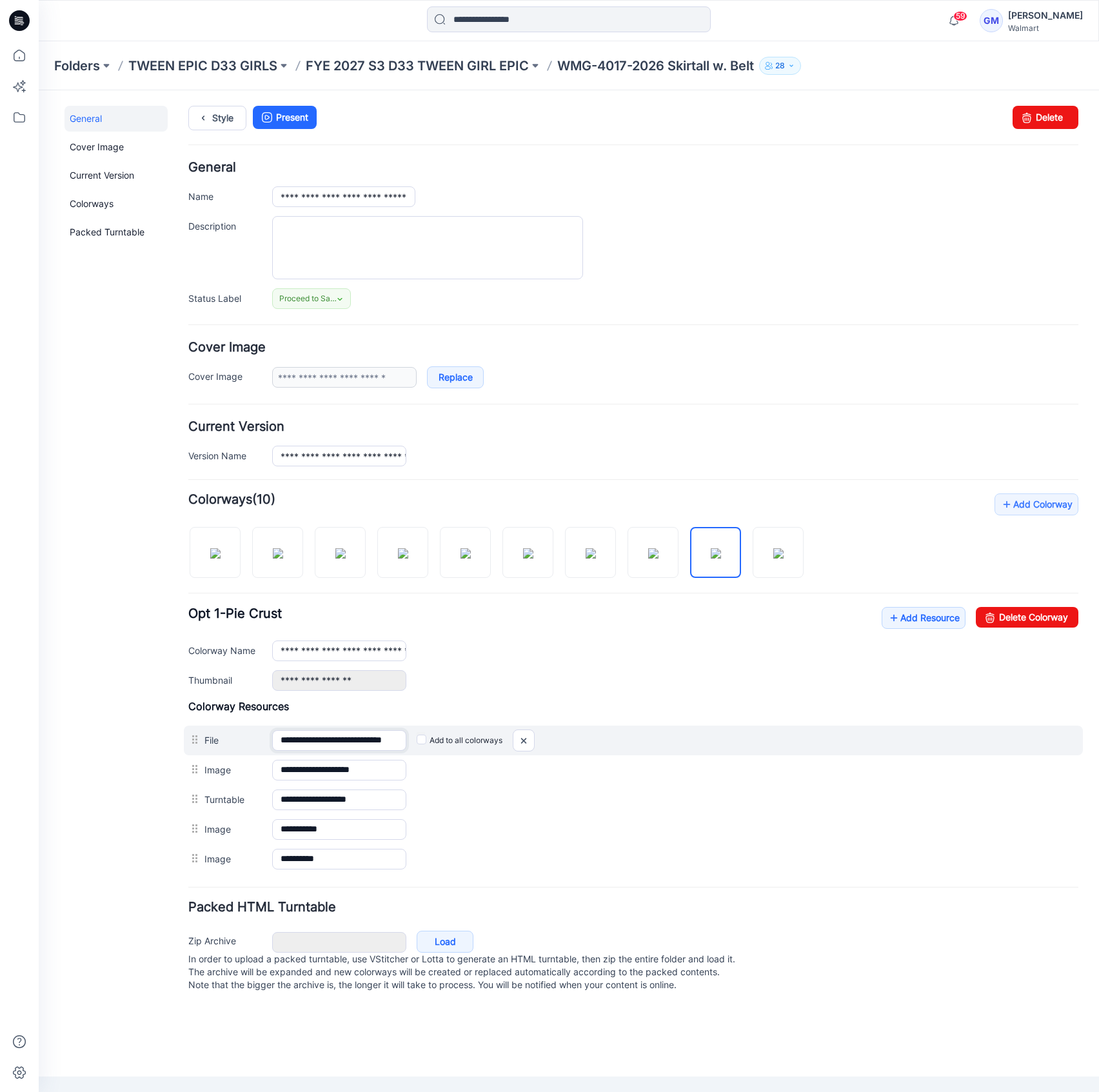
click at [347, 734] on input "**********" at bounding box center [338, 740] width 134 height 21
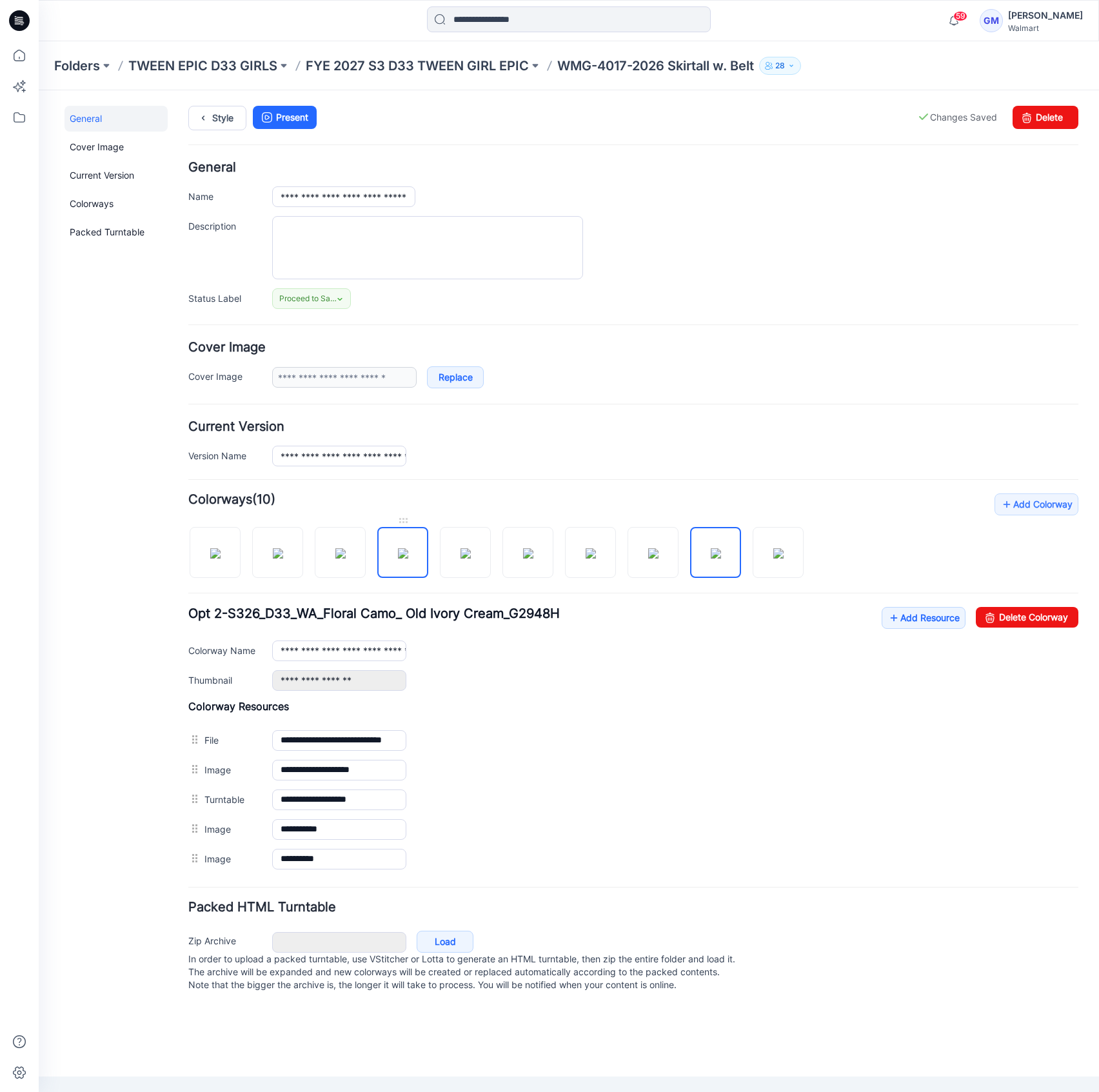
click at [405, 549] on img at bounding box center [403, 553] width 11 height 11
click at [714, 558] on img at bounding box center [716, 553] width 11 height 11
type input "**********"
click at [213, 118] on link "Style" at bounding box center [217, 117] width 58 height 24
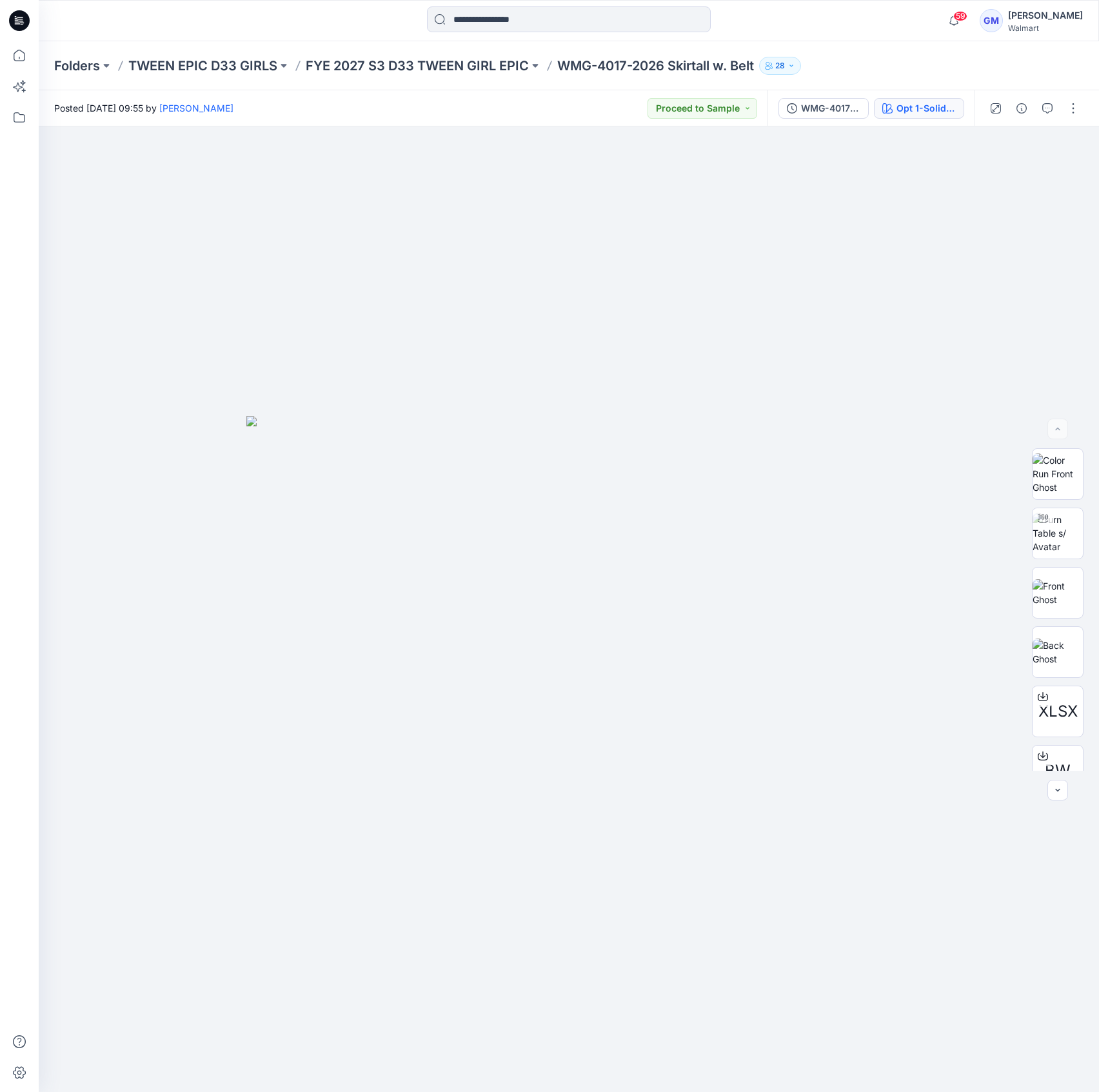
click at [942, 112] on div "Opt 1-Solid Black Soot" at bounding box center [926, 109] width 60 height 15
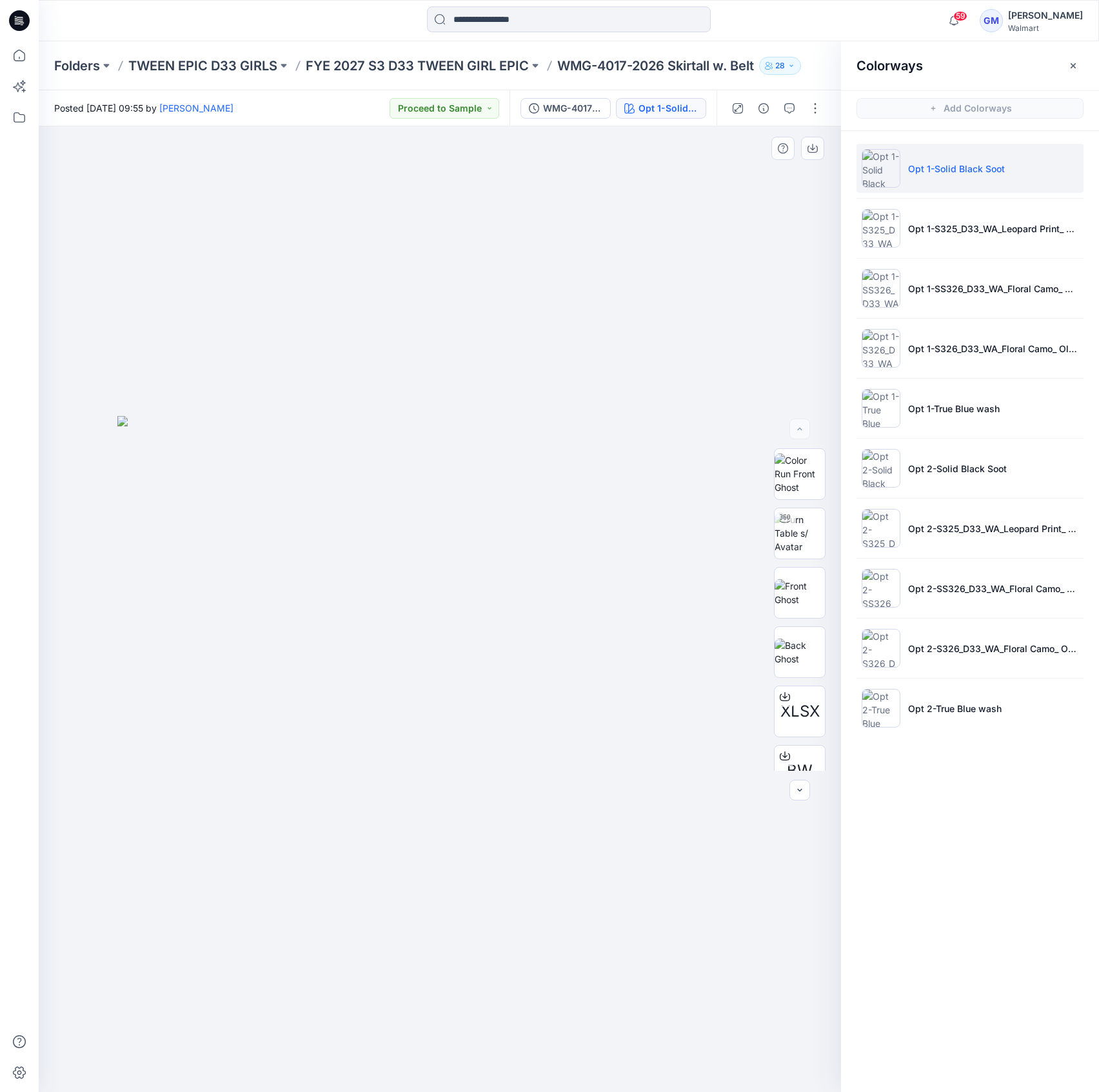
click at [501, 181] on div at bounding box center [440, 609] width 803 height 966
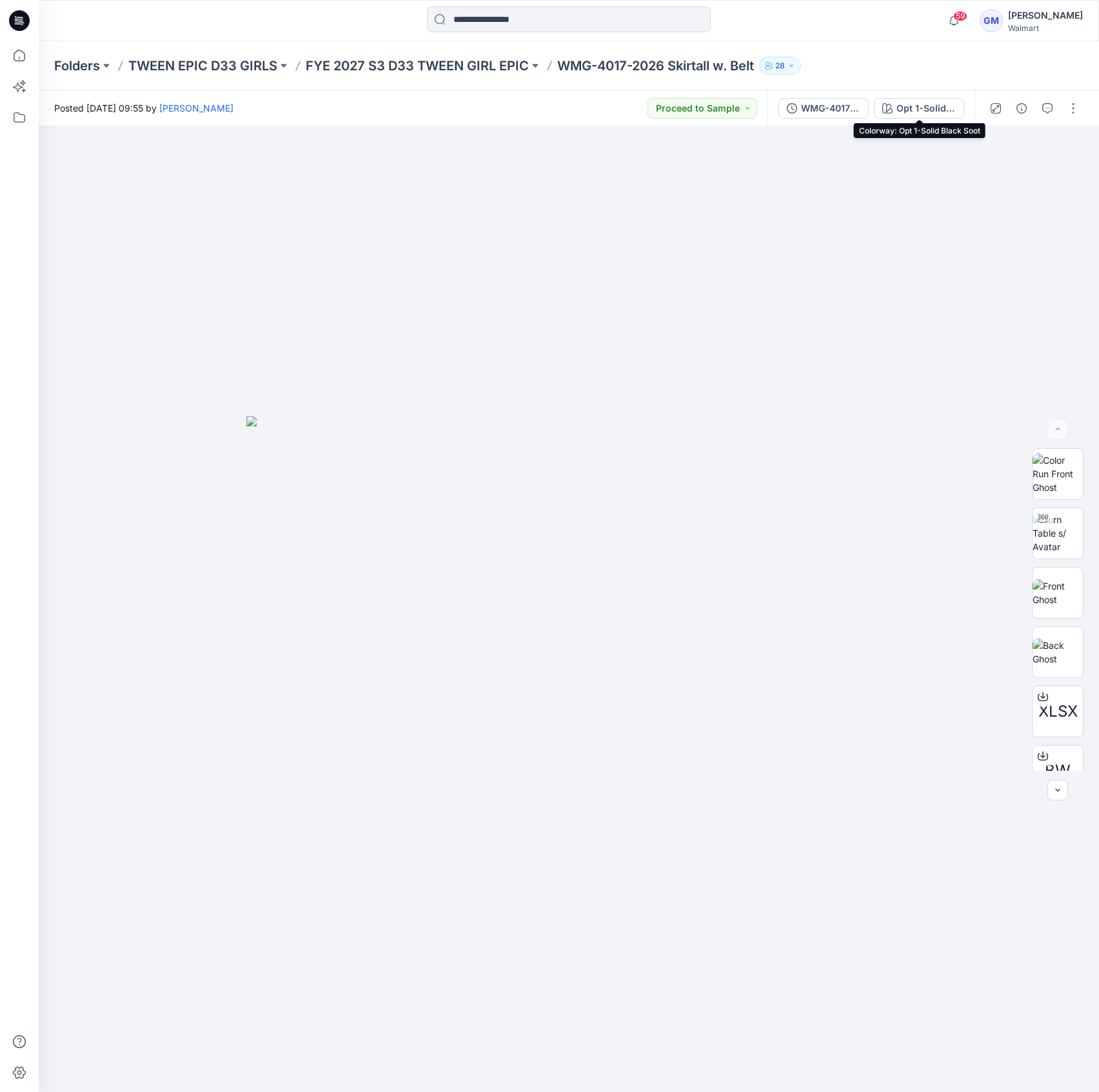
click at [945, 108] on div "Opt 1-Solid Black Soot" at bounding box center [926, 109] width 60 height 15
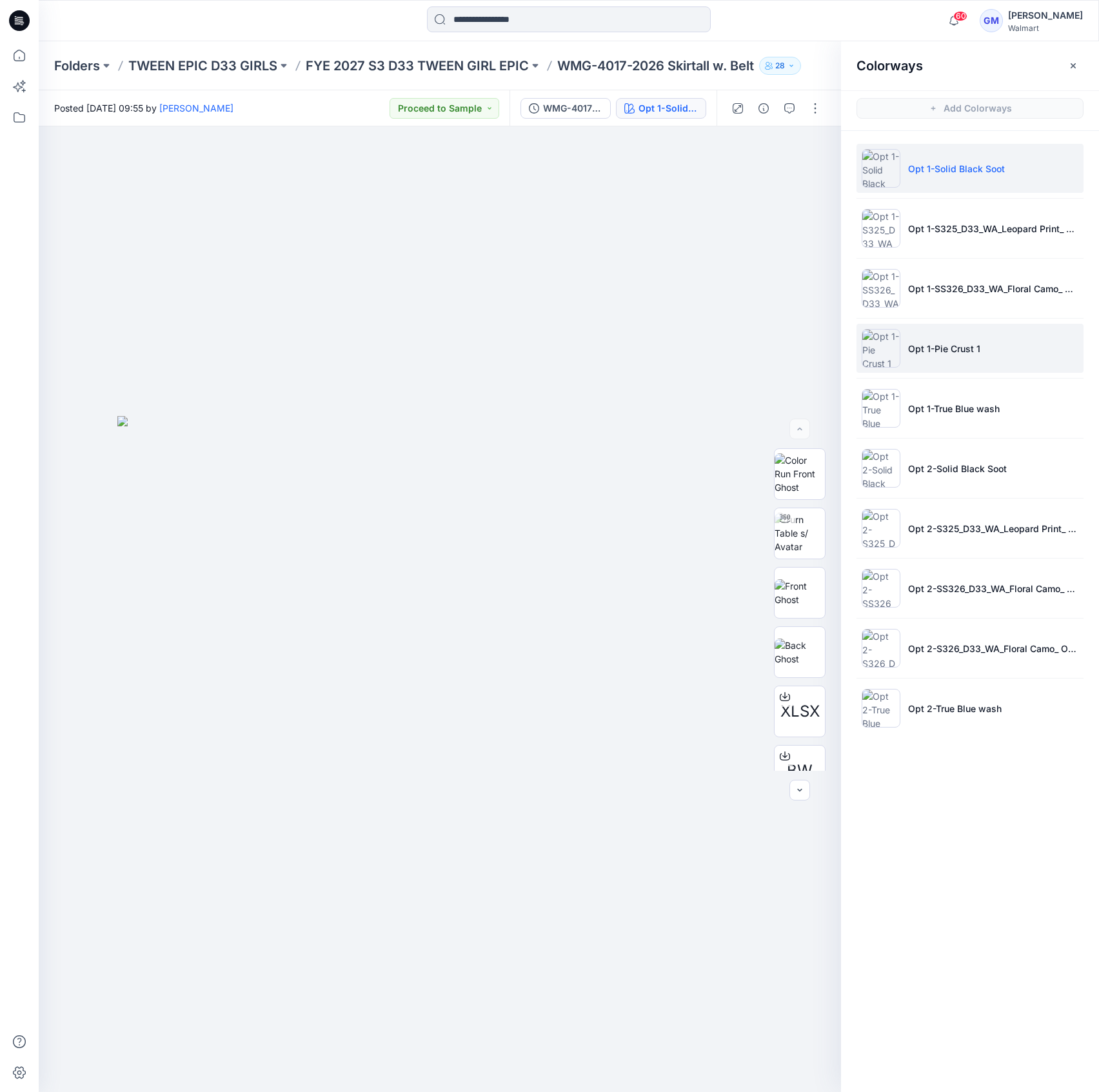
click at [968, 338] on li "Opt 1-Pie Crust 1" at bounding box center [970, 348] width 227 height 49
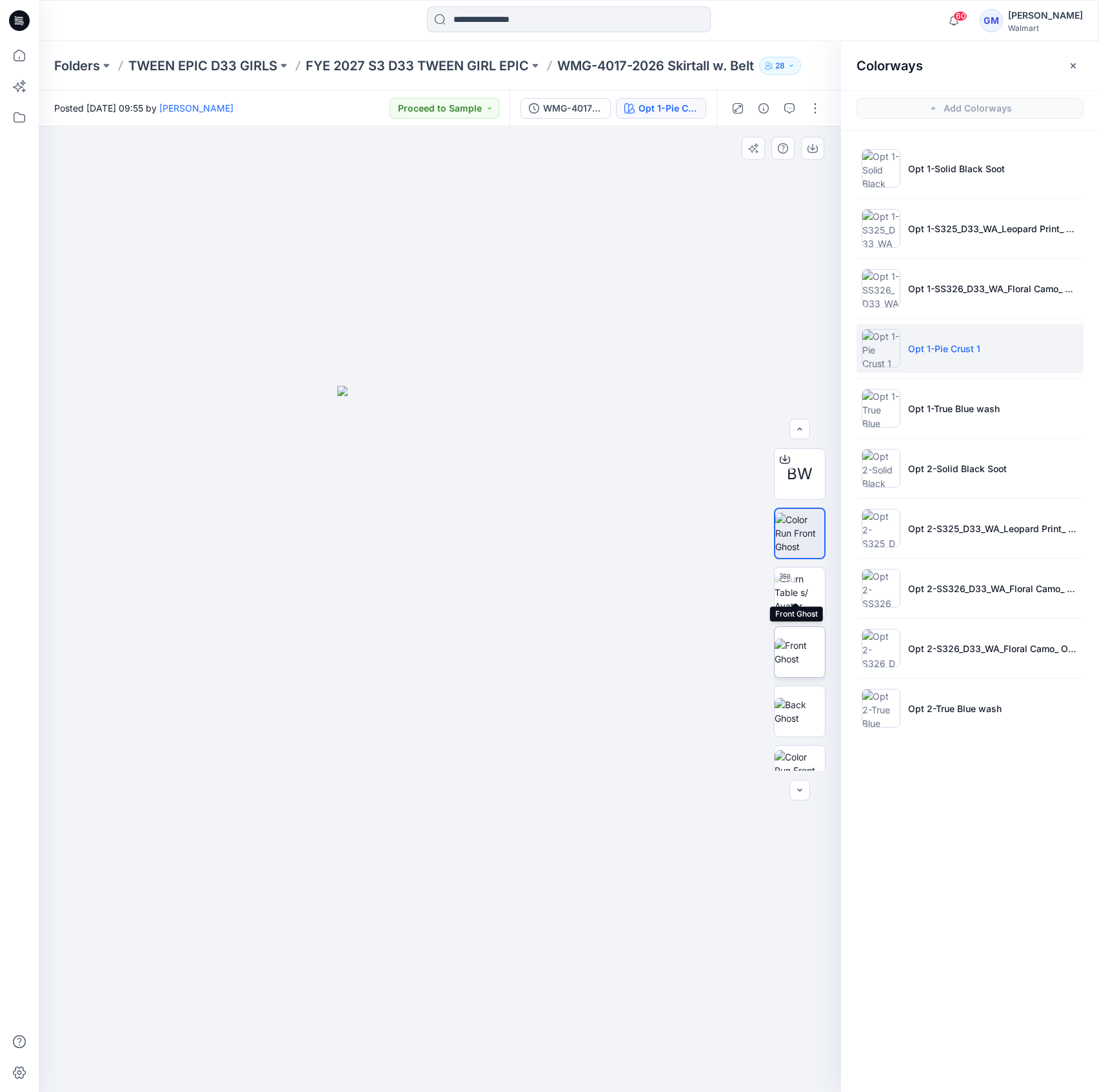
scroll to position [145, 0]
click at [787, 612] on img at bounding box center [799, 626] width 50 height 41
click at [810, 108] on button "button" at bounding box center [814, 108] width 21 height 21
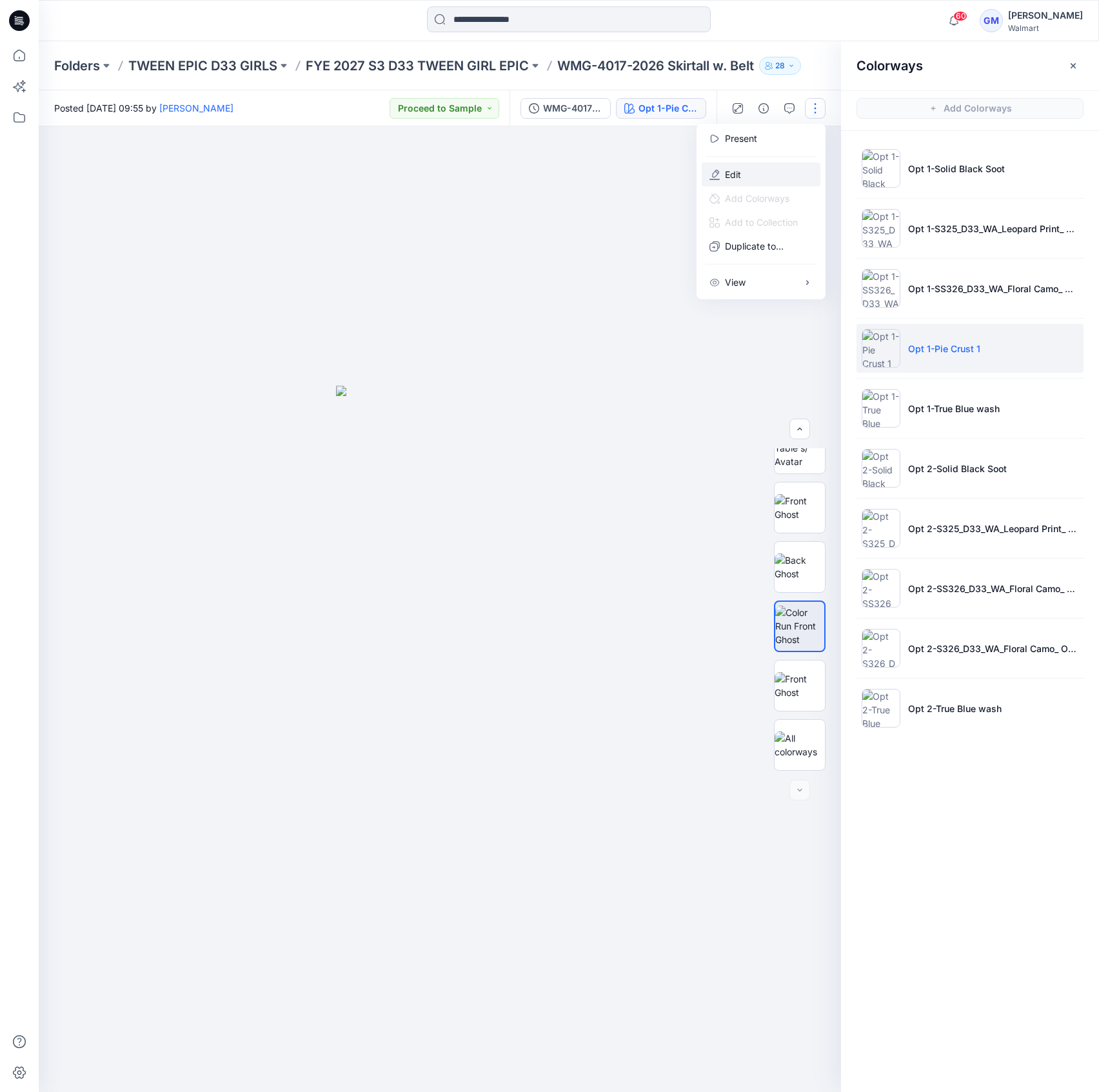
click at [772, 182] on button "Edit" at bounding box center [761, 174] width 118 height 23
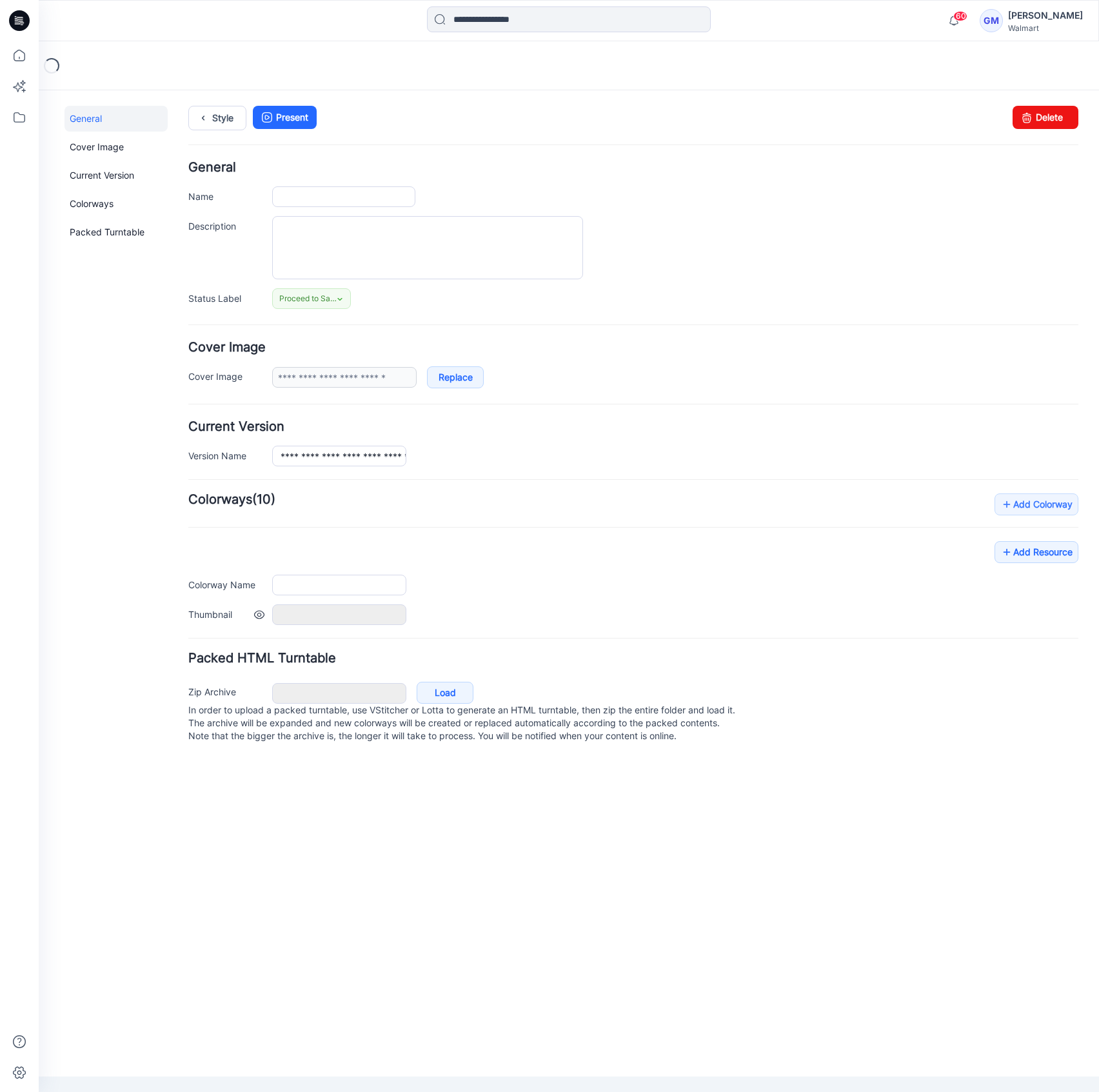
type input "**********"
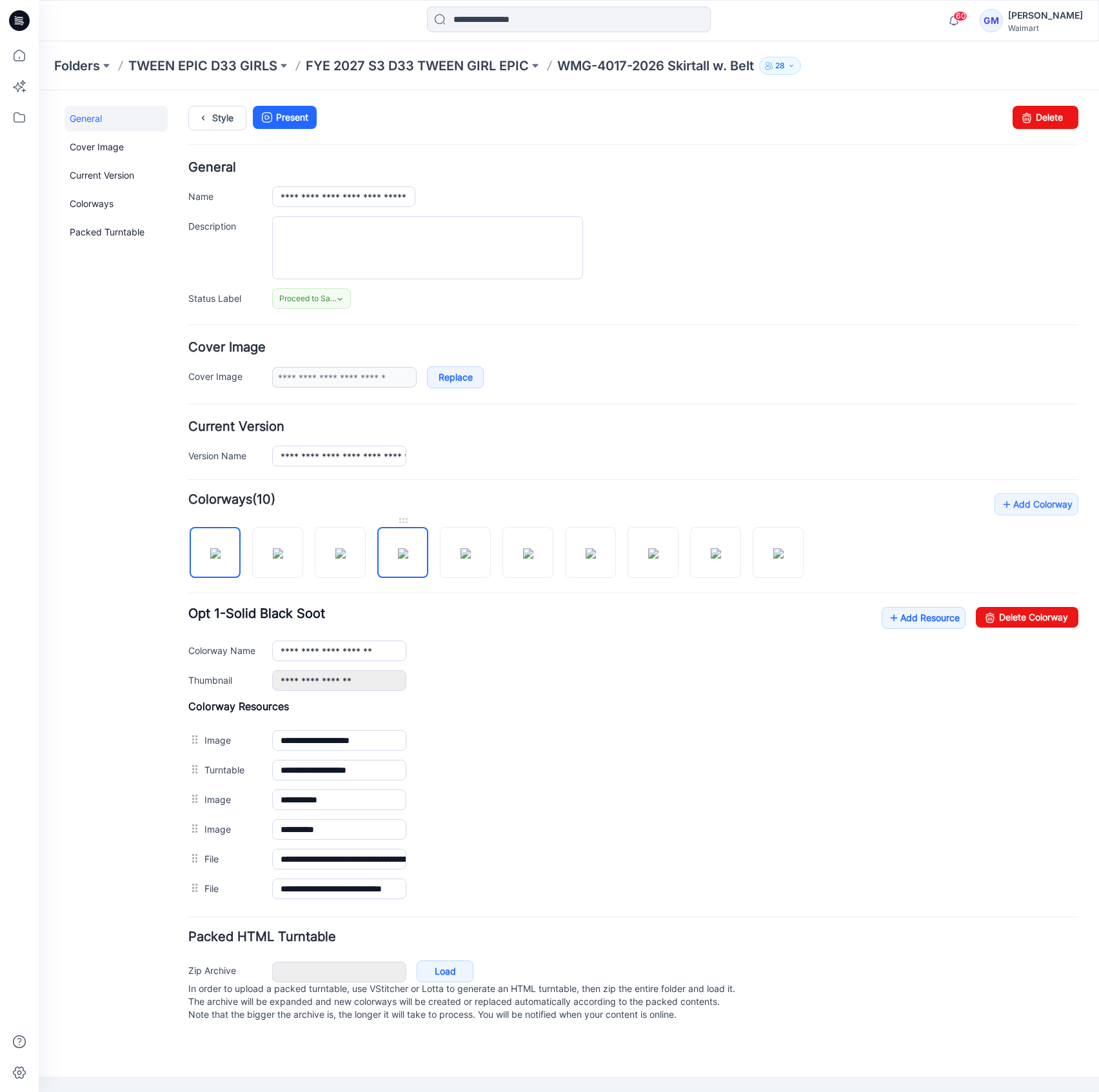
click at [405, 554] on img at bounding box center [403, 553] width 11 height 11
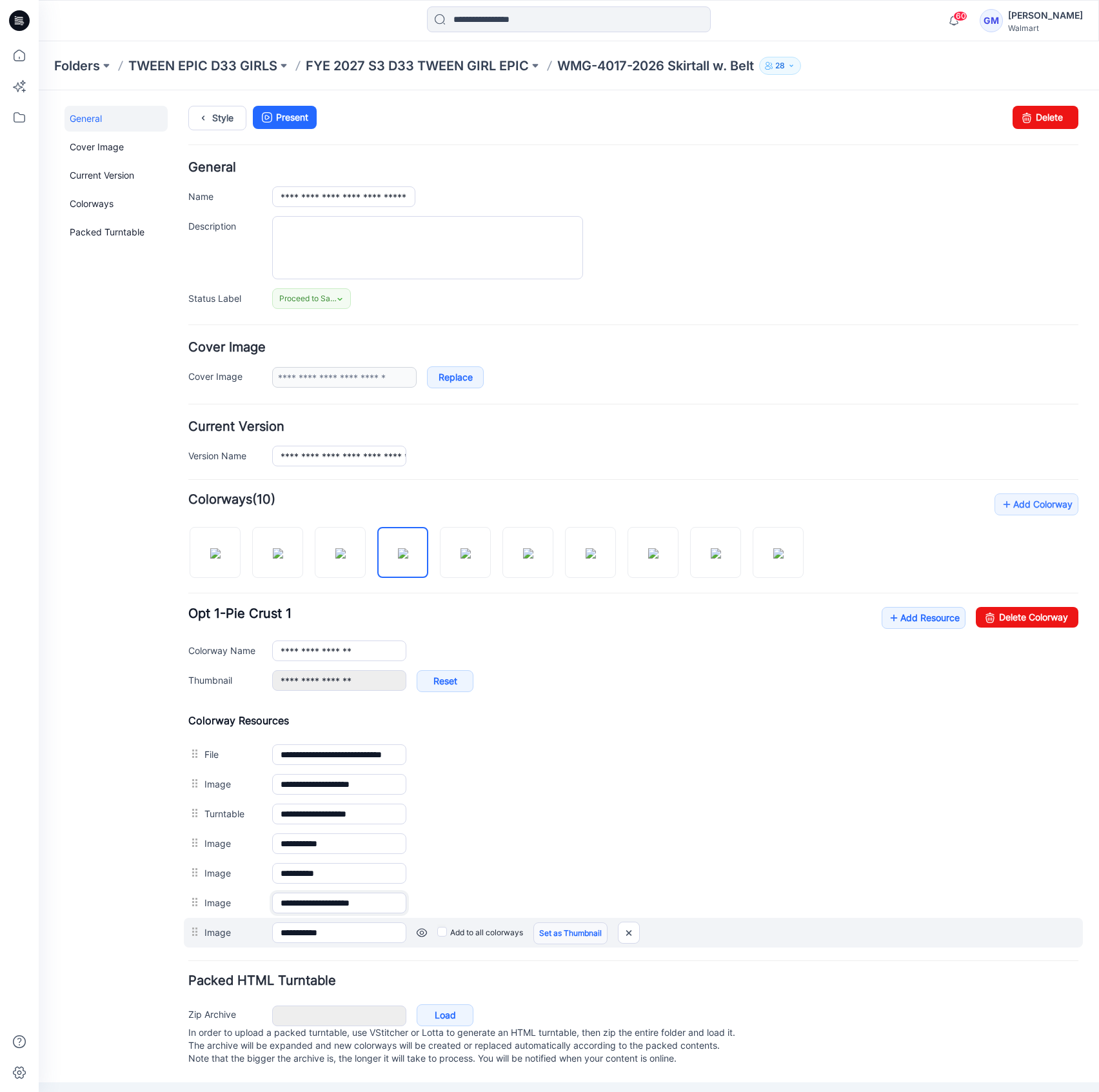
drag, startPoint x: 322, startPoint y: 892, endPoint x: 567, endPoint y: 923, distance: 247.0
click at [567, 923] on div "**********" at bounding box center [634, 830] width 890 height 234
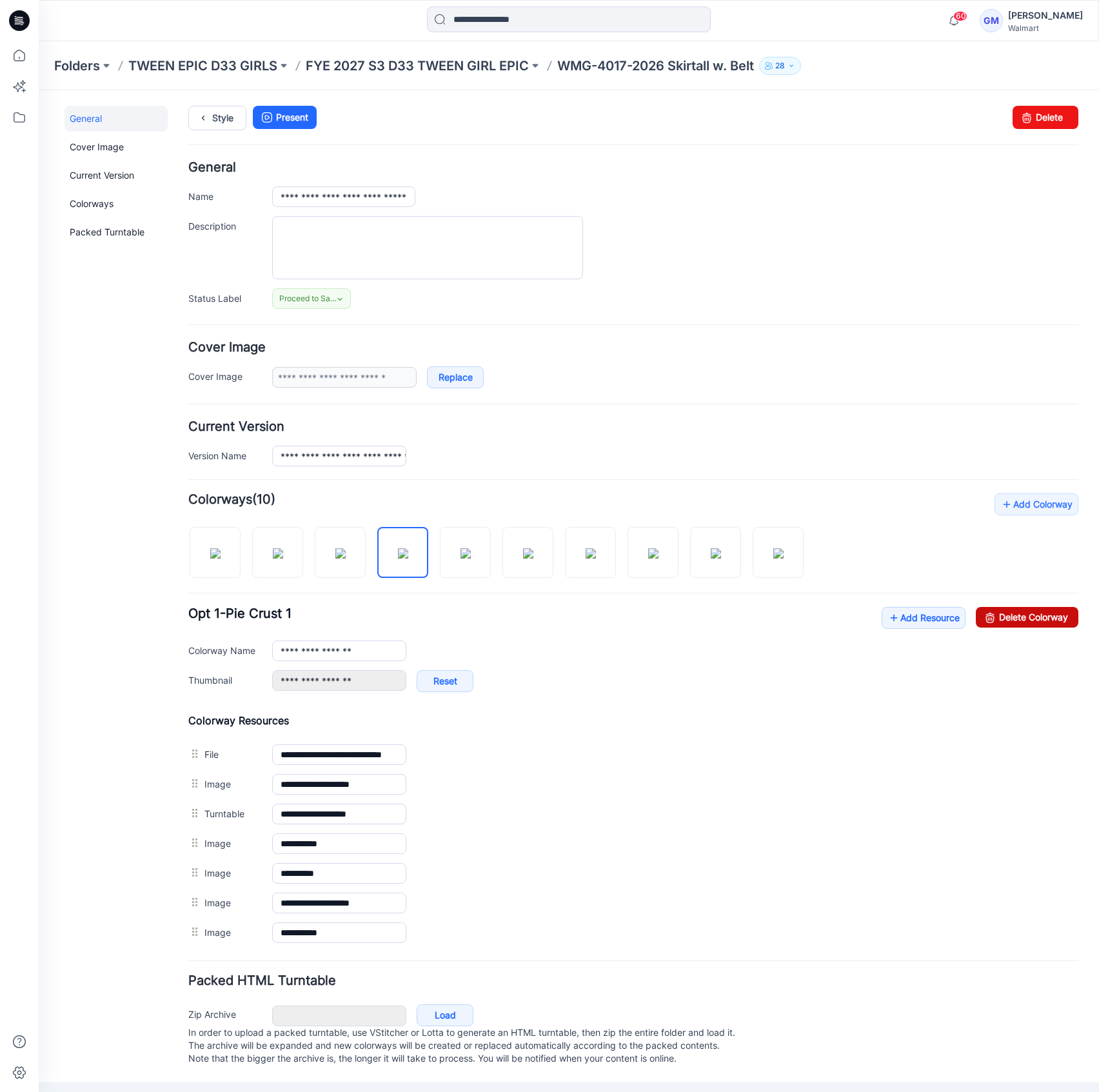
click at [1027, 615] on link "Delete Colorway" at bounding box center [1027, 617] width 103 height 21
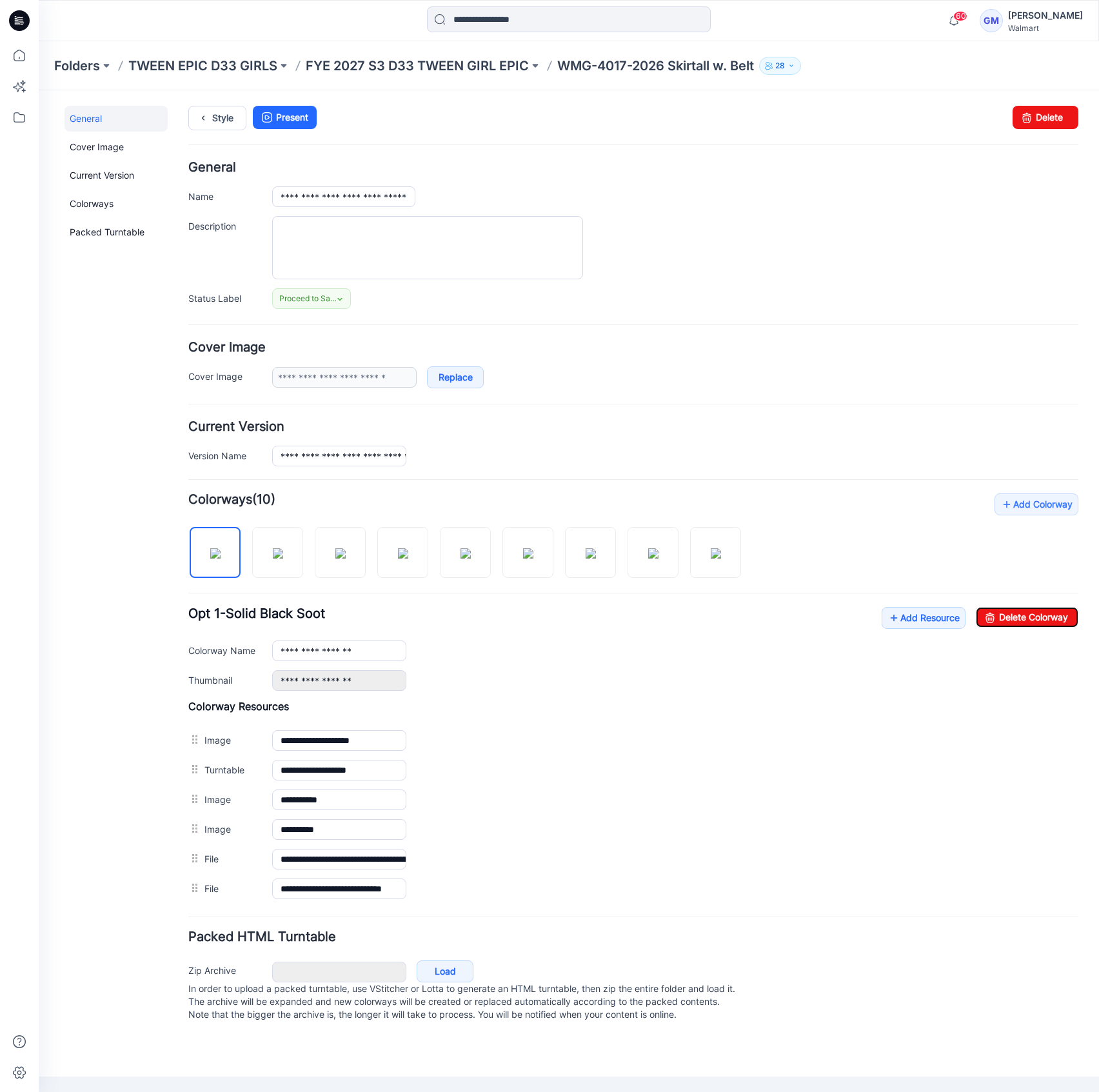
type input "**********"
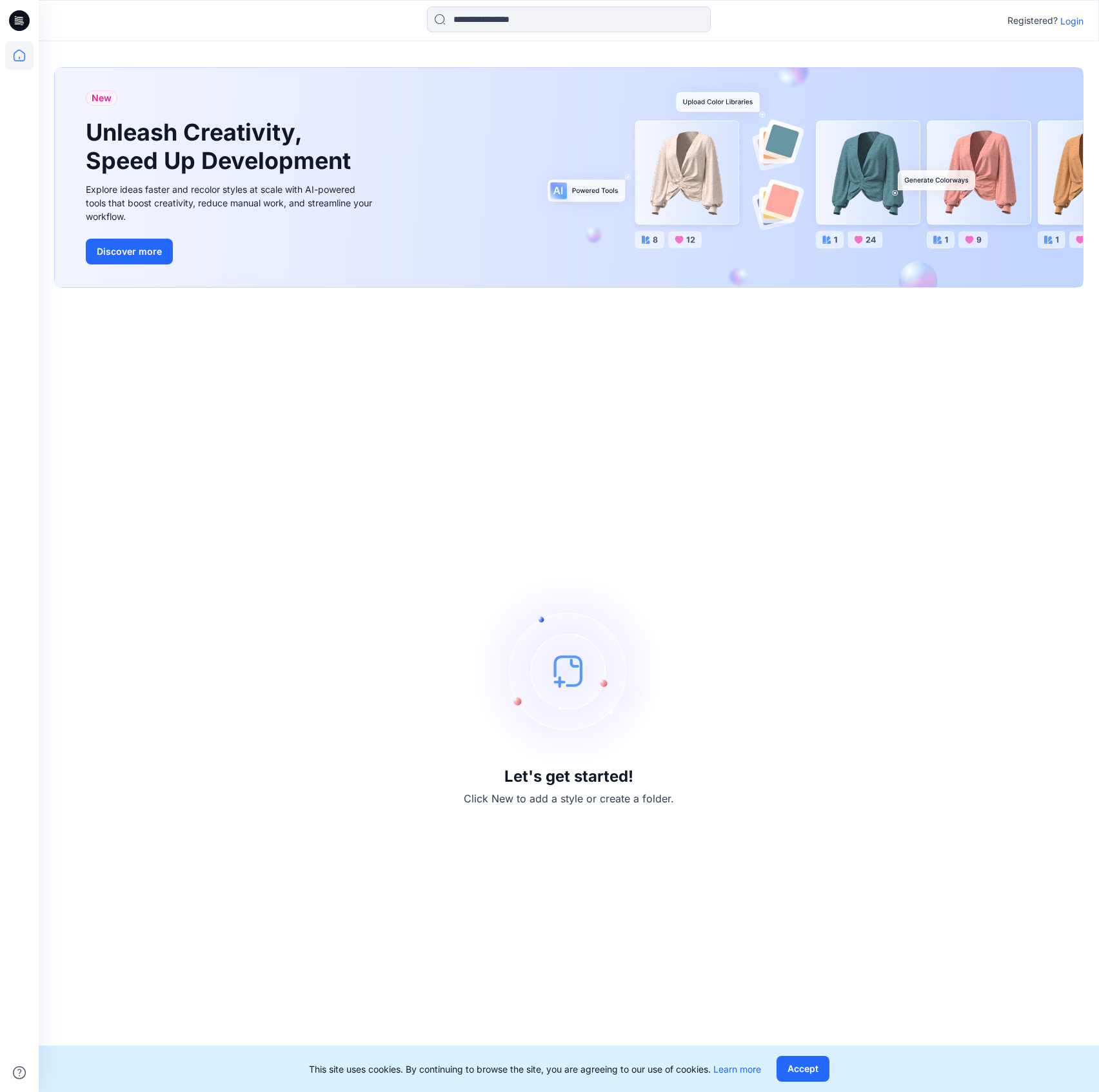
click at [1060, 18] on p "Login" at bounding box center [1072, 22] width 23 height 14
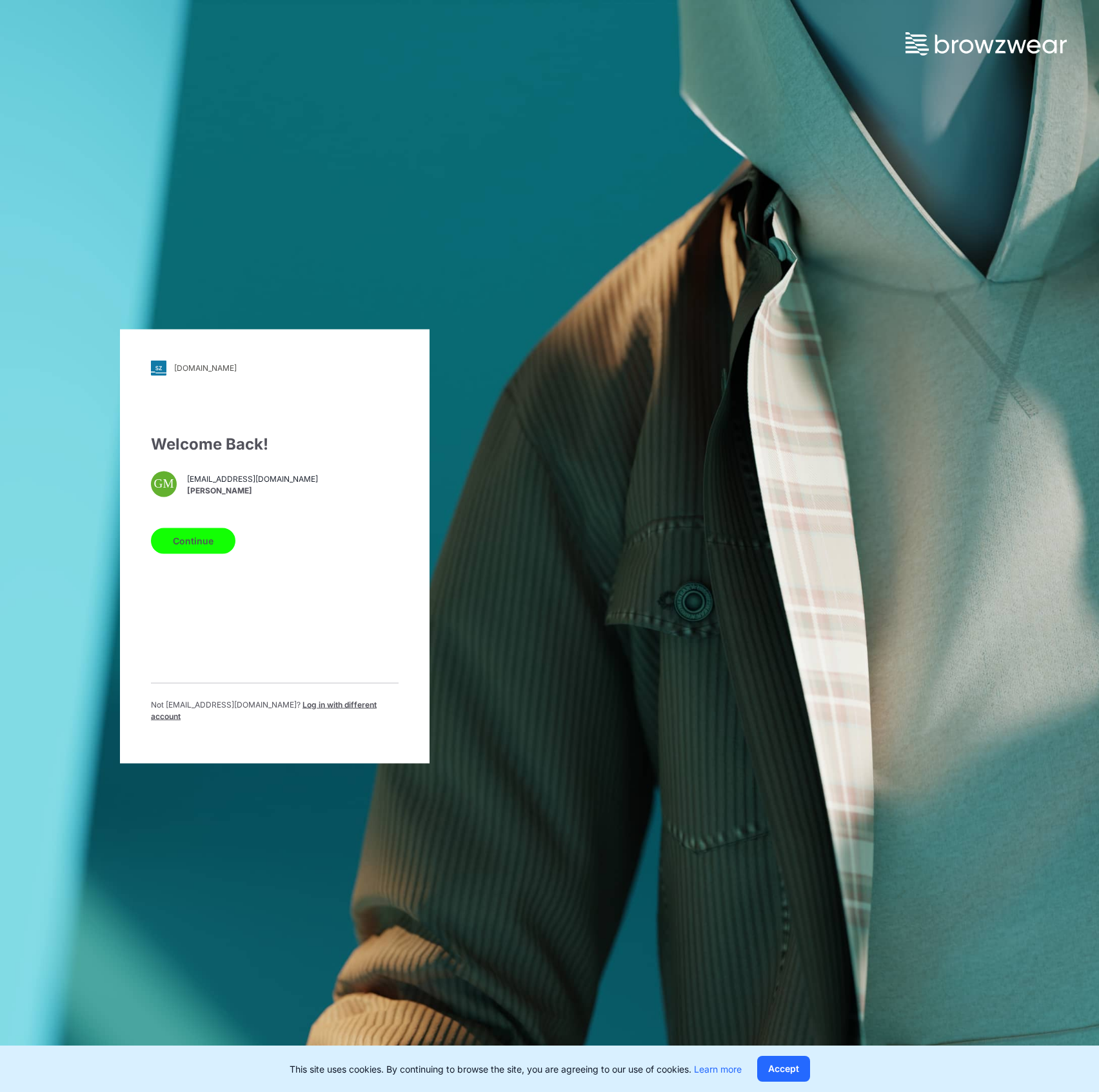
click at [186, 536] on button "Continue" at bounding box center [193, 541] width 84 height 25
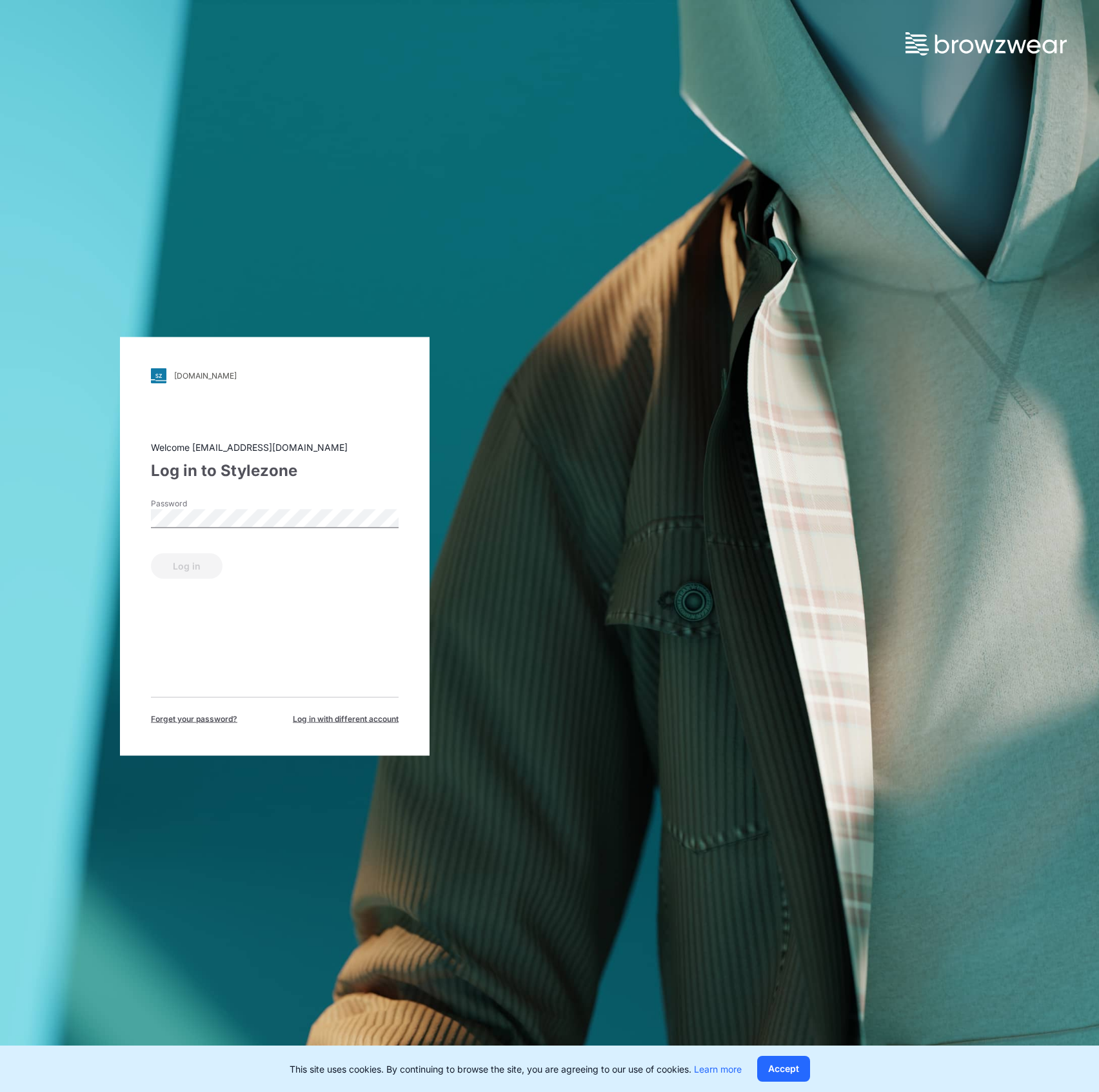
click at [268, 502] on div "Password" at bounding box center [274, 517] width 247 height 39
click at [193, 565] on button "Log in" at bounding box center [186, 565] width 71 height 25
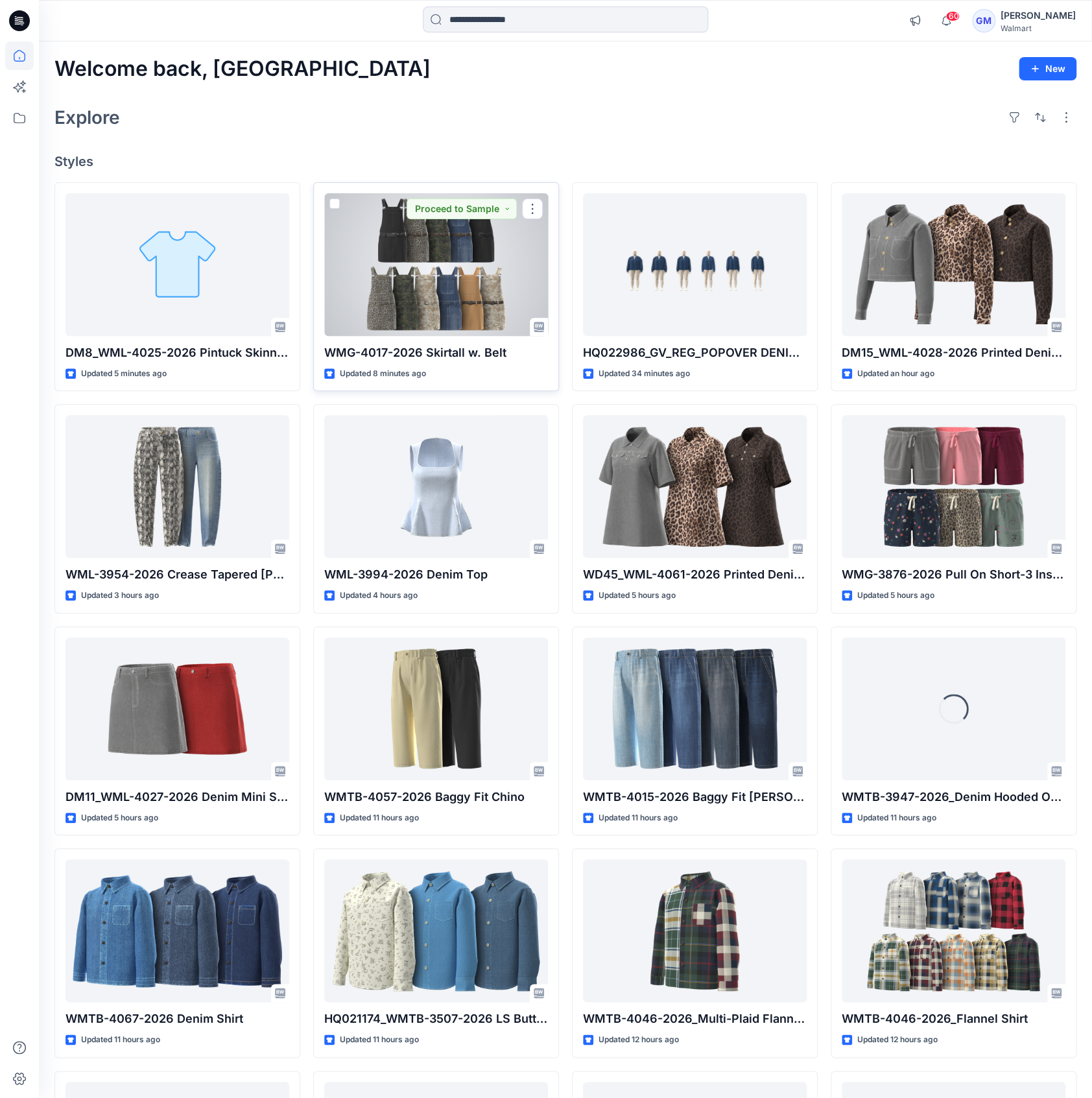
click at [428, 246] on div at bounding box center [436, 264] width 224 height 143
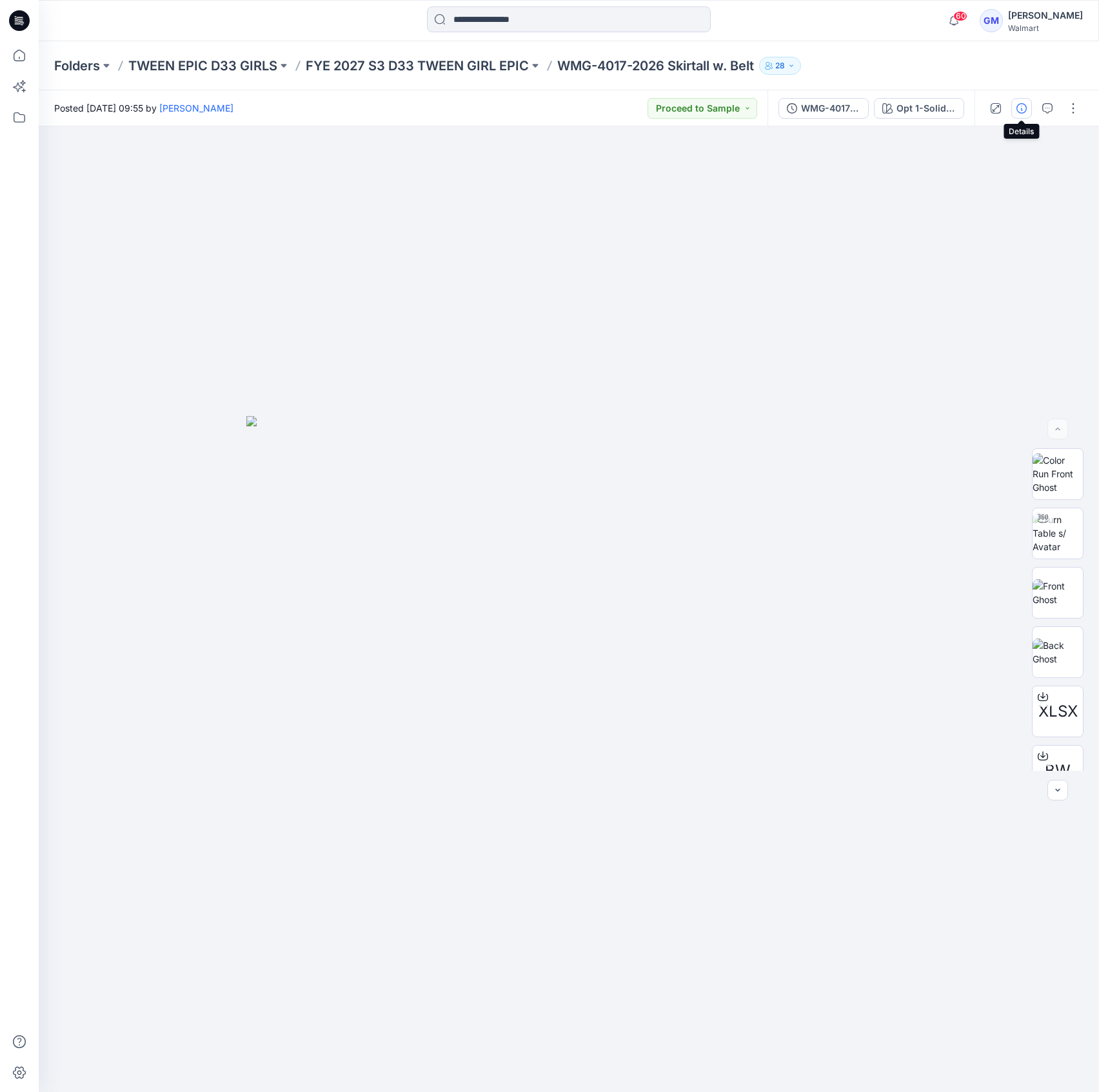
click at [1023, 114] on button "button" at bounding box center [1021, 108] width 21 height 21
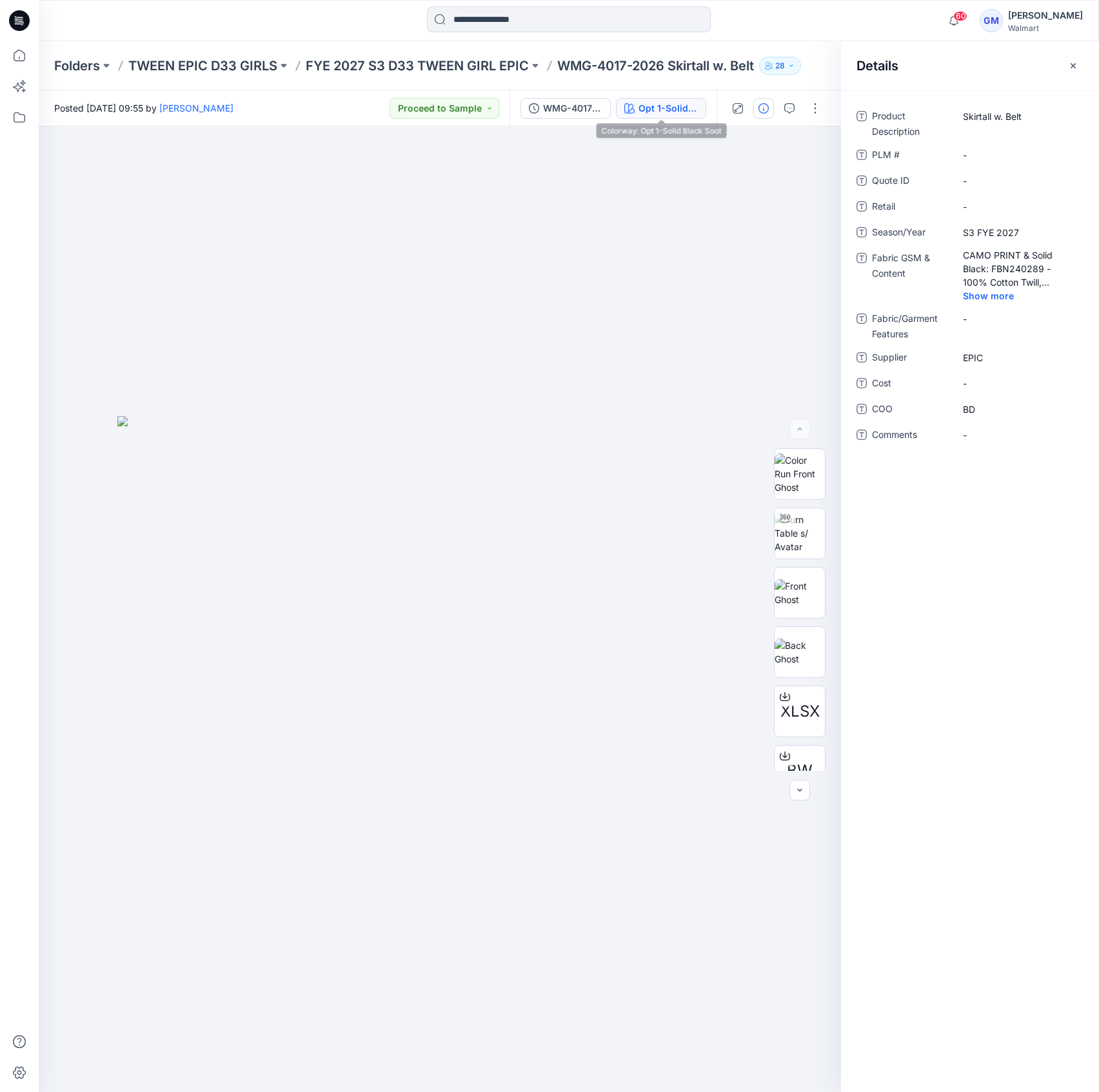
click at [666, 110] on div "Opt 1-Solid Black Soot" at bounding box center [668, 109] width 60 height 15
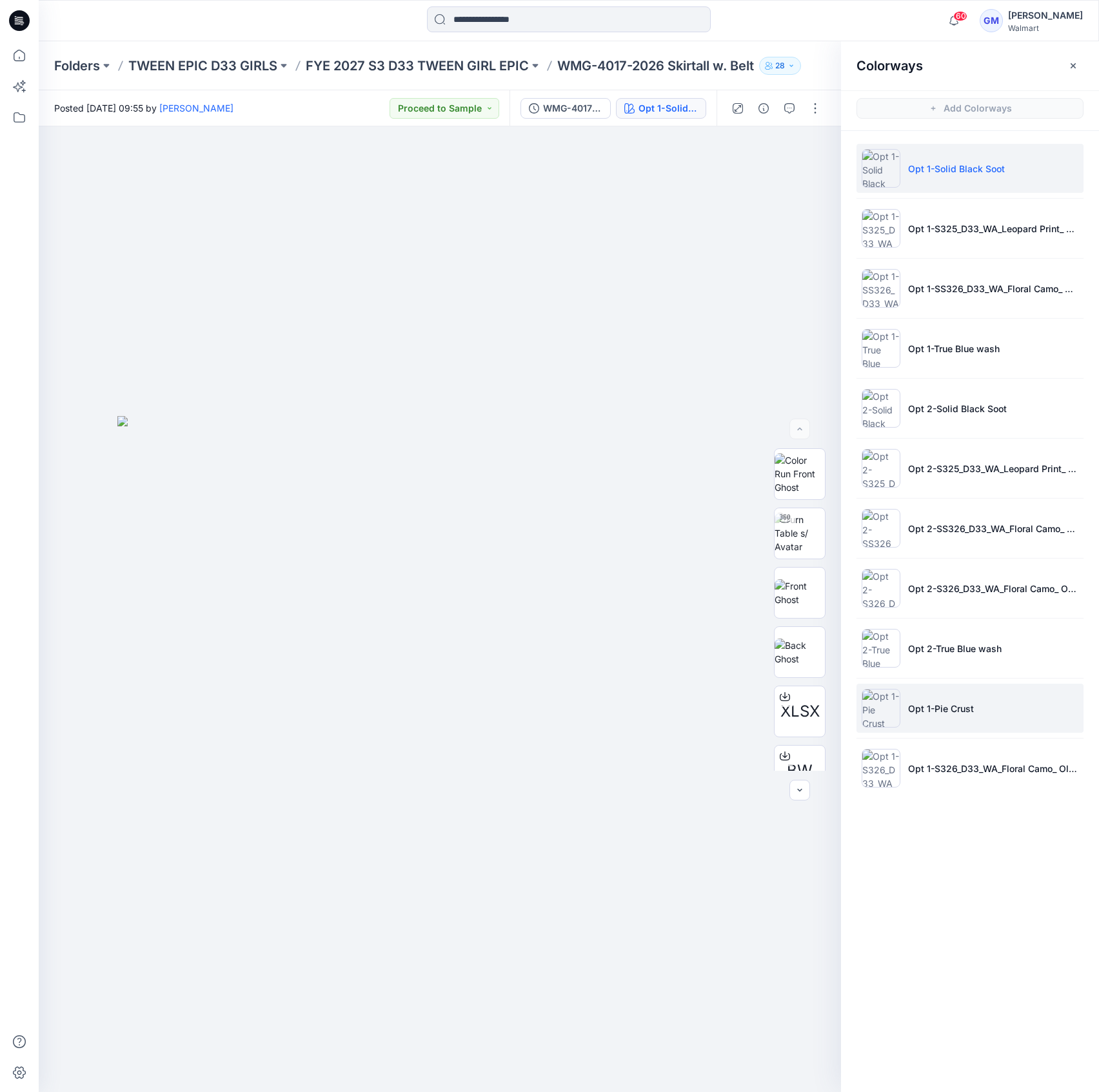
click at [993, 694] on li "Opt 1-Pie Crust" at bounding box center [970, 708] width 227 height 49
click at [986, 166] on p "Opt 1-Solid Black Soot" at bounding box center [956, 169] width 97 height 14
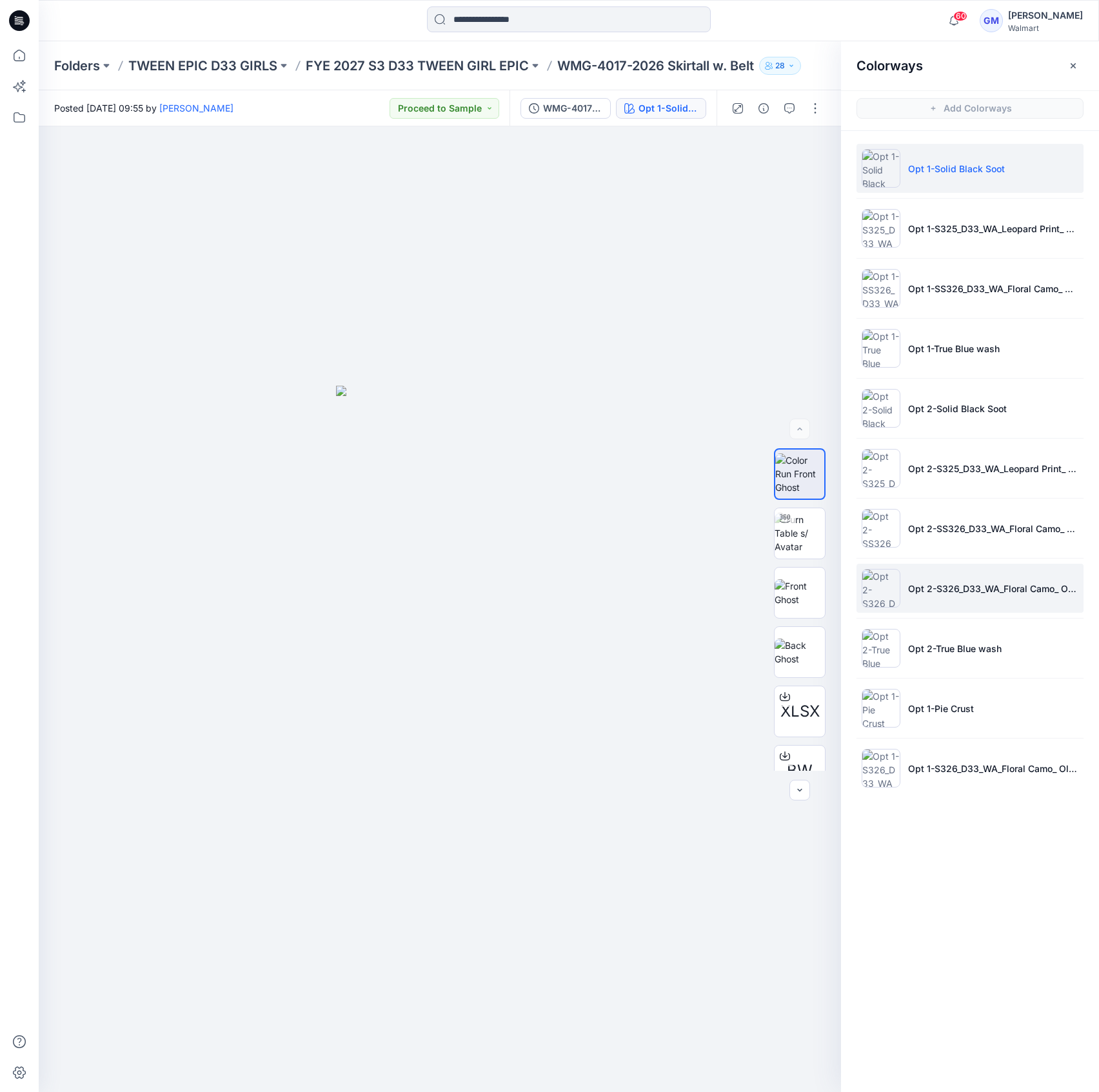
click at [946, 600] on li "Opt 2-S326_D33_WA_Floral Camo_ Old Ivory Cream_G2948H" at bounding box center [970, 589] width 227 height 49
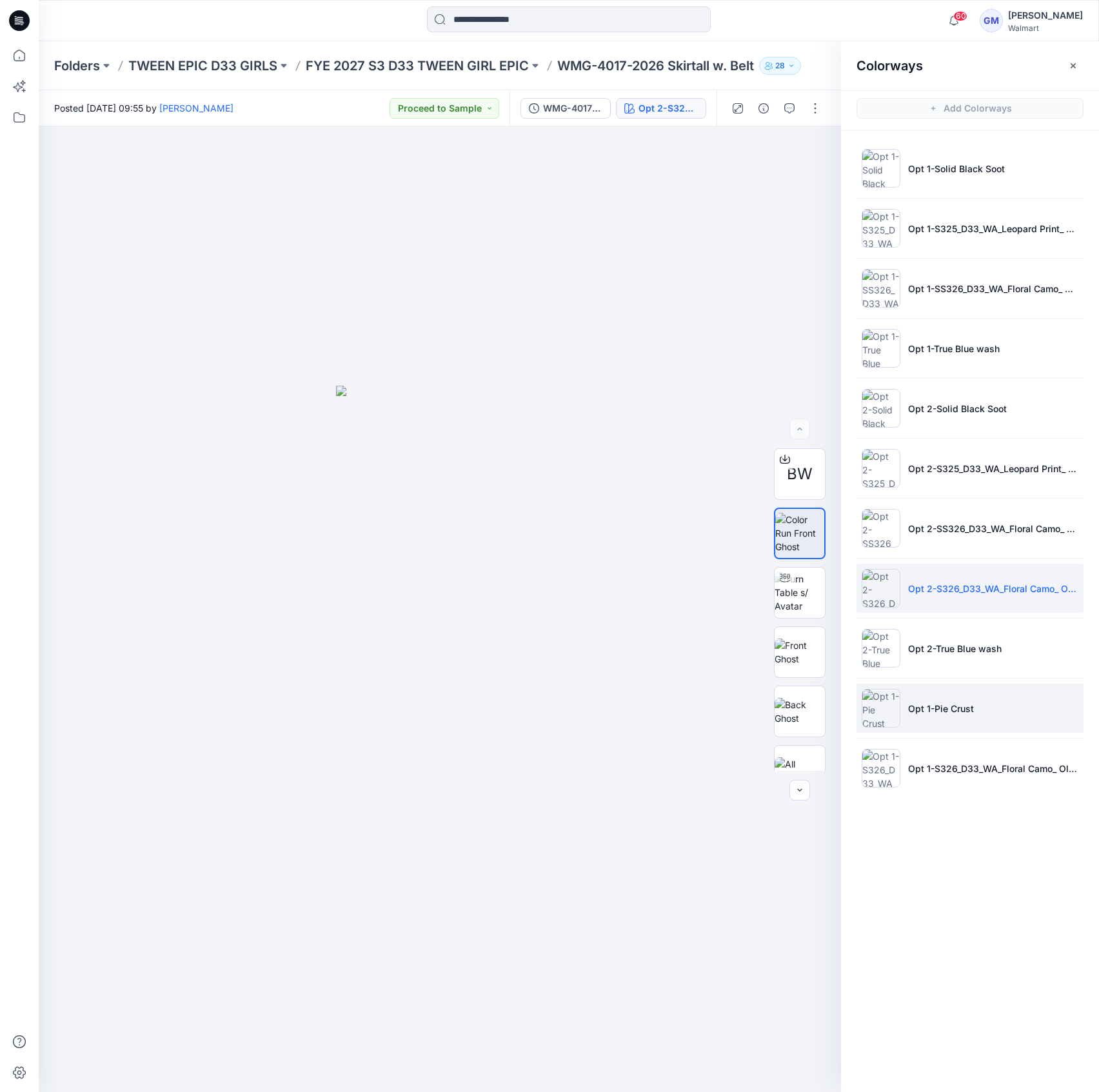
click at [959, 702] on p "Opt 1-Pie Crust" at bounding box center [941, 709] width 66 height 14
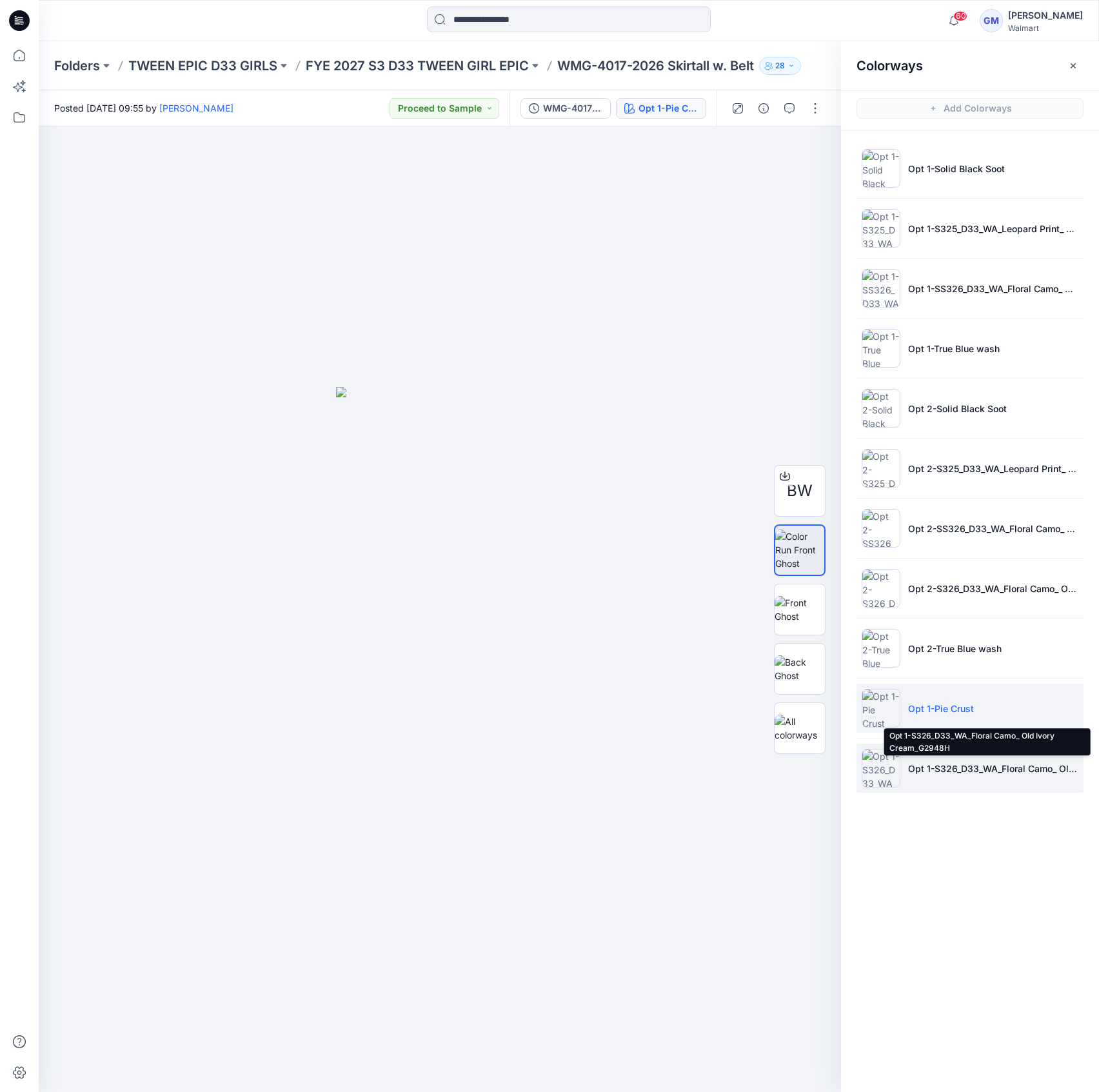
click at [985, 771] on p "Opt 1-S326_D33_WA_Floral Camo_ Old Ivory Cream_G2948H" at bounding box center [993, 768] width 170 height 14
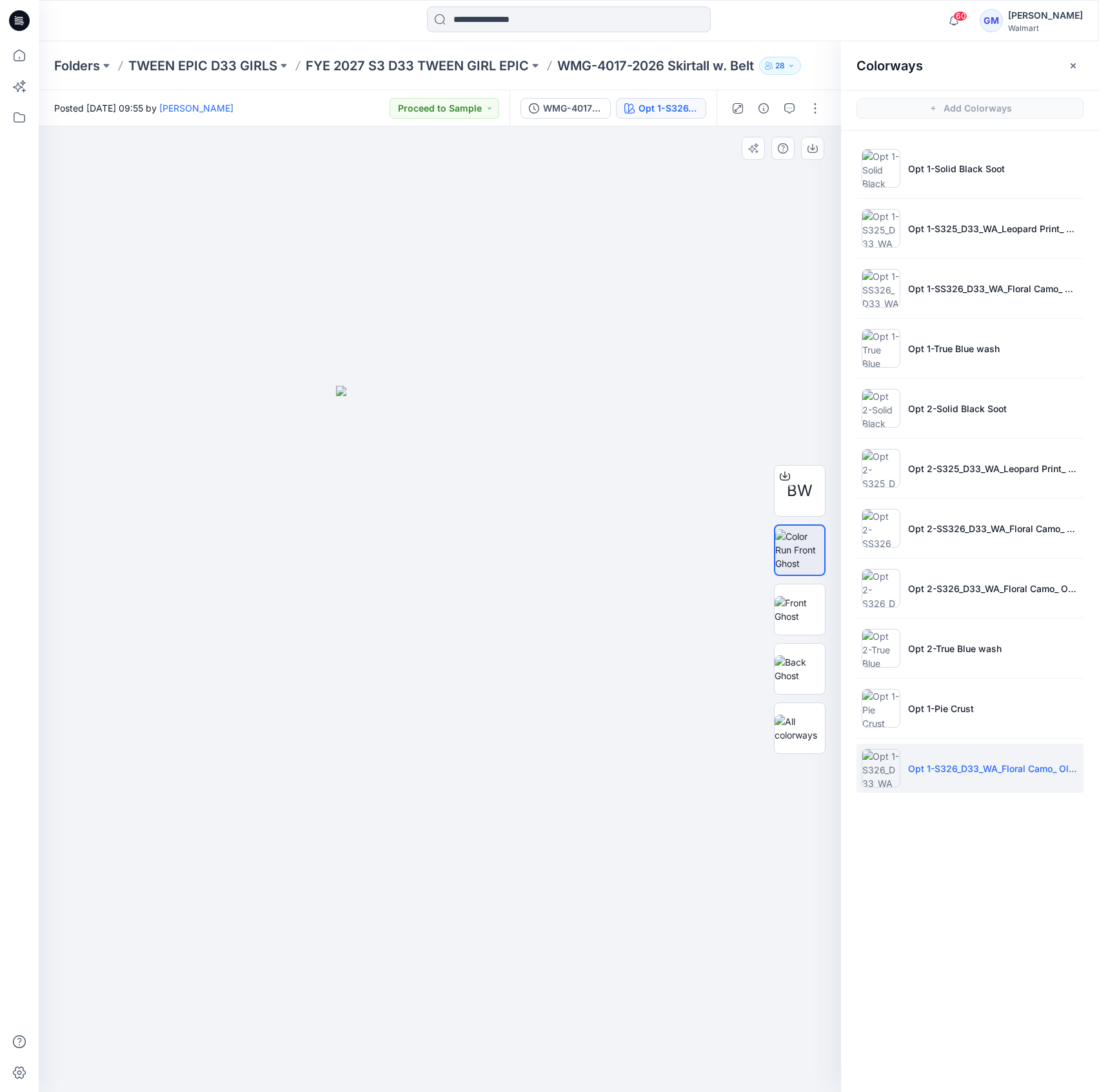
click at [629, 654] on div at bounding box center [440, 609] width 803 height 966
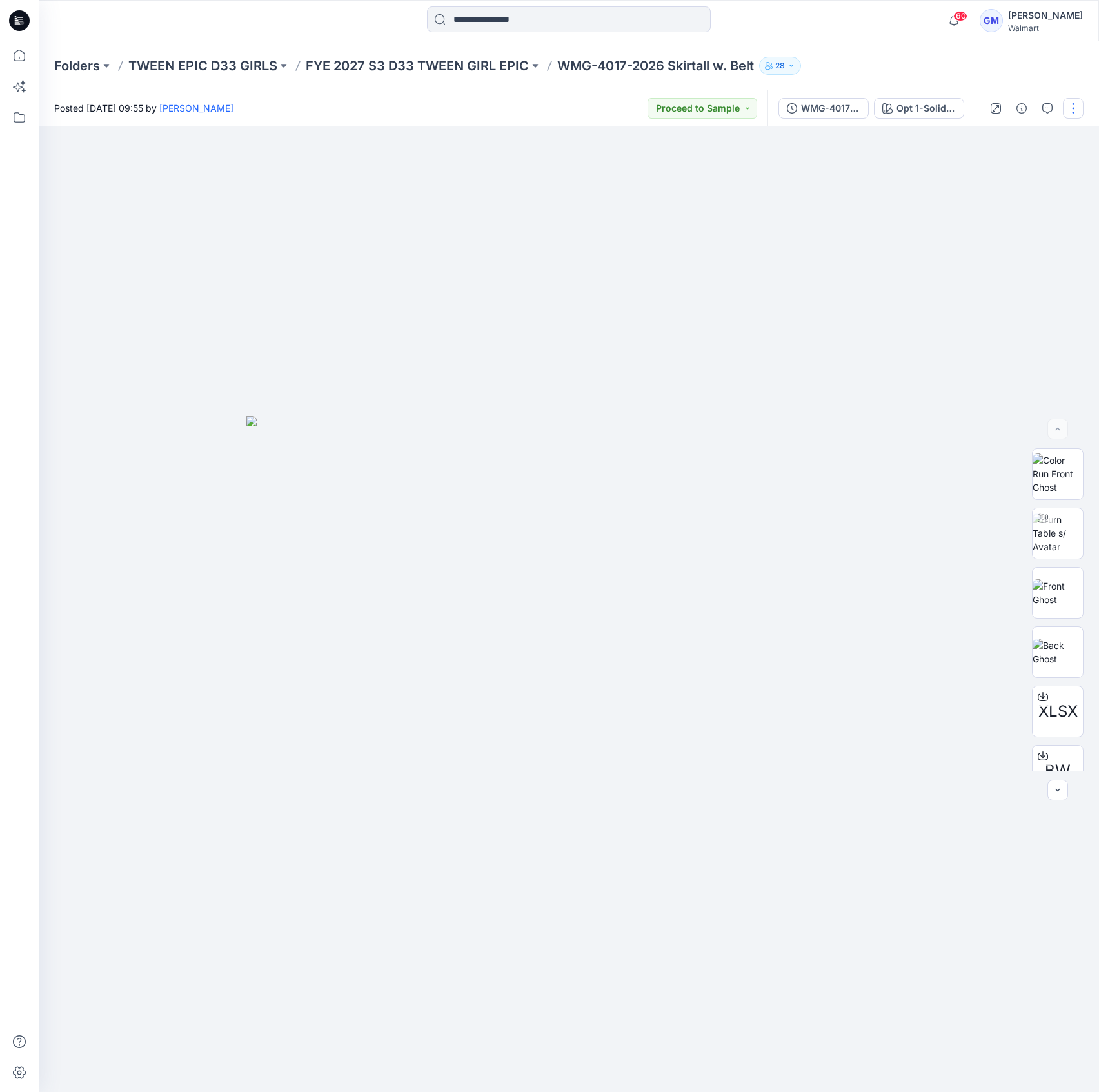
click at [1082, 104] on button "button" at bounding box center [1073, 108] width 21 height 21
click at [1027, 172] on button "Edit" at bounding box center [1019, 174] width 118 height 23
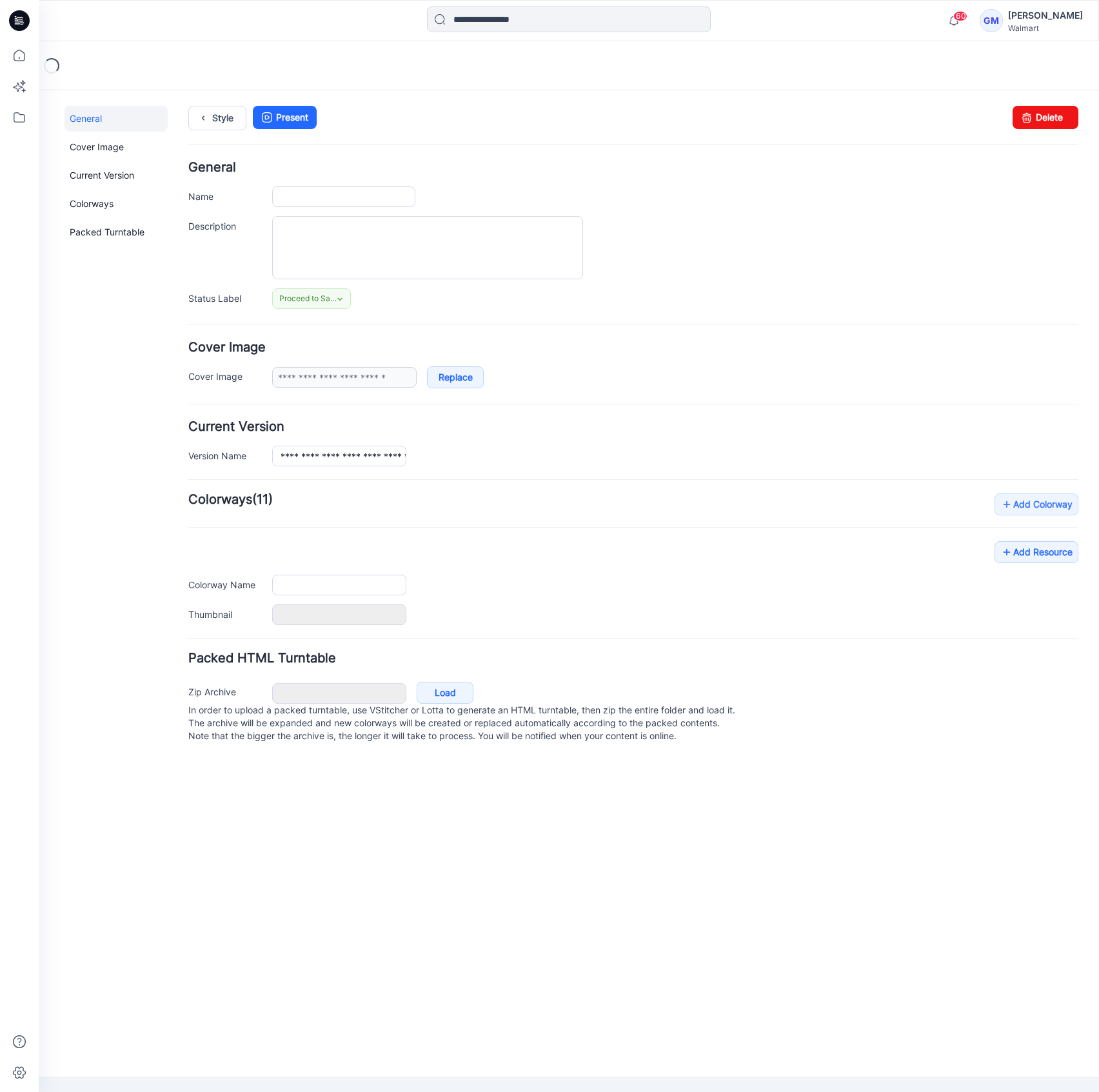
type input "**********"
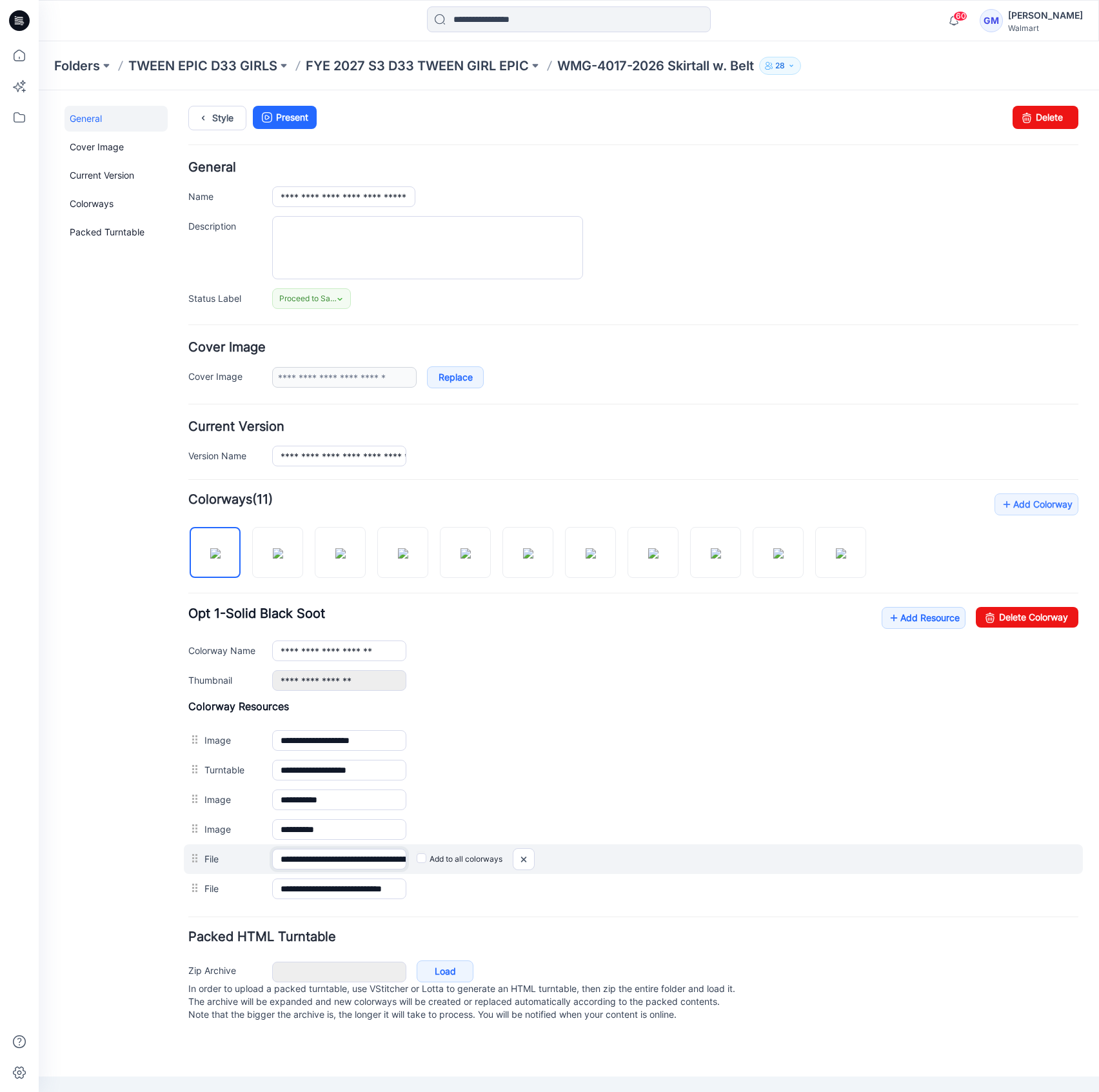
scroll to position [0, 112]
drag, startPoint x: 348, startPoint y: 863, endPoint x: 725, endPoint y: 870, distance: 377.1
click at [725, 870] on div "**********" at bounding box center [634, 858] width 900 height 29
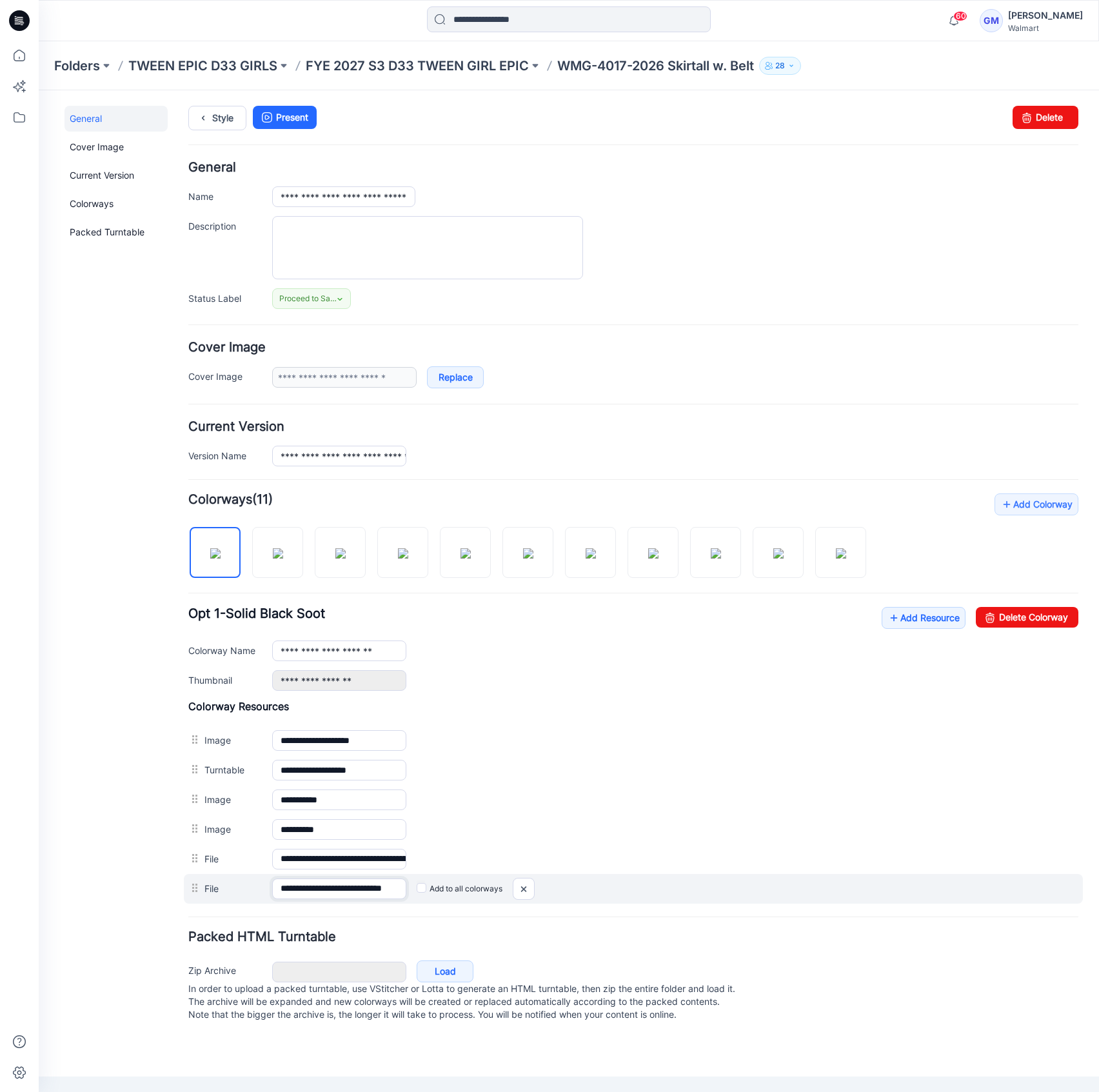
scroll to position [0, 16]
drag, startPoint x: 343, startPoint y: 892, endPoint x: 890, endPoint y: 903, distance: 547.1
click at [888, 901] on div "**********" at bounding box center [634, 889] width 890 height 29
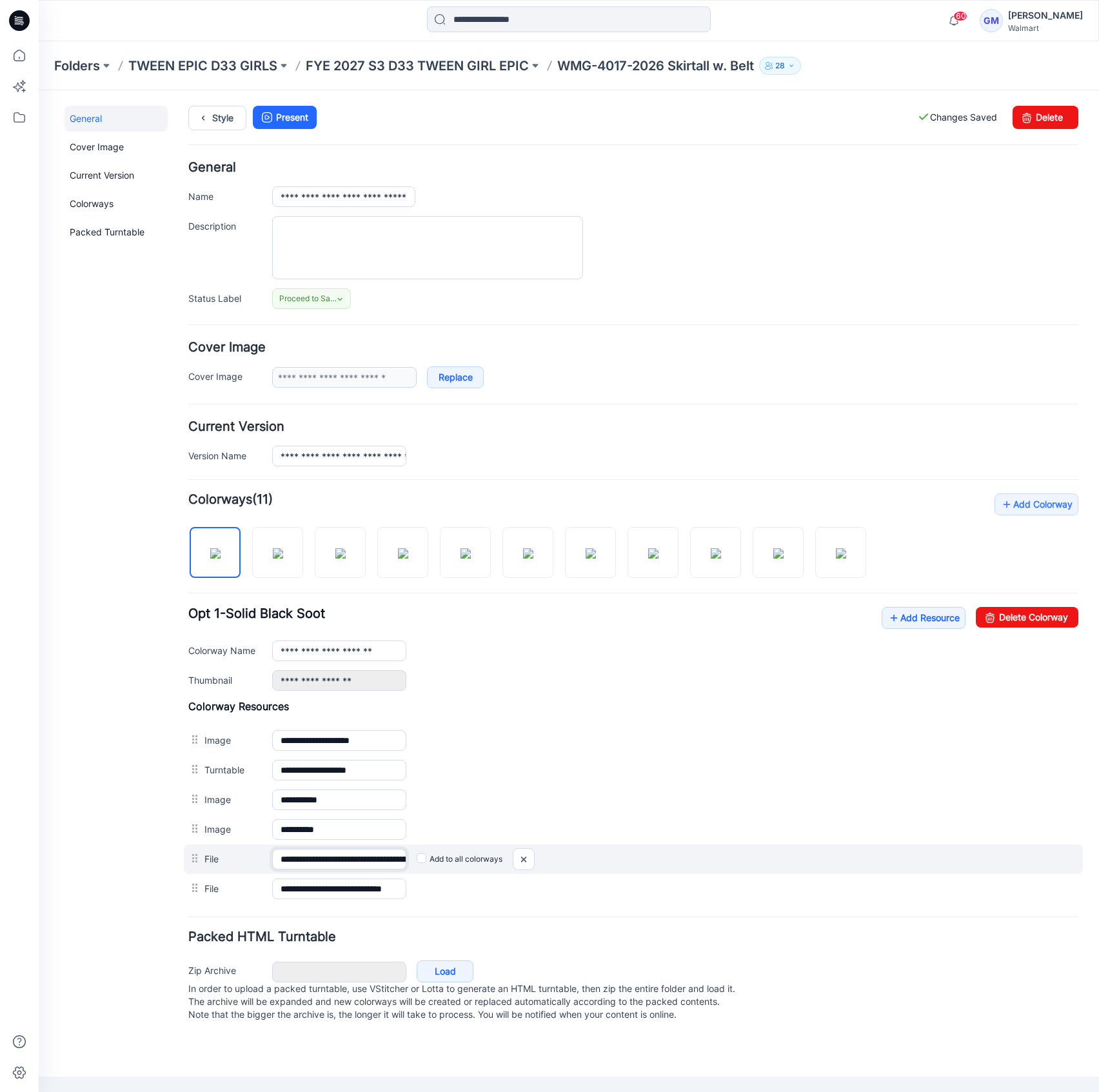
scroll to position [0, 112]
drag, startPoint x: 352, startPoint y: 853, endPoint x: 852, endPoint y: 862, distance: 500.1
click at [852, 862] on div "**********" at bounding box center [634, 858] width 900 height 29
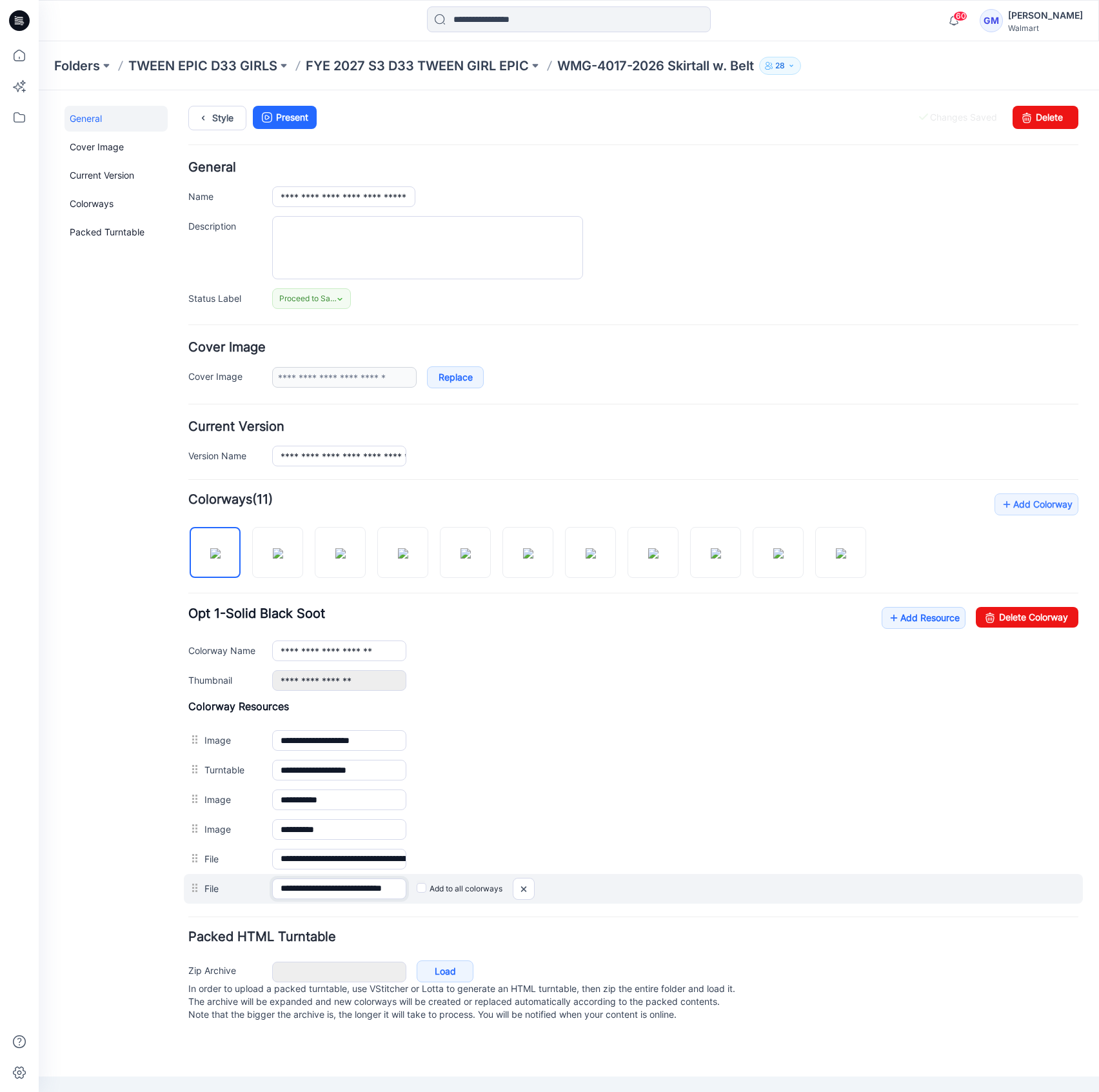
scroll to position [0, 16]
drag, startPoint x: 331, startPoint y: 883, endPoint x: 591, endPoint y: 894, distance: 260.2
click at [587, 894] on div "**********" at bounding box center [634, 889] width 900 height 29
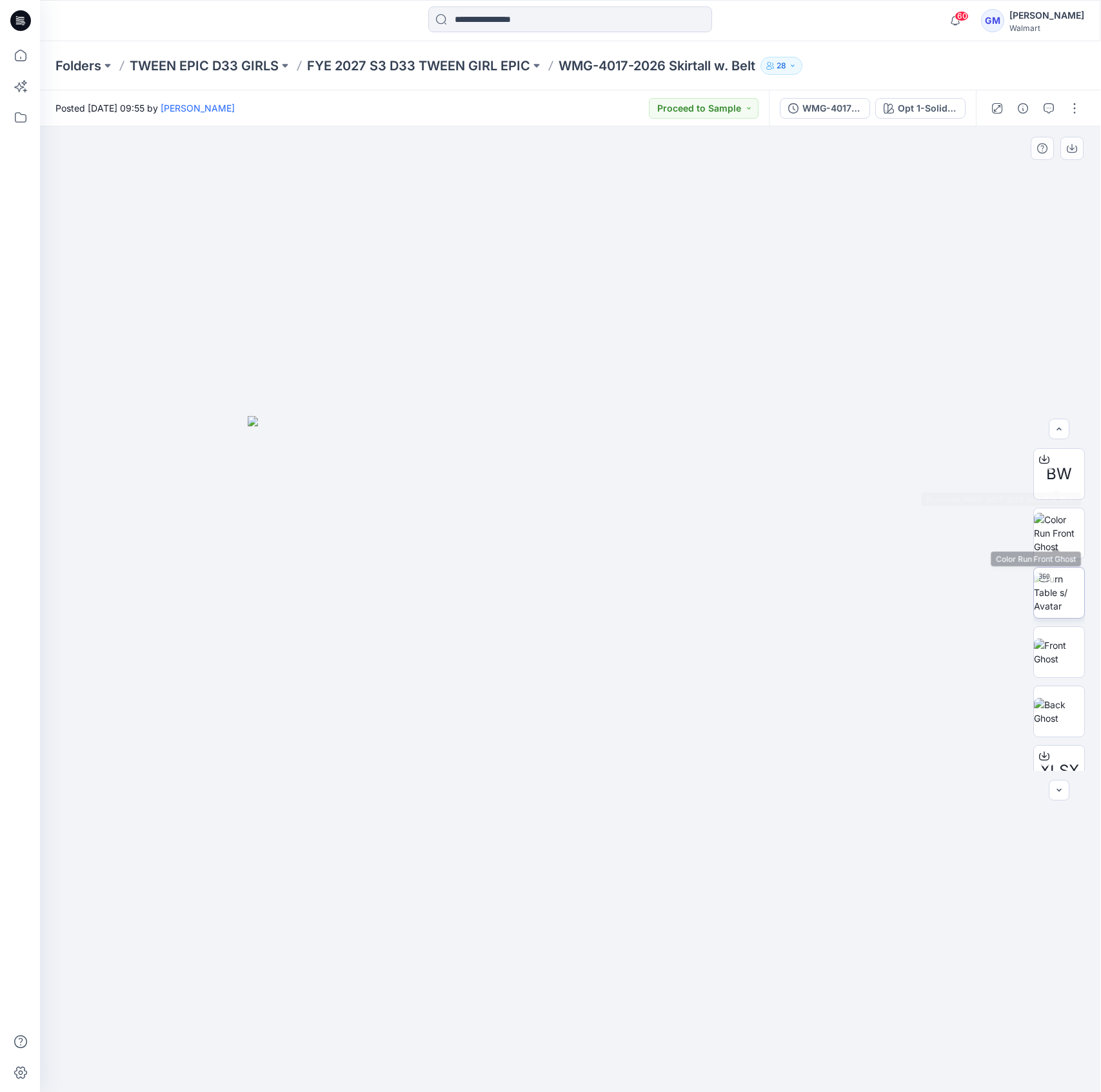
scroll to position [84, 0]
click at [1072, 114] on button "button" at bounding box center [1075, 108] width 21 height 21
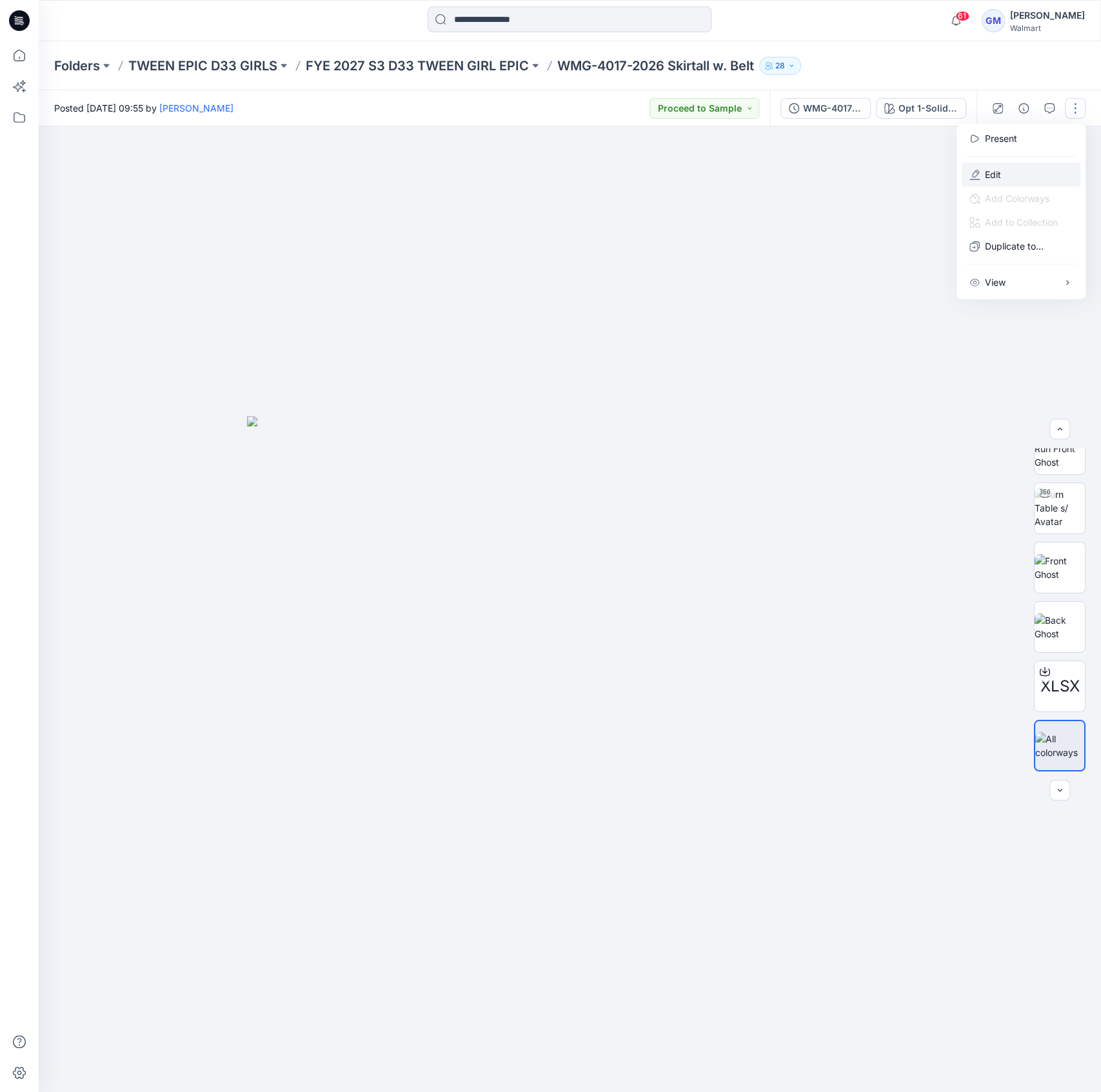
click at [1010, 173] on button "Edit" at bounding box center [1021, 174] width 118 height 23
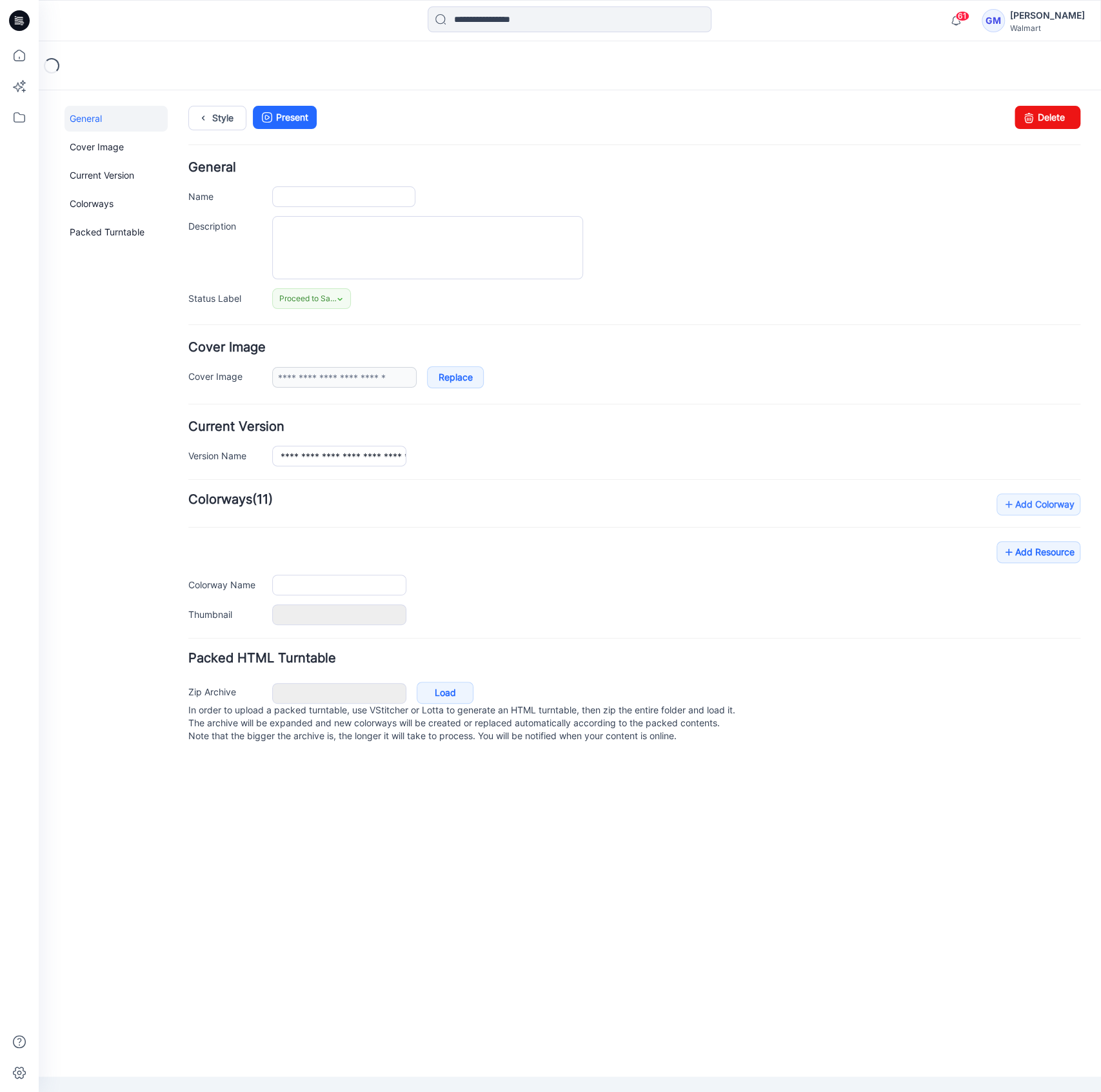
type input "**********"
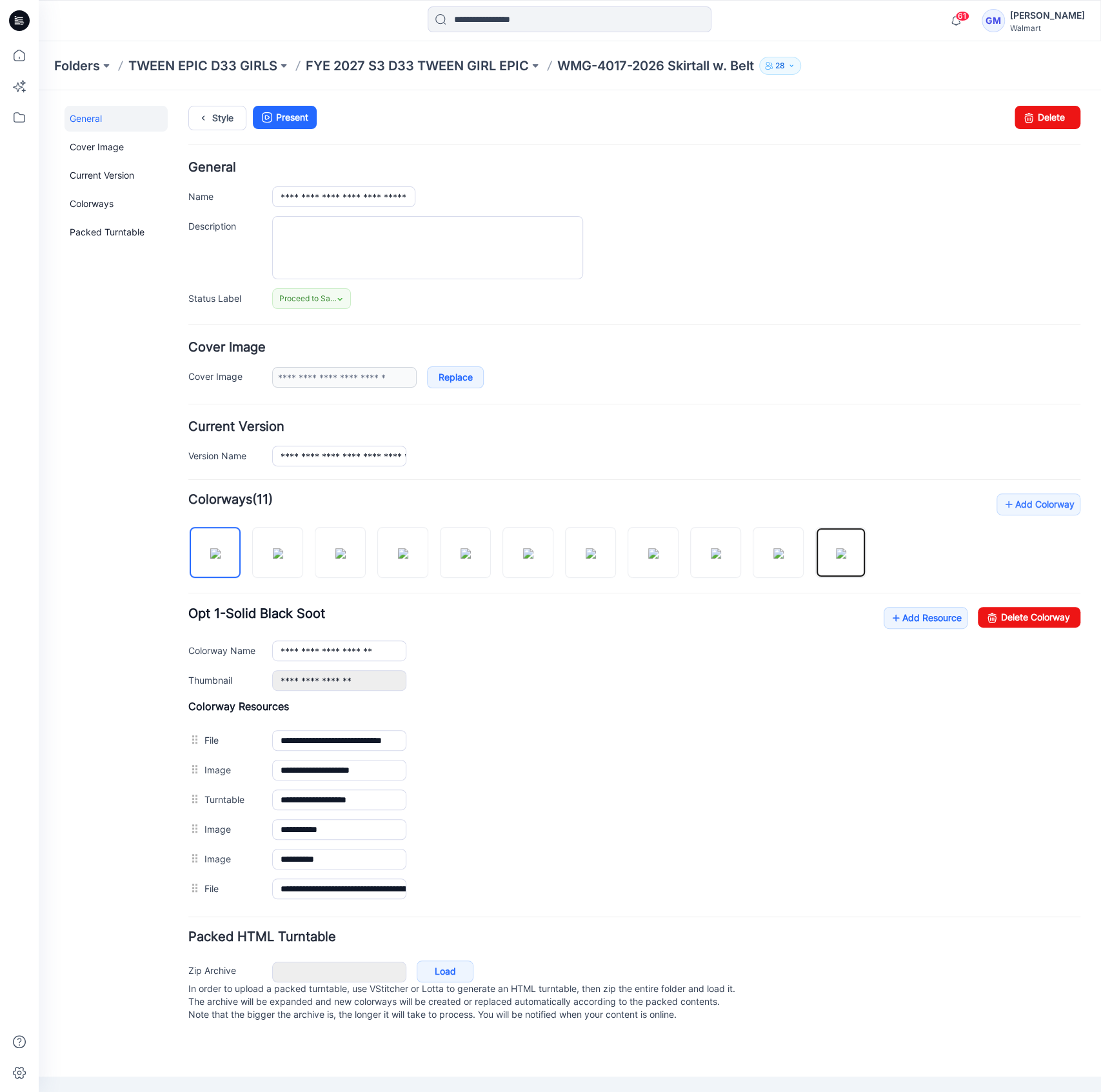
drag, startPoint x: 841, startPoint y: 528, endPoint x: 892, endPoint y: 537, distance: 51.8
click at [892, 537] on div "Add Colorway Colorways (11) Opt 1-Solid Black Soot Add Resource Delete Colorway…" at bounding box center [635, 699] width 892 height 411
click at [838, 524] on div at bounding box center [841, 520] width 51 height 13
click at [837, 558] on img at bounding box center [841, 553] width 11 height 11
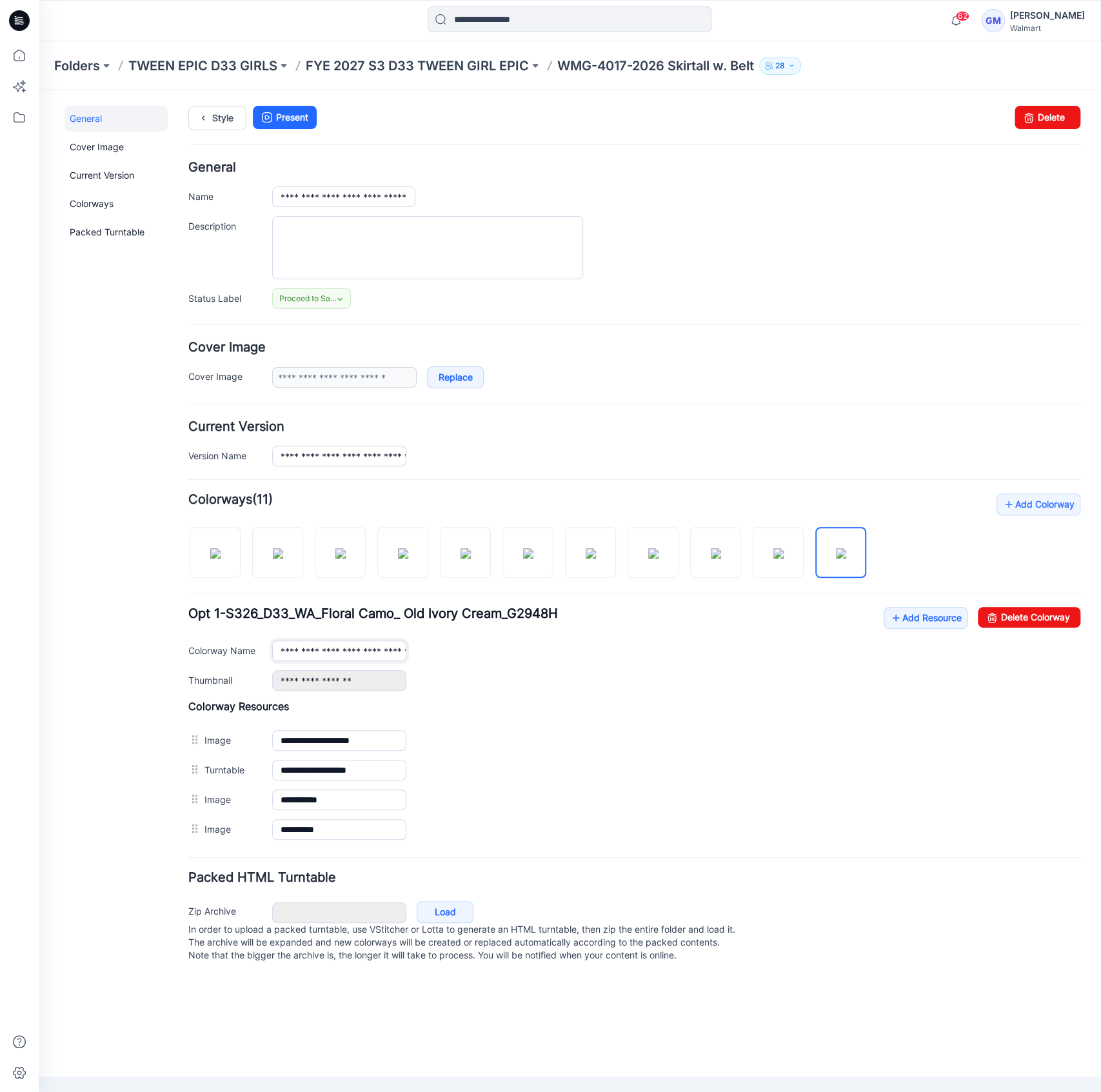
scroll to position [0, 134]
drag, startPoint x: 342, startPoint y: 643, endPoint x: 694, endPoint y: 657, distance: 352.3
click at [688, 660] on div "**********" at bounding box center [676, 650] width 809 height 21
click at [409, 558] on img at bounding box center [403, 553] width 11 height 11
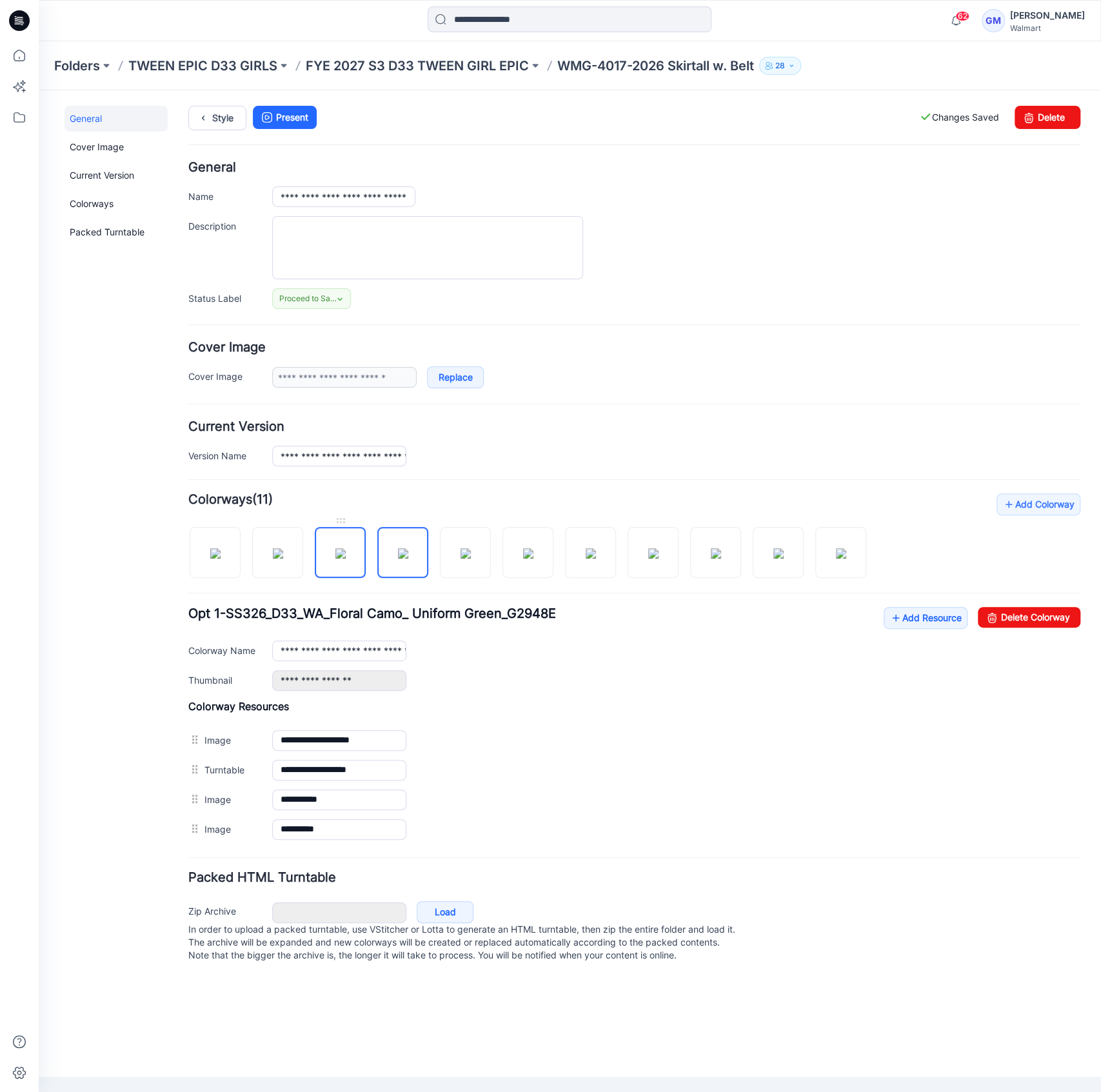
click at [338, 558] on img at bounding box center [340, 553] width 11 height 11
click at [407, 558] on img at bounding box center [403, 553] width 11 height 11
click at [461, 558] on img at bounding box center [465, 553] width 11 height 11
click at [523, 558] on img at bounding box center [528, 553] width 11 height 11
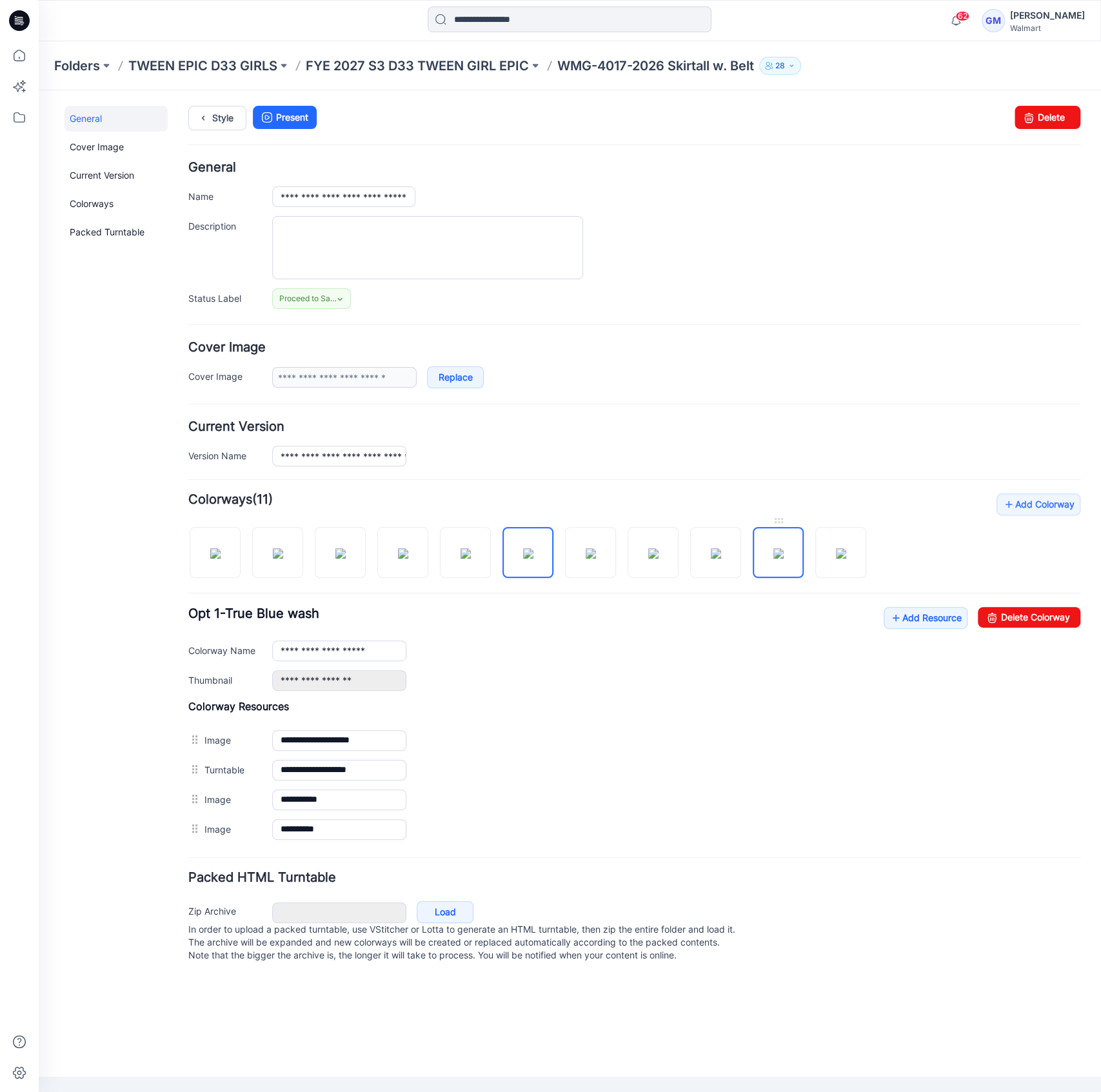
click at [773, 558] on img at bounding box center [778, 553] width 11 height 11
type input "**********"
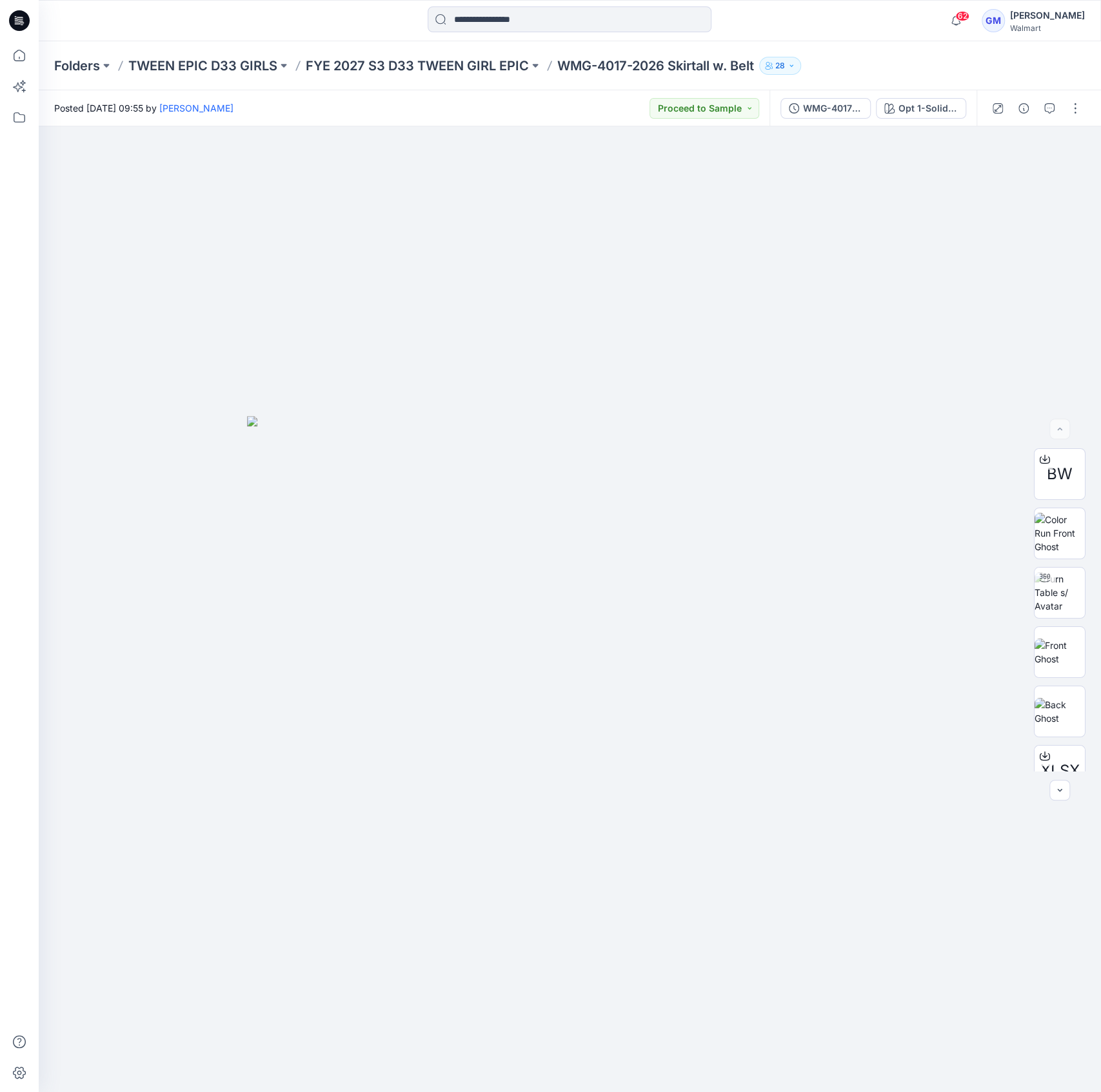
click at [1079, 94] on div at bounding box center [1036, 108] width 119 height 36
click at [1078, 110] on button "button" at bounding box center [1075, 108] width 21 height 21
click at [1052, 168] on button "Edit" at bounding box center [1021, 174] width 118 height 23
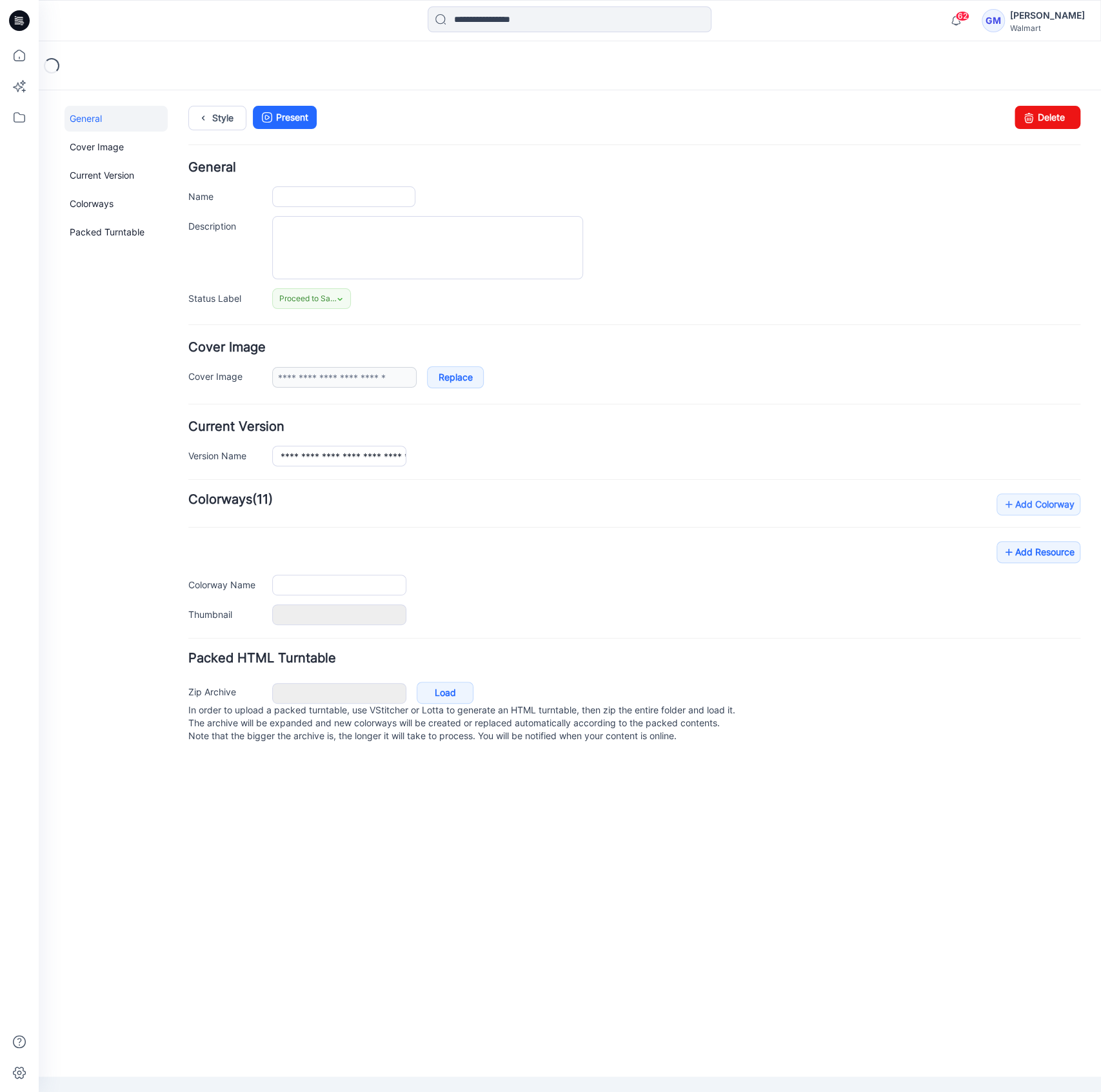
type input "**********"
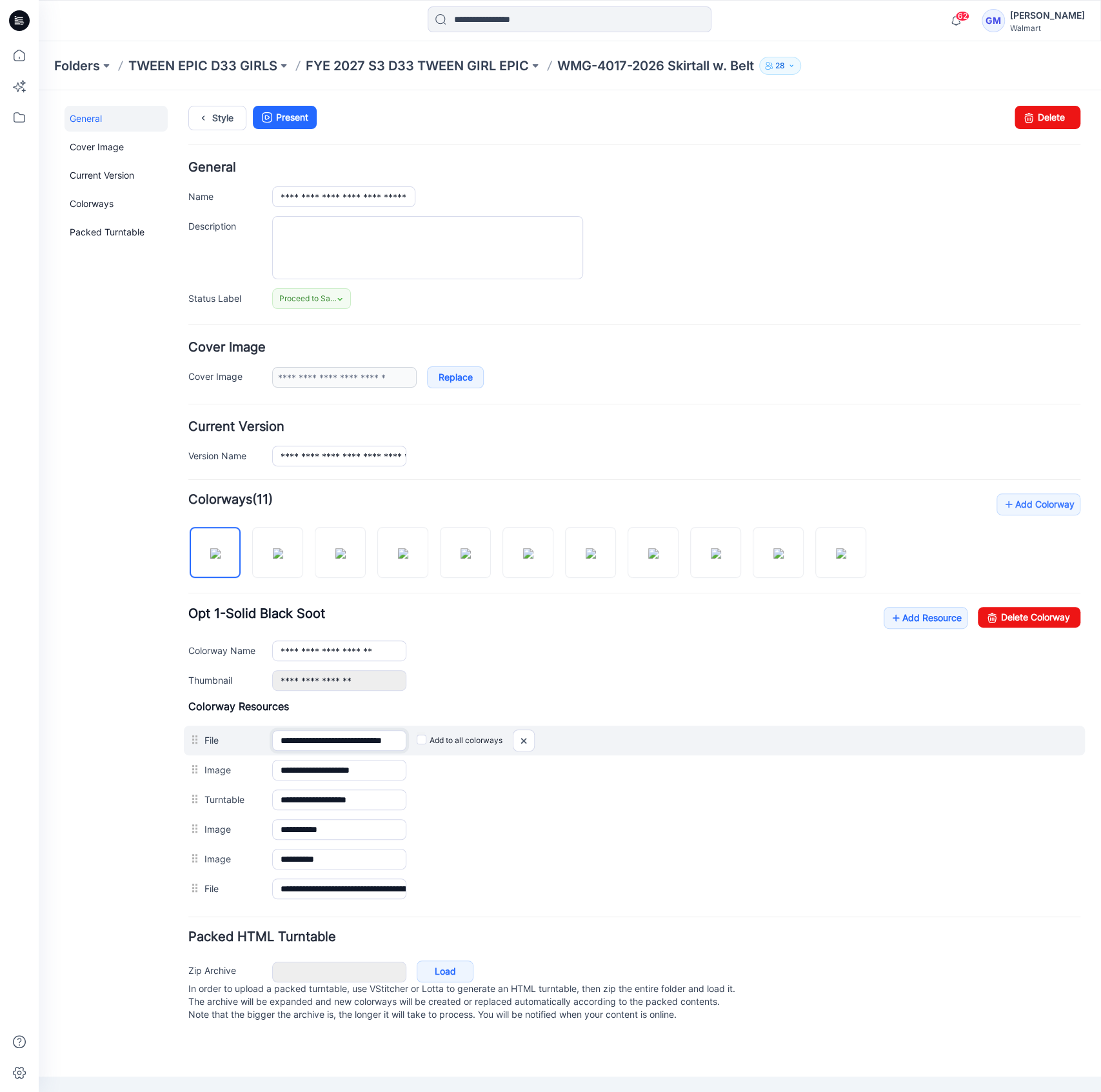
scroll to position [0, 16]
drag, startPoint x: 310, startPoint y: 738, endPoint x: 611, endPoint y: 742, distance: 301.0
click at [611, 742] on div "**********" at bounding box center [635, 740] width 902 height 29
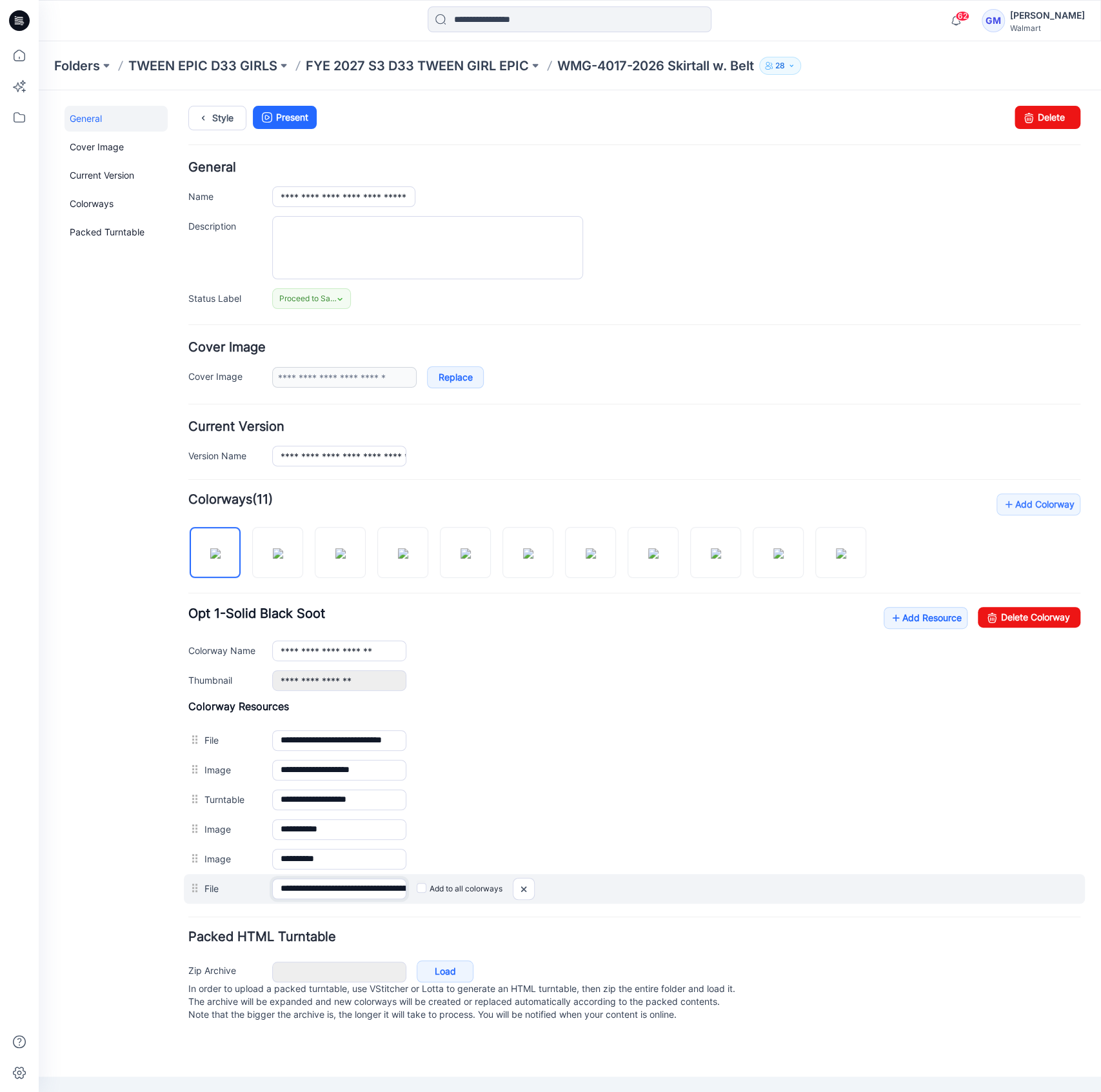
scroll to position [0, 112]
drag, startPoint x: 343, startPoint y: 890, endPoint x: 702, endPoint y: 899, distance: 359.1
click at [702, 899] on div "**********" at bounding box center [635, 889] width 902 height 29
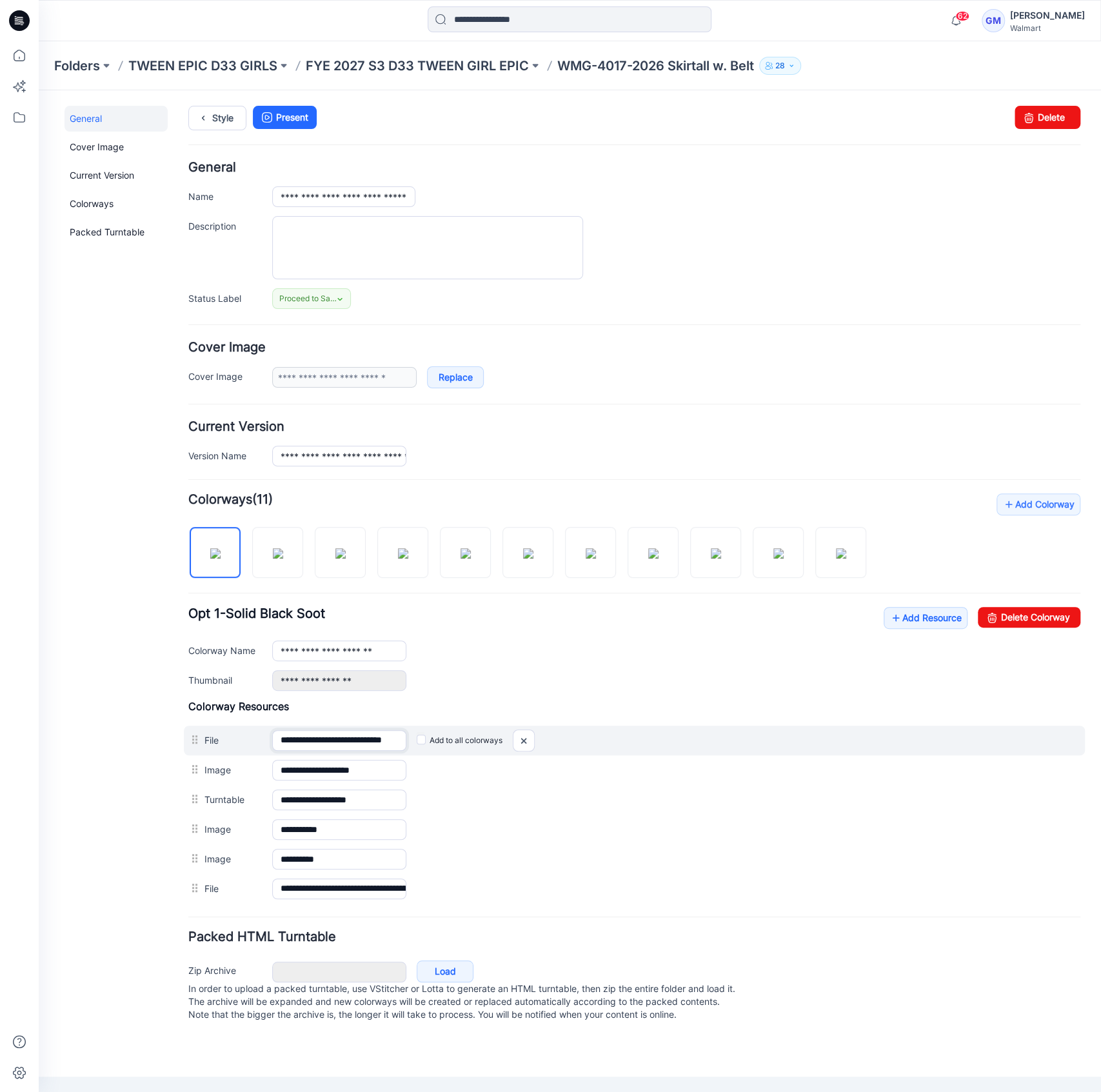
scroll to position [0, 16]
drag, startPoint x: 363, startPoint y: 731, endPoint x: 456, endPoint y: 735, distance: 93.1
click at [442, 733] on div "**********" at bounding box center [635, 740] width 902 height 29
drag, startPoint x: 524, startPoint y: 740, endPoint x: 658, endPoint y: 171, distance: 584.6
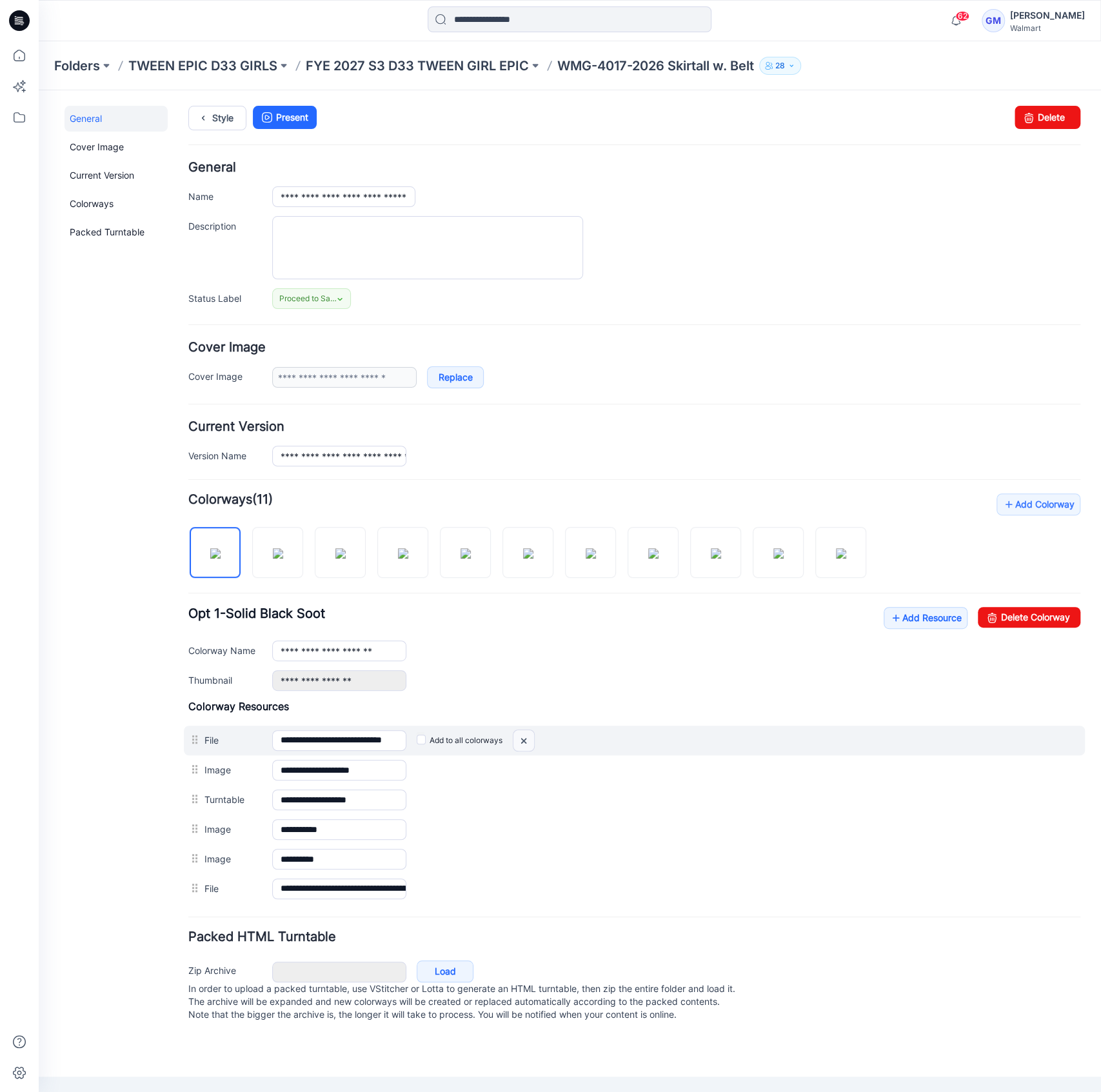
click at [524, 740] on img at bounding box center [523, 741] width 21 height 22
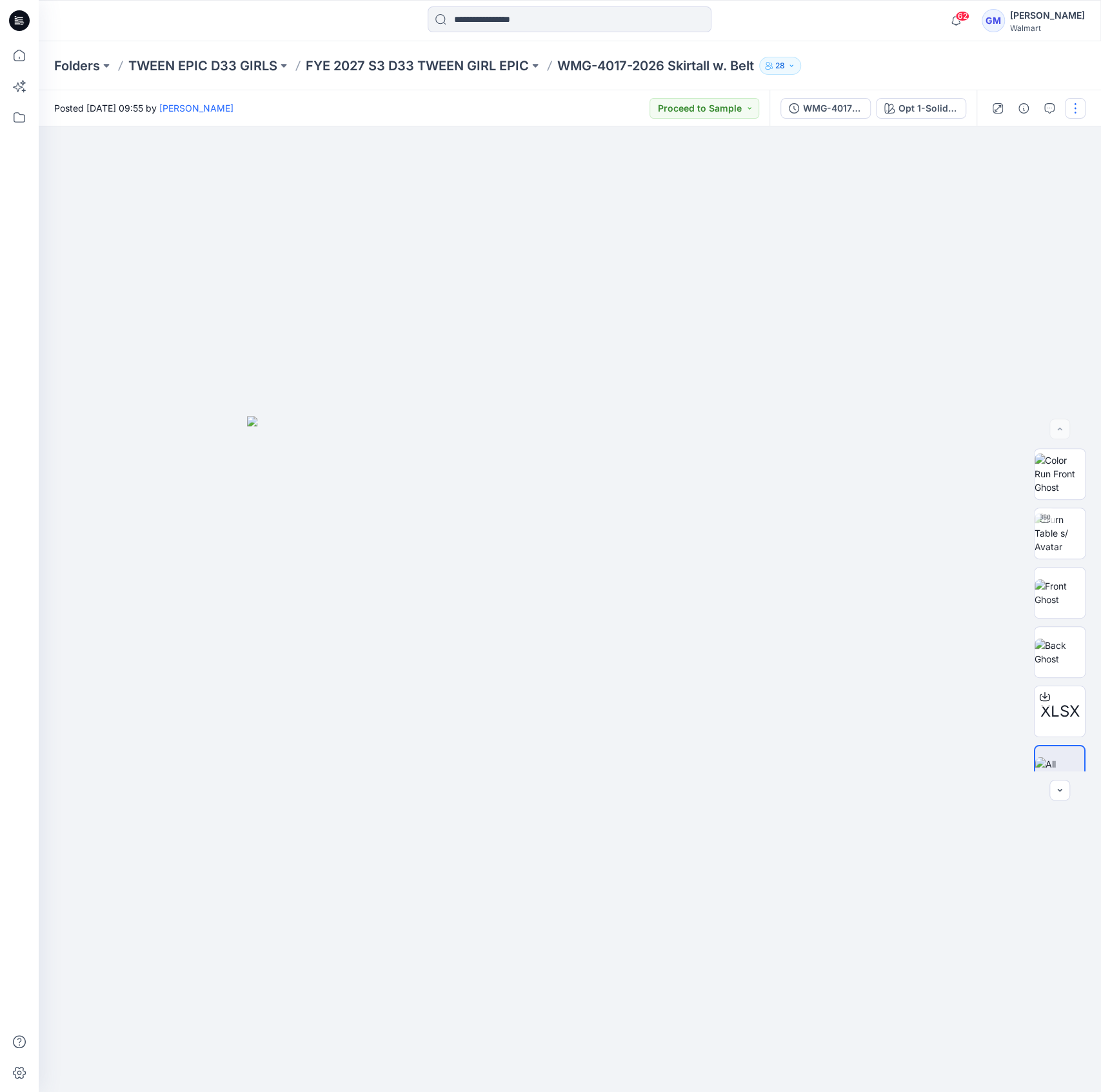
click at [1069, 110] on button "button" at bounding box center [1075, 108] width 21 height 21
click at [1022, 182] on button "Edit" at bounding box center [1021, 174] width 118 height 23
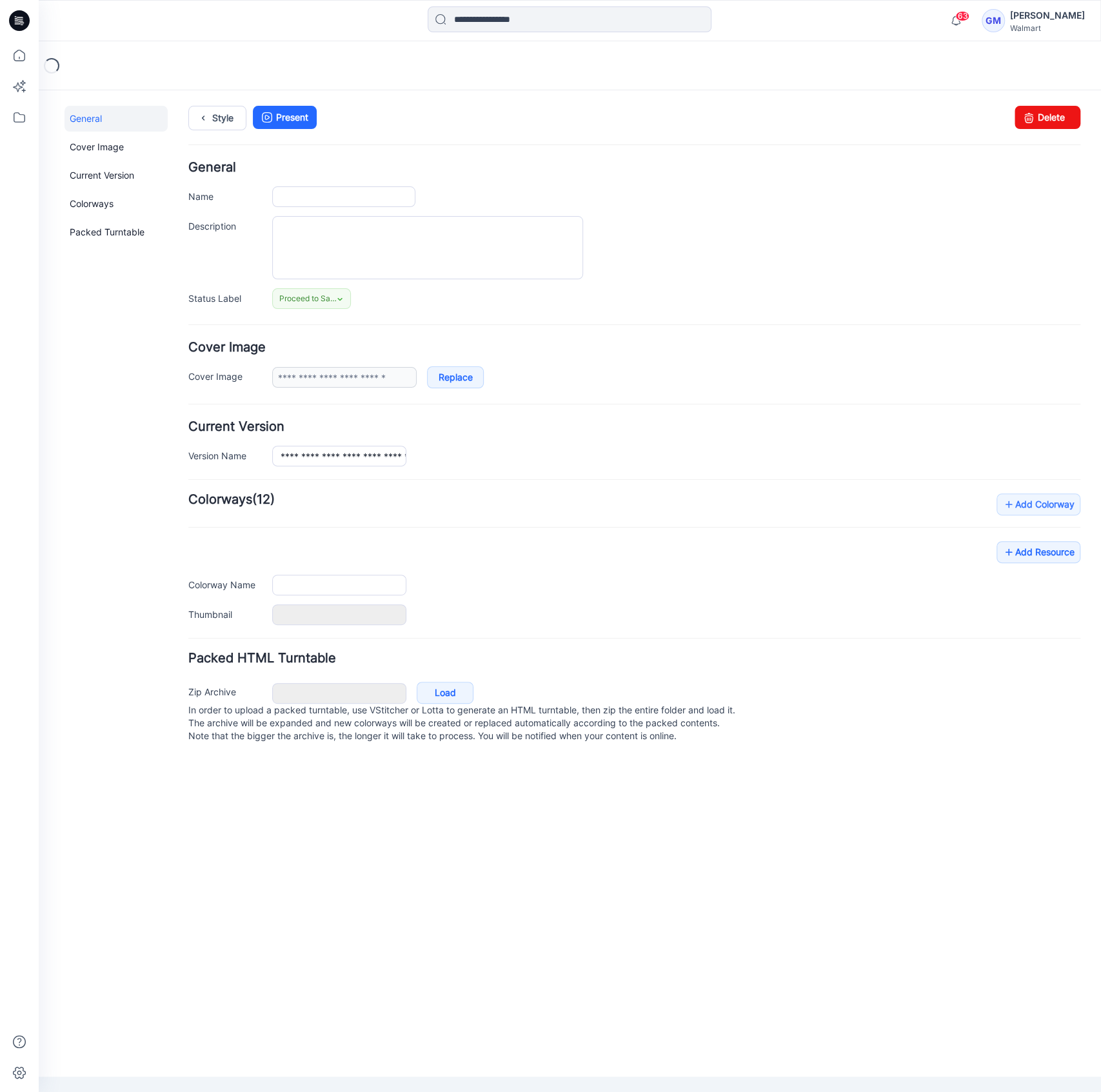
type input "**********"
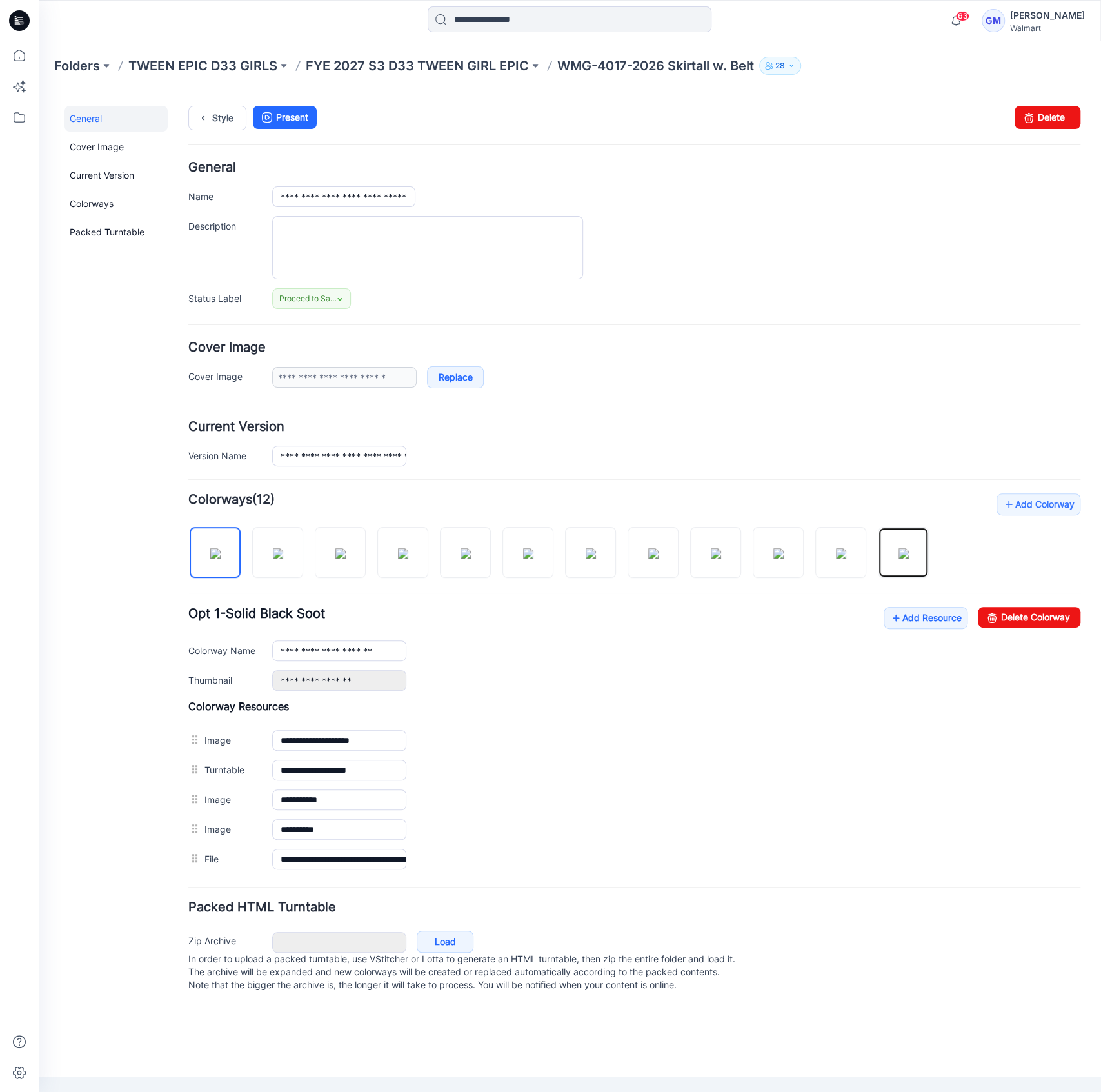
drag, startPoint x: 906, startPoint y: 528, endPoint x: 939, endPoint y: 540, distance: 35.1
click at [945, 543] on div "Add Colorway Colorways (12) Opt 1-Solid Black Soot Add Resource Delete Colorway…" at bounding box center [635, 683] width 892 height 380
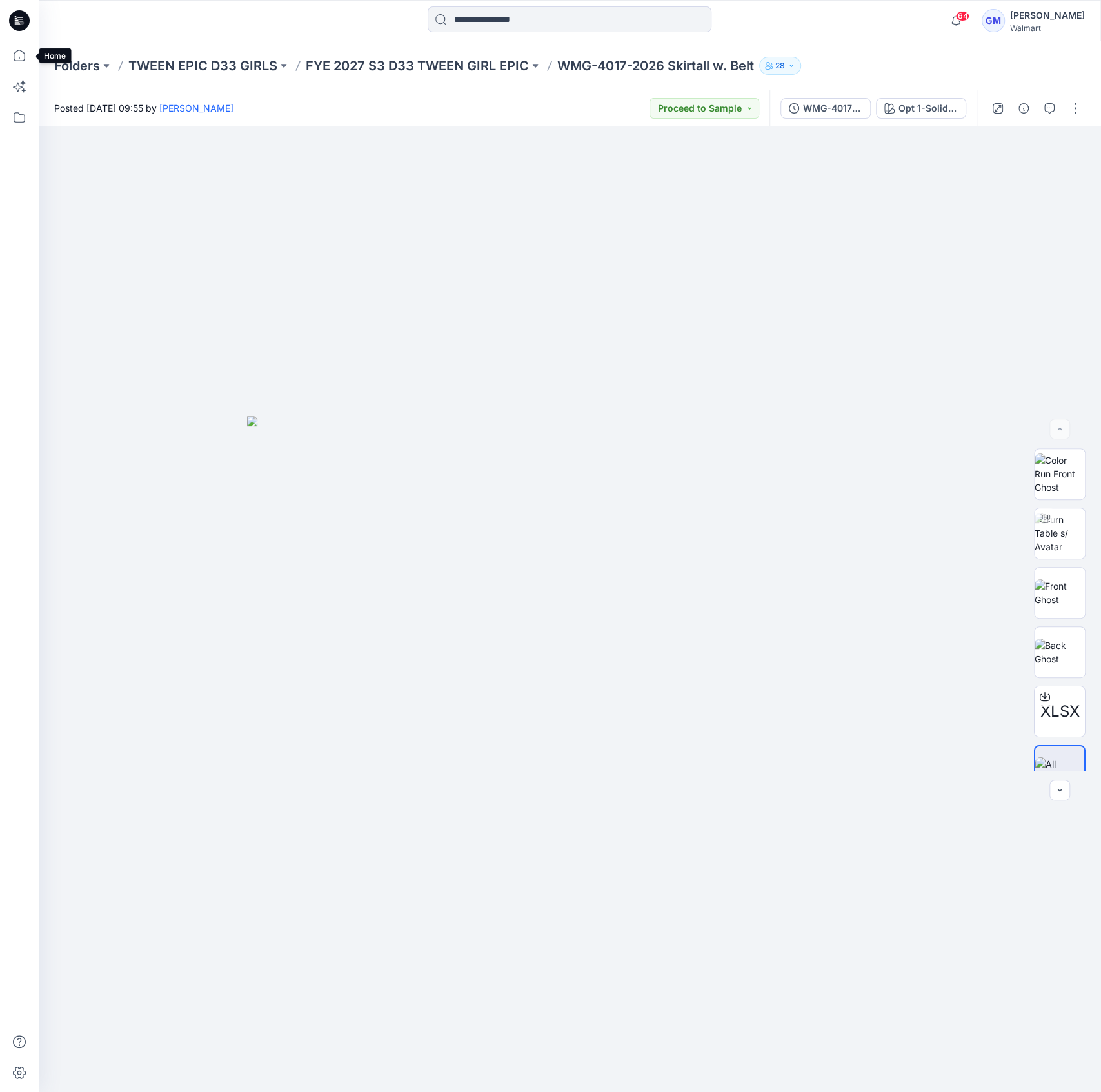
drag, startPoint x: 25, startPoint y: 56, endPoint x: 62, endPoint y: 41, distance: 39.9
click at [25, 56] on icon at bounding box center [19, 55] width 28 height 28
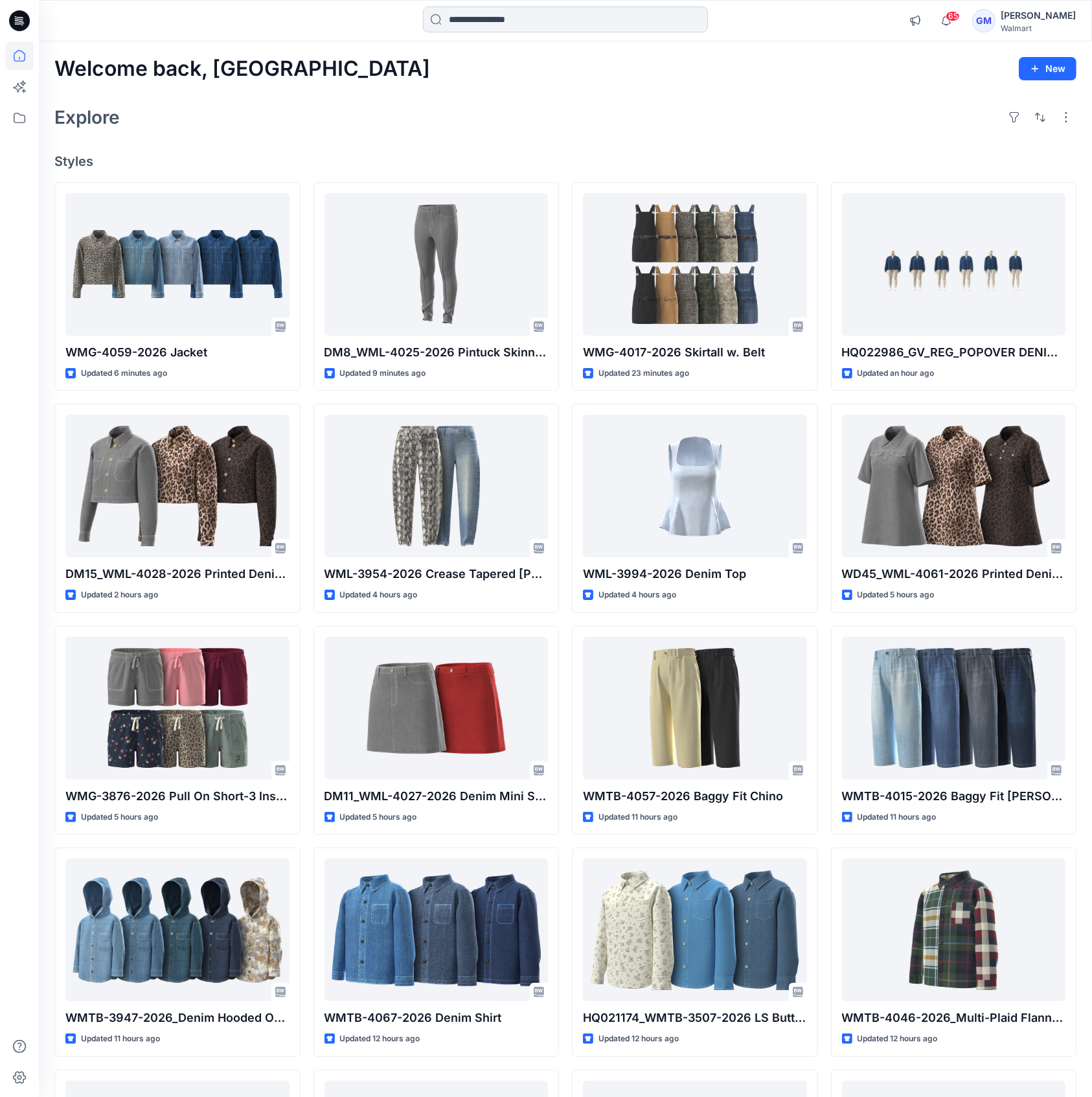
click at [569, 19] on input at bounding box center [566, 20] width 285 height 26
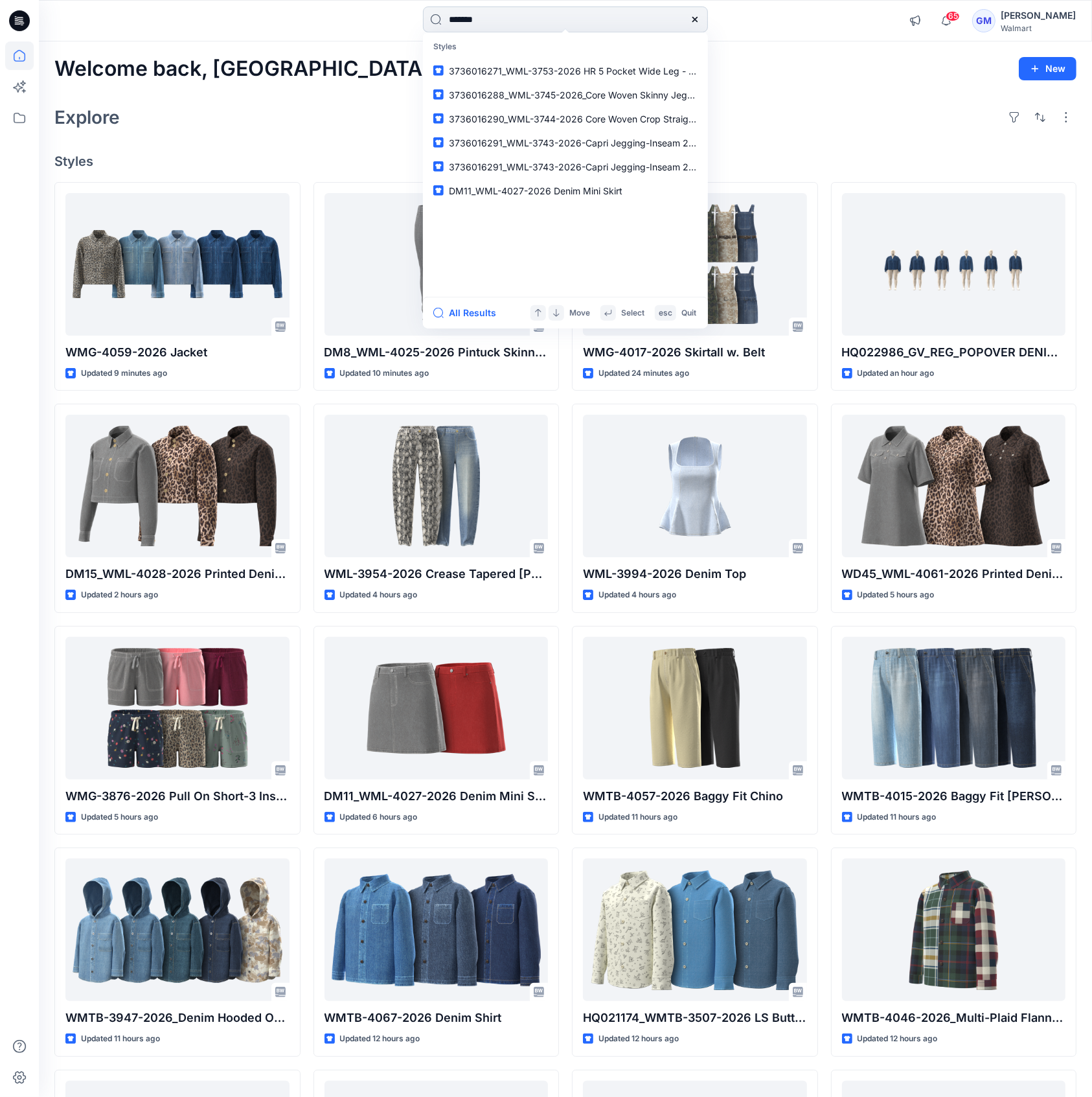
type input "********"
